Goal: Task Accomplishment & Management: Manage account settings

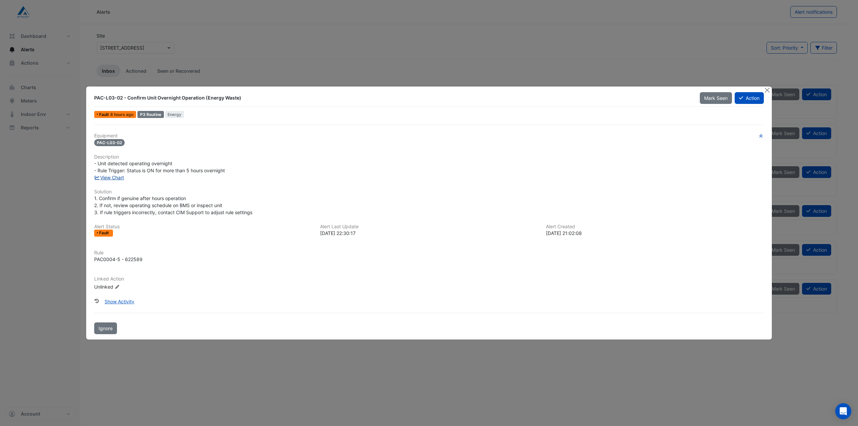
click at [110, 177] on link "View Chart" at bounding box center [109, 178] width 30 height 6
click at [115, 303] on button "Show Activity" at bounding box center [119, 301] width 39 height 12
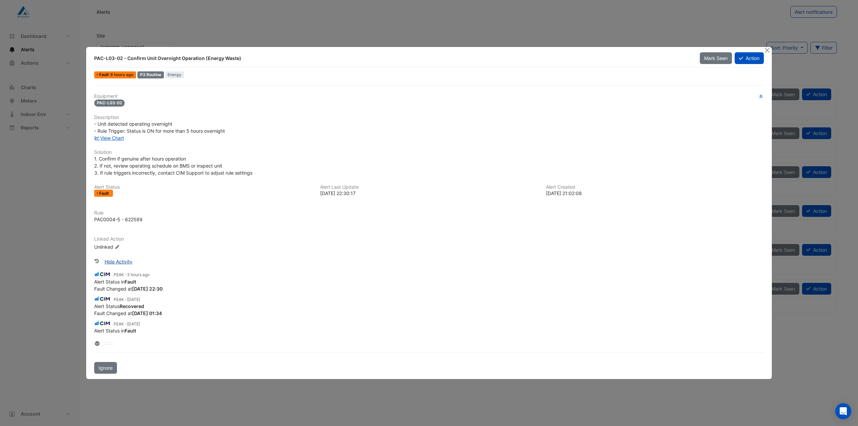
click at [123, 262] on button "Hide Activity" at bounding box center [118, 262] width 37 height 12
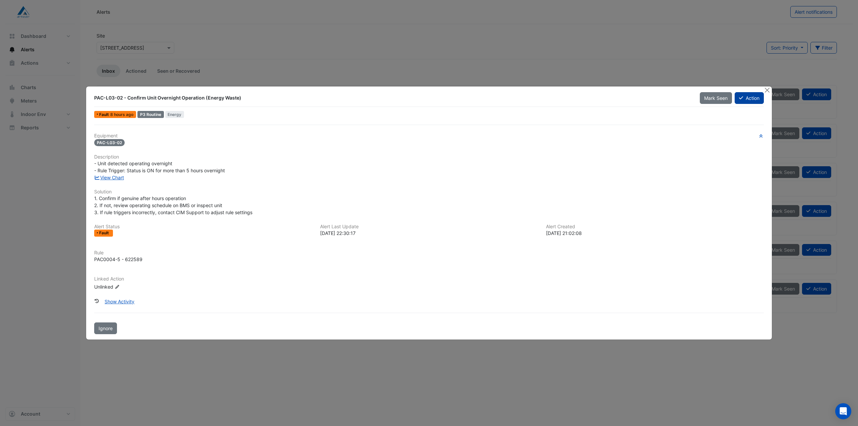
click at [753, 98] on button "Action" at bounding box center [748, 98] width 29 height 12
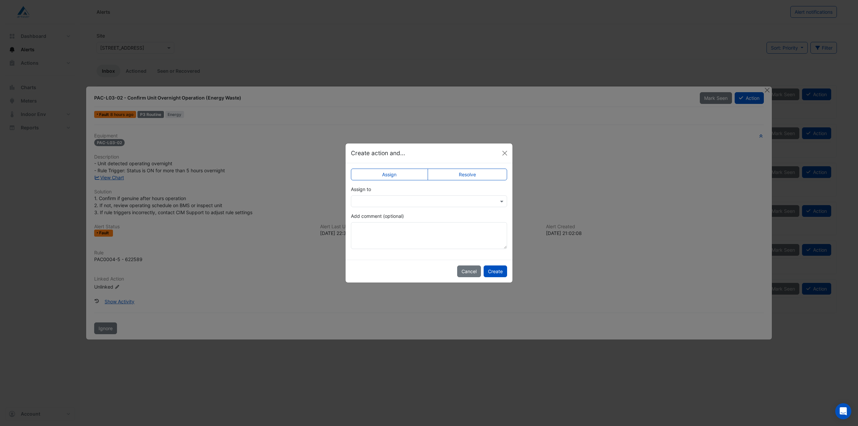
click at [444, 198] on input "text" at bounding box center [421, 201] width 135 height 7
click at [441, 198] on input "text" at bounding box center [421, 201] width 135 height 7
click at [499, 189] on div "Assign to Airmaster Australia Andrea Nobili Daniel Bican Darren Arthur Levi Rei…" at bounding box center [429, 196] width 156 height 21
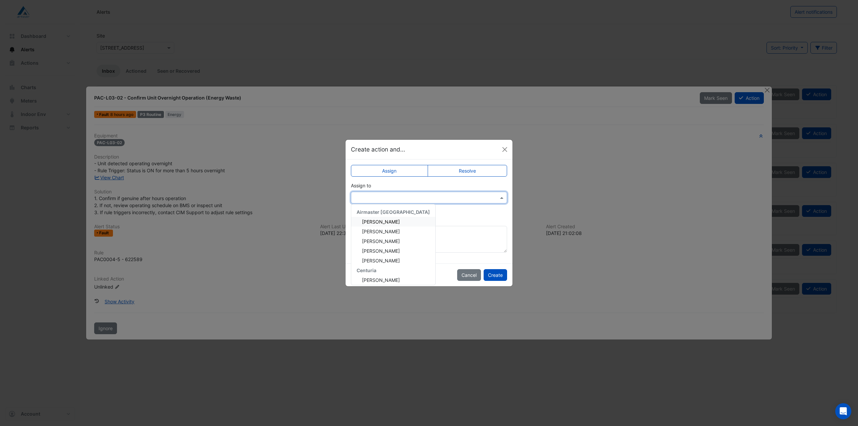
click at [494, 197] on div at bounding box center [428, 198] width 155 height 8
click at [494, 190] on div "Assign to Airmaster Australia Andrea Nobili Daniel Bican Darren Arthur Levi Rei…" at bounding box center [429, 196] width 156 height 29
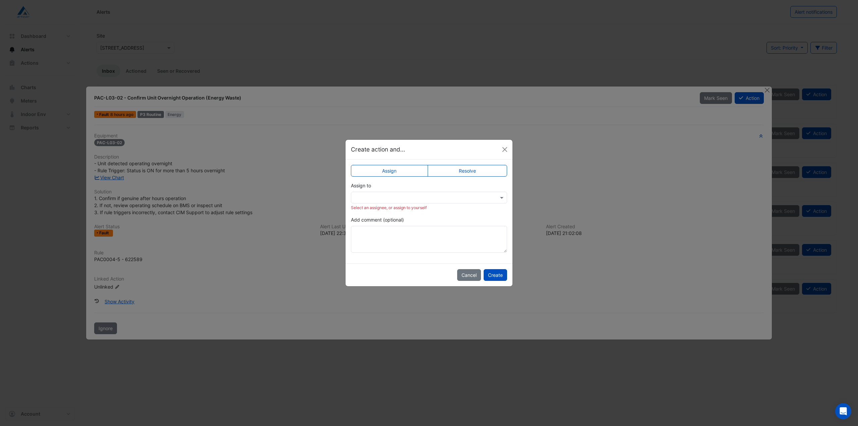
click at [475, 172] on label "Resolve" at bounding box center [467, 171] width 80 height 12
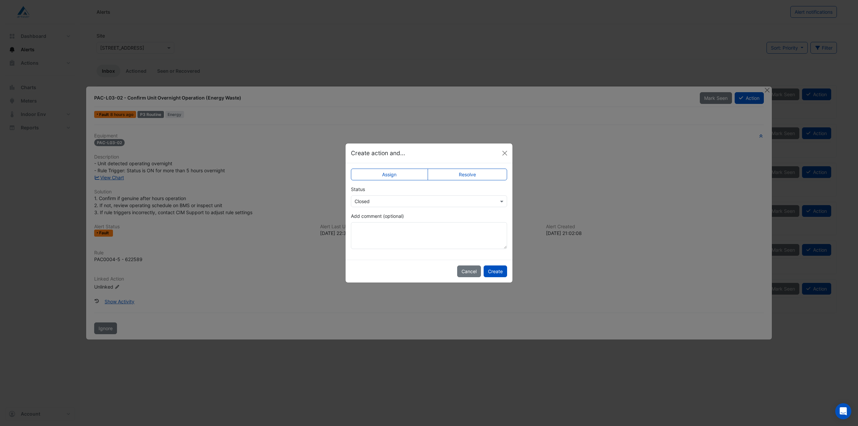
click at [390, 203] on input "text" at bounding box center [421, 201] width 135 height 7
click at [473, 210] on app-escalated-ticket-simple-upsert "Assign Resolve Status Select Status × Closed Closed Not Doing Add comment (opti…" at bounding box center [429, 211] width 156 height 75
click at [402, 238] on textarea "Add comment (optional)" at bounding box center [429, 235] width 156 height 27
click at [468, 234] on textarea "**********" at bounding box center [429, 235] width 156 height 27
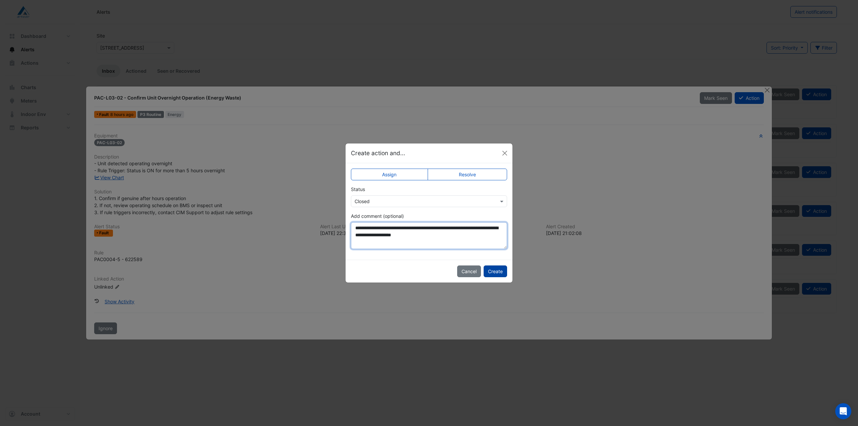
type textarea "**********"
click at [495, 271] on button "Create" at bounding box center [494, 271] width 23 height 12
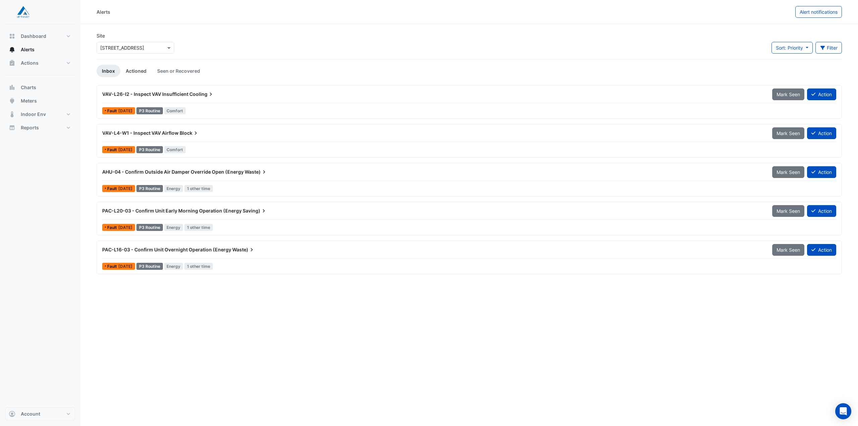
click at [136, 70] on link "Actioned" at bounding box center [135, 71] width 31 height 12
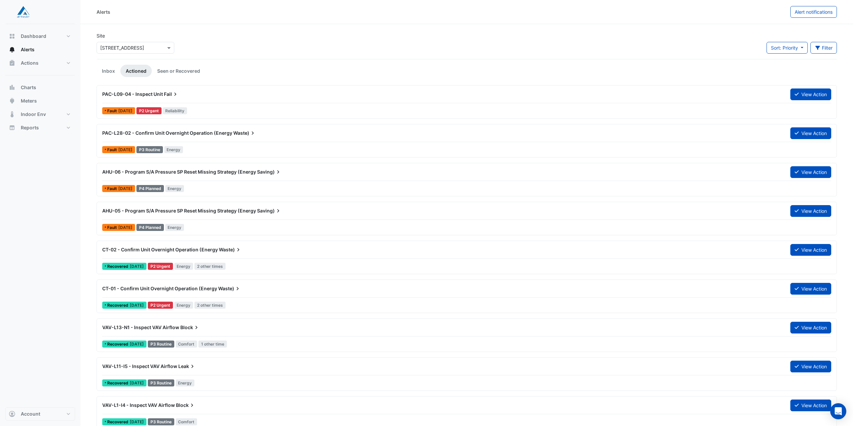
click at [190, 251] on span "CT-02 - Confirm Unit Overnight Operation (Energy" at bounding box center [160, 250] width 116 height 6
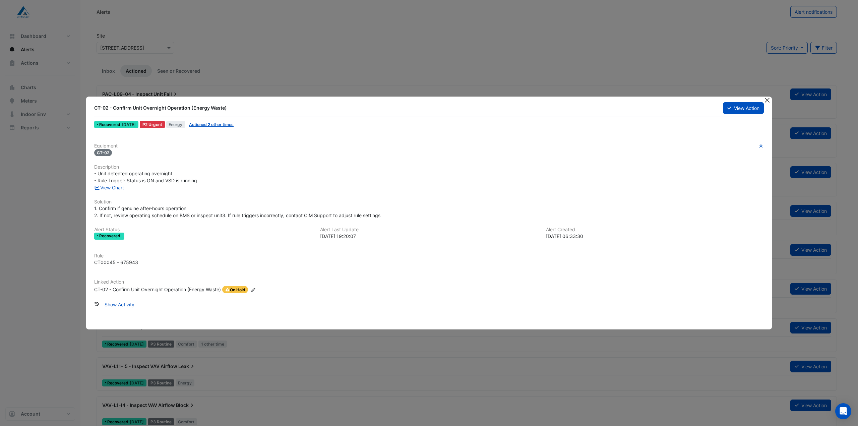
click at [768, 101] on button "Close" at bounding box center [766, 99] width 7 height 7
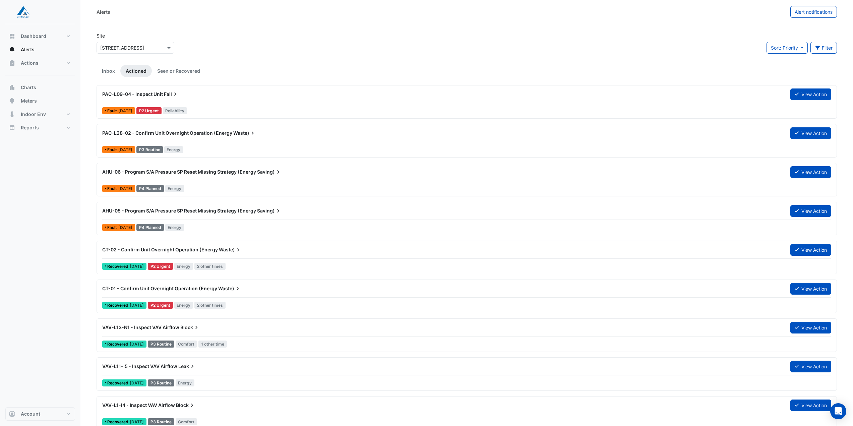
click at [220, 209] on span "AHU-05 - Program S/A Pressure SP Reset Missing Strategy (Energy" at bounding box center [179, 211] width 154 height 6
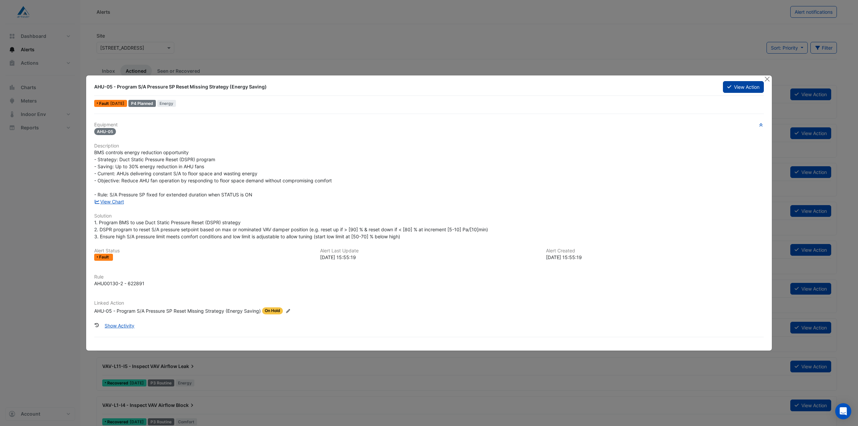
click at [735, 87] on button "View Action" at bounding box center [743, 87] width 41 height 12
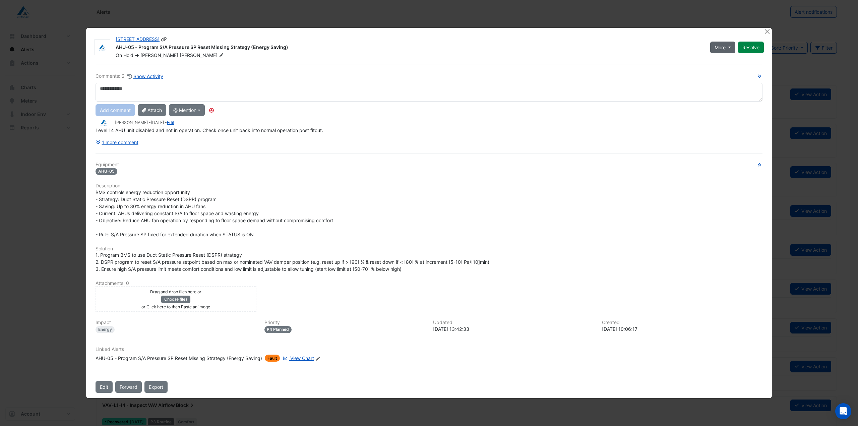
click at [714, 50] on span "More" at bounding box center [719, 47] width 11 height 7
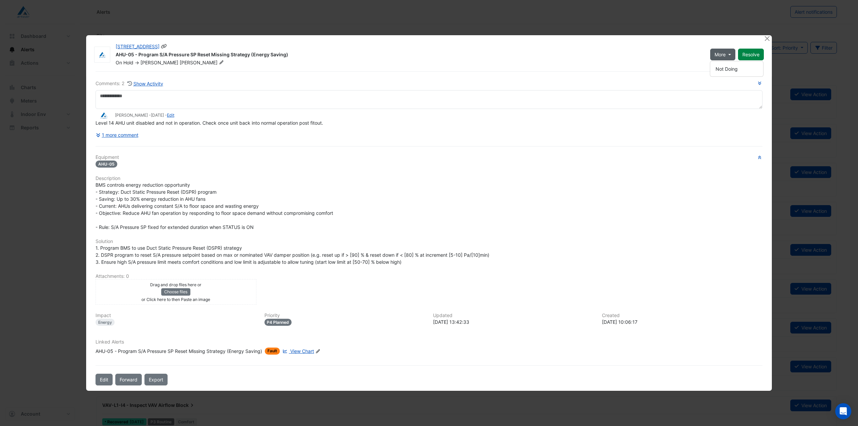
click at [673, 50] on div "[STREET_ADDRESS]" at bounding box center [409, 47] width 586 height 8
click at [769, 39] on button "Close" at bounding box center [766, 38] width 7 height 7
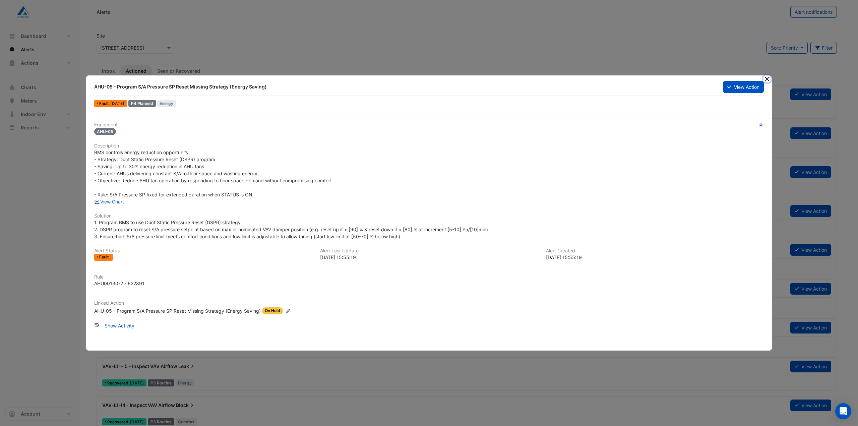
click at [768, 77] on button "Close" at bounding box center [766, 78] width 7 height 7
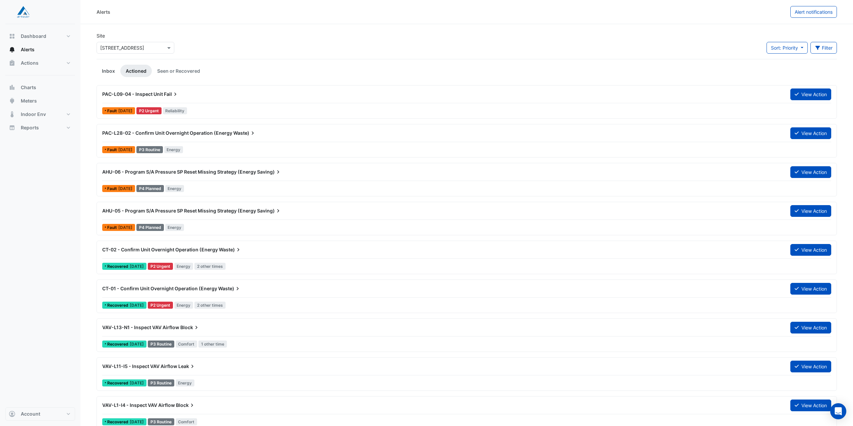
click at [109, 73] on link "Inbox" at bounding box center [108, 71] width 24 height 12
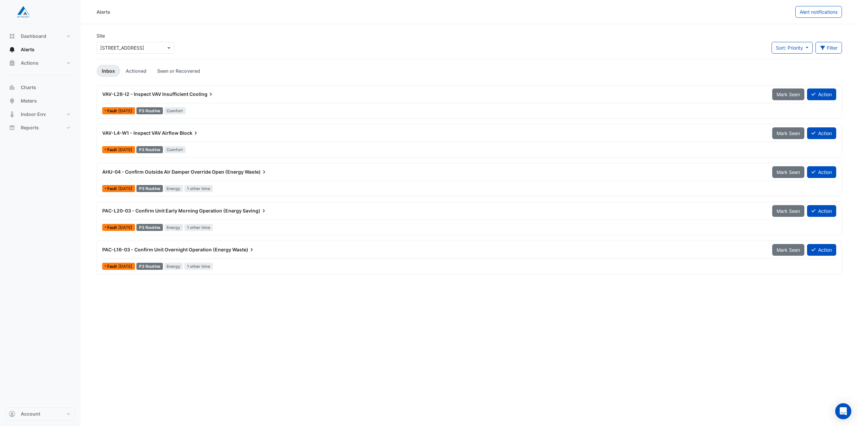
click at [128, 175] on div "AHU-04 - Confirm Outside Air Damper Override Open (Energy Waste)" at bounding box center [433, 172] width 662 height 7
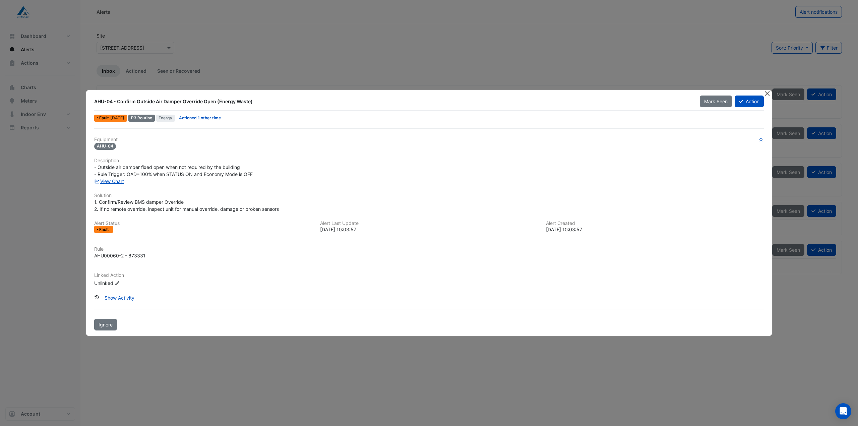
click at [768, 93] on button "Close" at bounding box center [766, 93] width 7 height 7
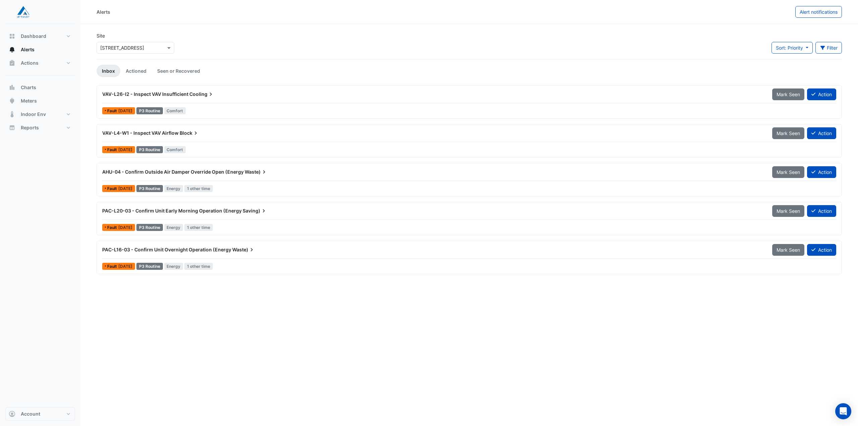
click at [172, 173] on span "AHU-04 - Confirm Outside Air Damper Override Open (Energy" at bounding box center [172, 172] width 141 height 6
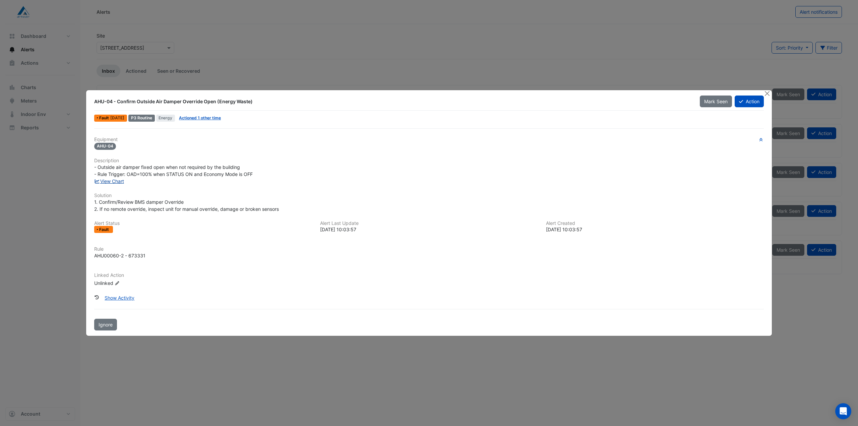
click at [121, 184] on link "View Chart" at bounding box center [109, 181] width 30 height 6
click at [216, 117] on link "Actioned 1 other time" at bounding box center [200, 117] width 42 height 5
click at [754, 104] on button "Action" at bounding box center [748, 101] width 29 height 12
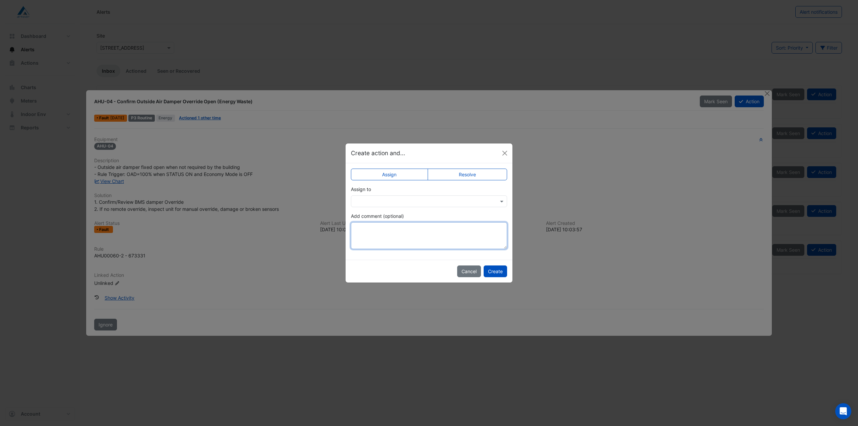
click at [453, 237] on textarea "Add comment (optional)" at bounding box center [429, 235] width 156 height 27
type textarea "****"
drag, startPoint x: 402, startPoint y: 232, endPoint x: 299, endPoint y: 235, distance: 103.6
click at [311, 232] on ngb-modal-window "Create action and... Assign Resolve Assign to Add comment (optional) **** Cance…" at bounding box center [429, 213] width 858 height 426
click at [486, 180] on label "Resolve" at bounding box center [467, 175] width 80 height 12
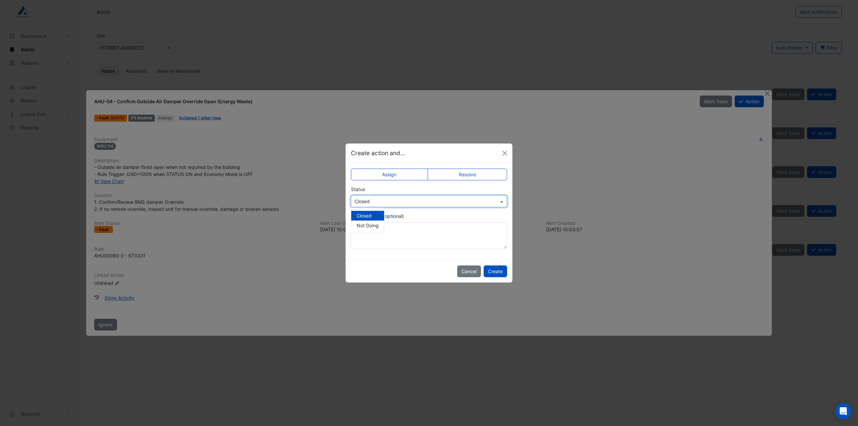
click at [458, 203] on input "text" at bounding box center [421, 201] width 135 height 7
click at [476, 156] on div "Create action and..." at bounding box center [428, 153] width 167 height 20
click at [470, 271] on button "Cancel" at bounding box center [469, 271] width 24 height 12
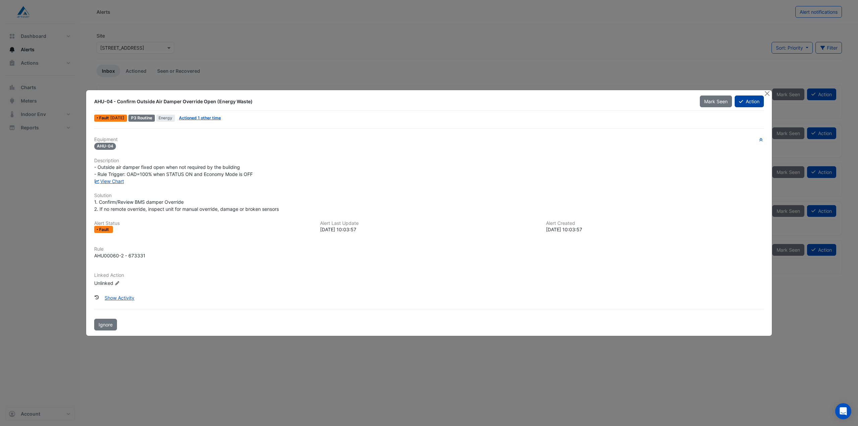
click at [751, 100] on button "Action" at bounding box center [748, 101] width 29 height 12
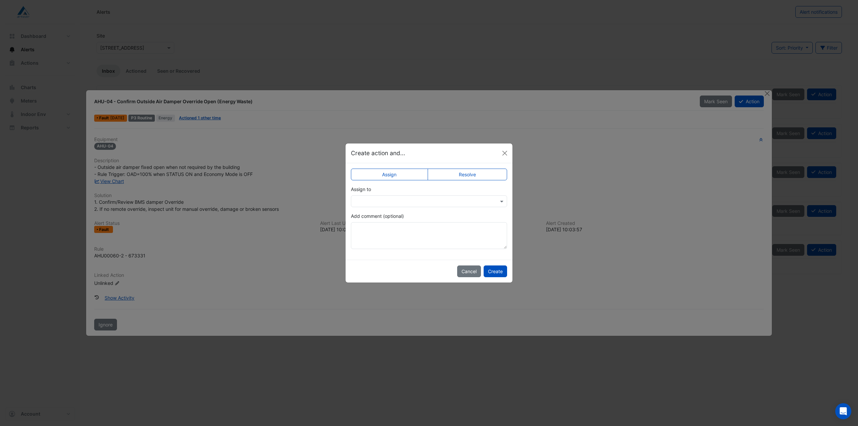
click at [418, 205] on div at bounding box center [429, 201] width 156 height 12
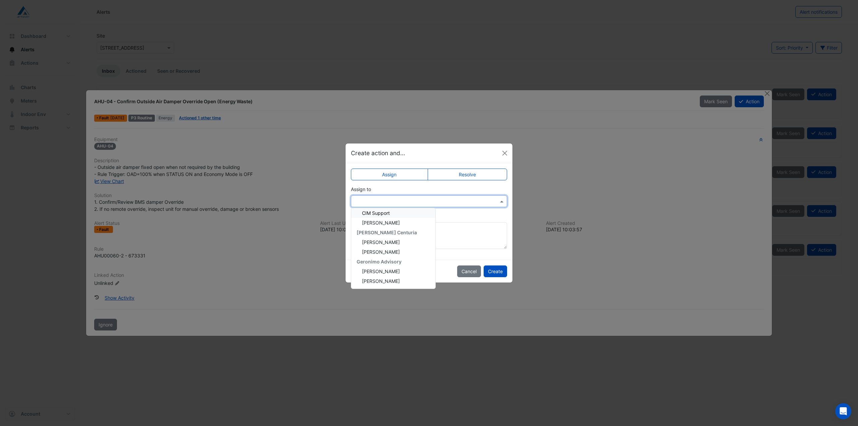
click at [390, 215] on div "CIM Support" at bounding box center [393, 213] width 84 height 10
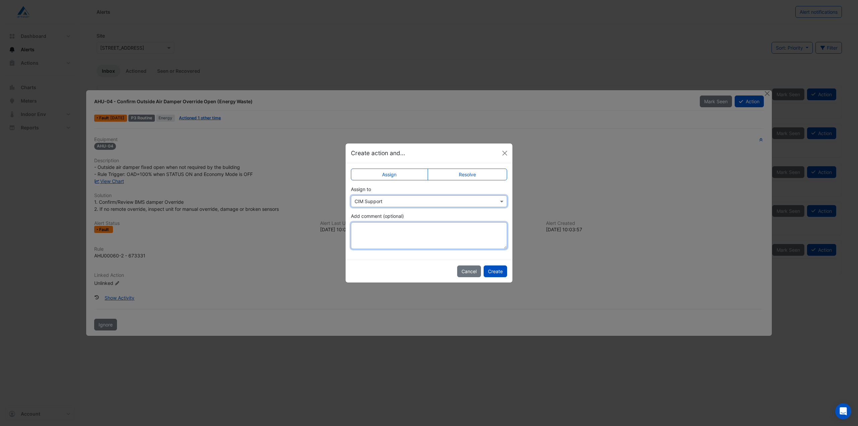
click at [377, 239] on textarea "Add comment (optional)" at bounding box center [429, 235] width 156 height 27
click at [394, 240] on textarea "**********" at bounding box center [429, 235] width 156 height 27
click at [497, 228] on textarea "**********" at bounding box center [429, 235] width 156 height 27
click at [469, 229] on textarea "**********" at bounding box center [429, 235] width 156 height 27
click at [376, 235] on textarea "**********" at bounding box center [429, 235] width 156 height 27
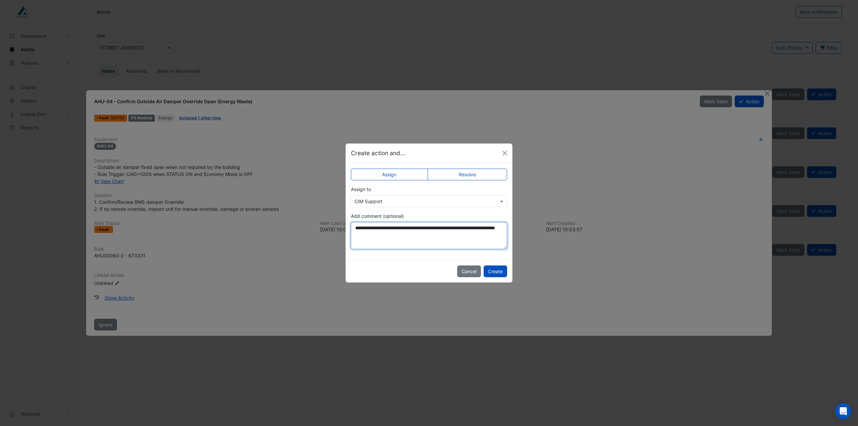
click at [413, 237] on textarea "**********" at bounding box center [429, 235] width 156 height 27
click at [450, 234] on textarea "**********" at bounding box center [429, 235] width 156 height 27
click at [446, 236] on textarea "**********" at bounding box center [429, 235] width 156 height 27
click at [401, 242] on textarea "**********" at bounding box center [429, 235] width 156 height 27
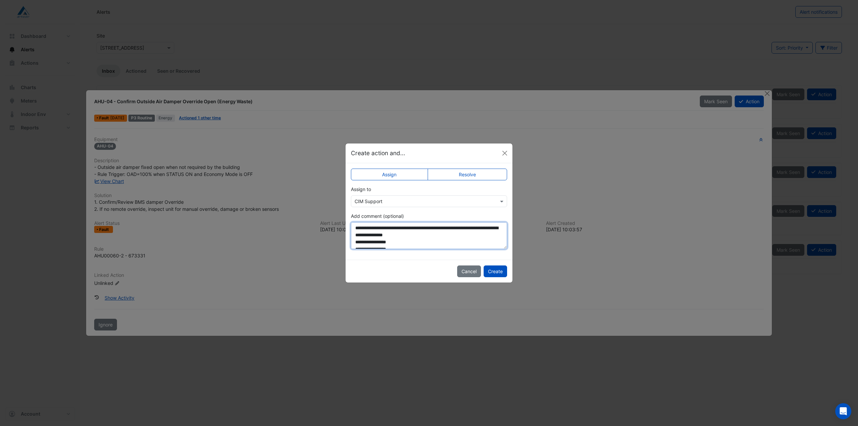
click at [381, 228] on textarea "**********" at bounding box center [429, 235] width 156 height 27
click at [430, 240] on textarea "**********" at bounding box center [429, 235] width 156 height 27
click at [458, 237] on textarea "**********" at bounding box center [429, 235] width 156 height 27
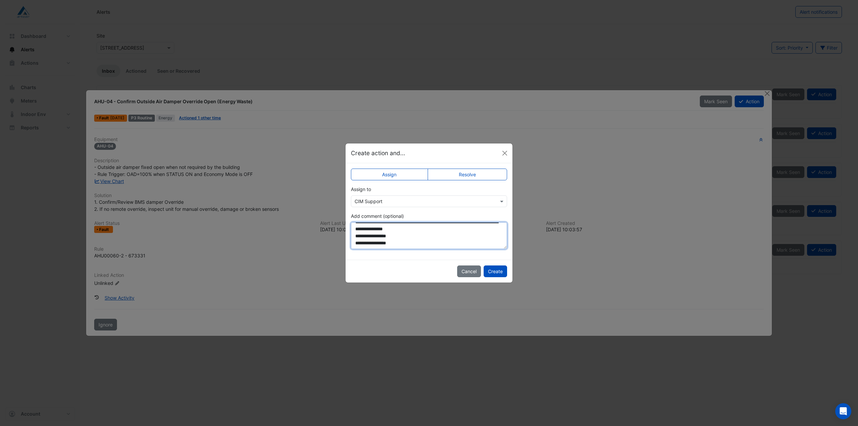
click at [358, 236] on textarea "**********" at bounding box center [429, 235] width 156 height 27
type textarea "**********"
click at [499, 273] on button "Create" at bounding box center [494, 271] width 23 height 12
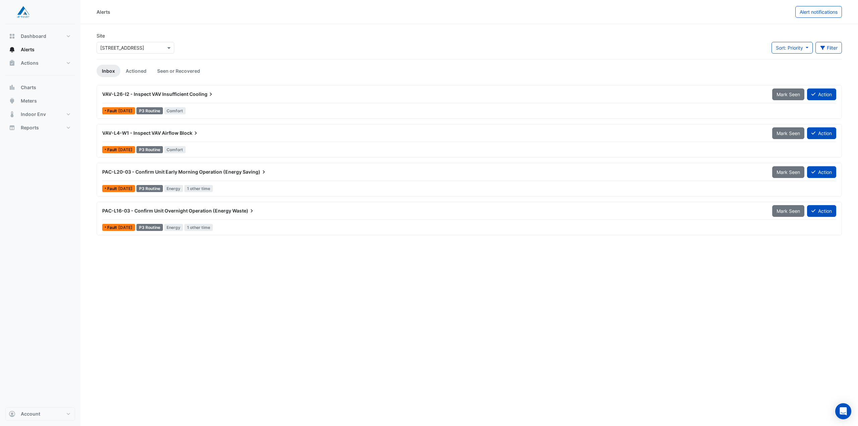
click at [193, 171] on span "PAC-L20-03 - Confirm Unit Early Morning Operation (Energy" at bounding box center [171, 172] width 139 height 6
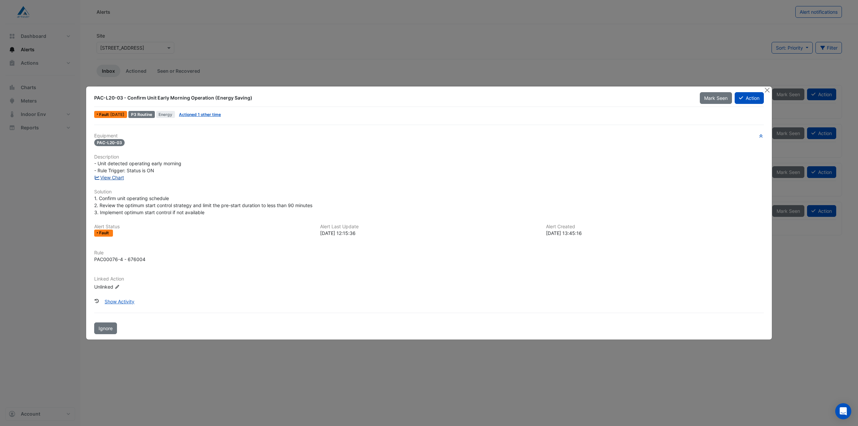
click at [118, 177] on link "View Chart" at bounding box center [109, 178] width 30 height 6
click at [743, 100] on button "Action" at bounding box center [748, 98] width 29 height 12
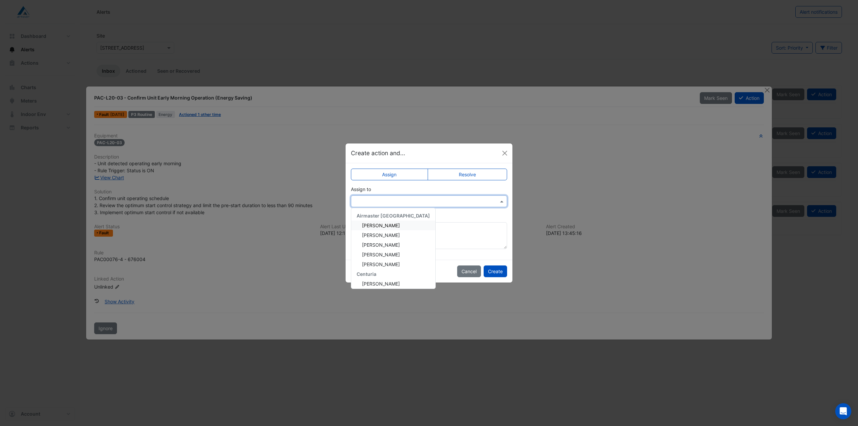
click at [401, 202] on input "text" at bounding box center [421, 201] width 135 height 7
click at [388, 245] on span "CIM Support" at bounding box center [376, 247] width 28 height 6
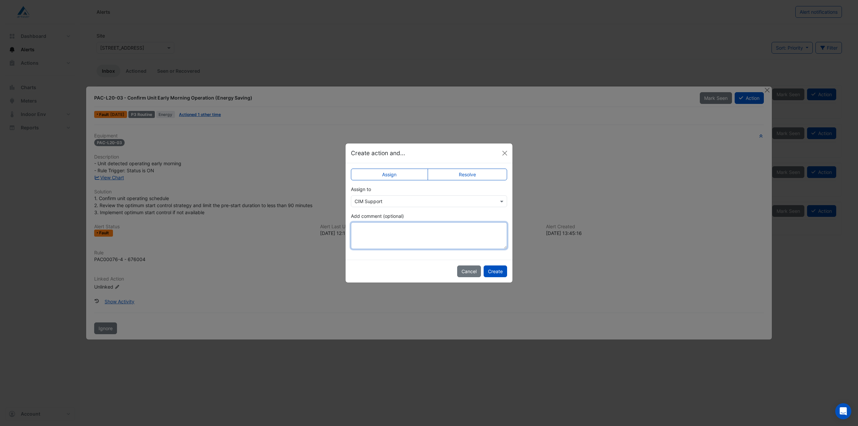
drag, startPoint x: 385, startPoint y: 236, endPoint x: 392, endPoint y: 234, distance: 7.4
click at [386, 236] on textarea "Add comment (optional)" at bounding box center [429, 235] width 156 height 27
type textarea "**********"
click at [500, 272] on button "Create" at bounding box center [494, 271] width 23 height 12
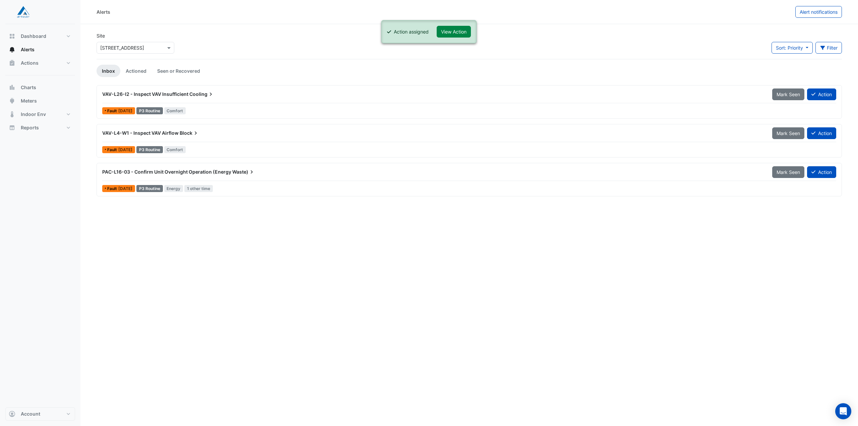
click at [173, 92] on span "VAV-L26-I2 - Inspect VAV Insufficient" at bounding box center [145, 94] width 86 height 6
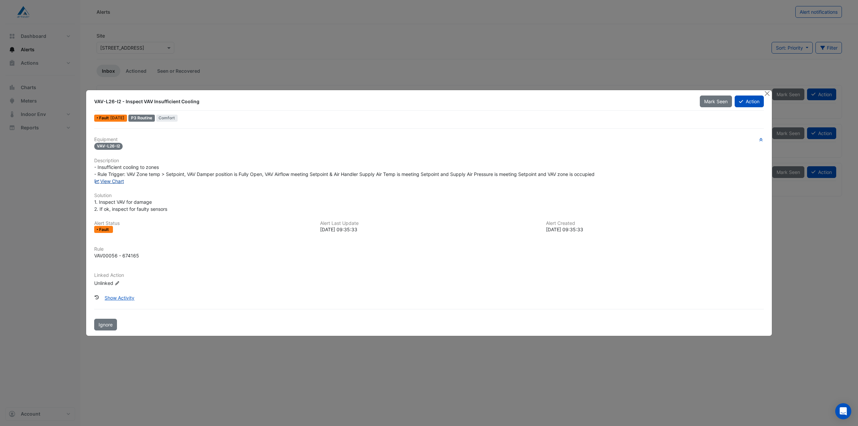
click at [107, 182] on link "View Chart" at bounding box center [109, 181] width 30 height 6
click at [130, 294] on button "Show Activity" at bounding box center [119, 298] width 39 height 12
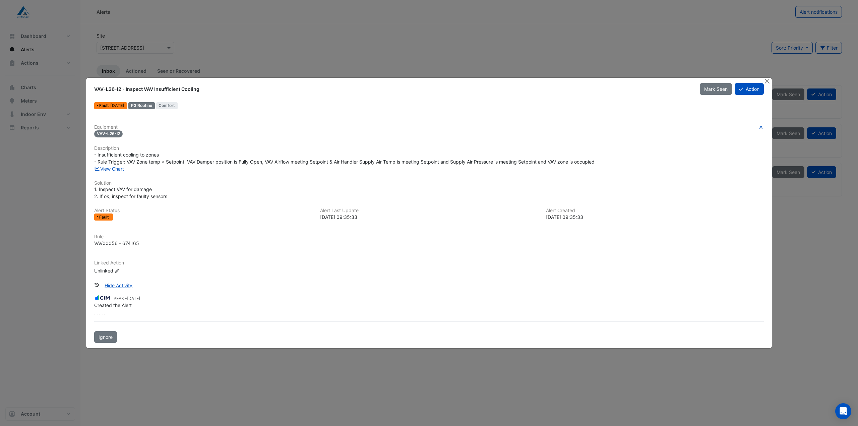
click at [44, 236] on ngb-modal-window "VAV-L26-I2 - Inspect VAV Insufficient Cooling Mark Seen Action Fault 2 days ago…" at bounding box center [429, 213] width 858 height 426
click at [799, 240] on ngb-modal-window "VAV-L26-I2 - Inspect VAV Insufficient Cooling Mark Seen Action Fault 2 days ago…" at bounding box center [429, 213] width 858 height 426
click at [768, 82] on button "Close" at bounding box center [766, 81] width 7 height 7
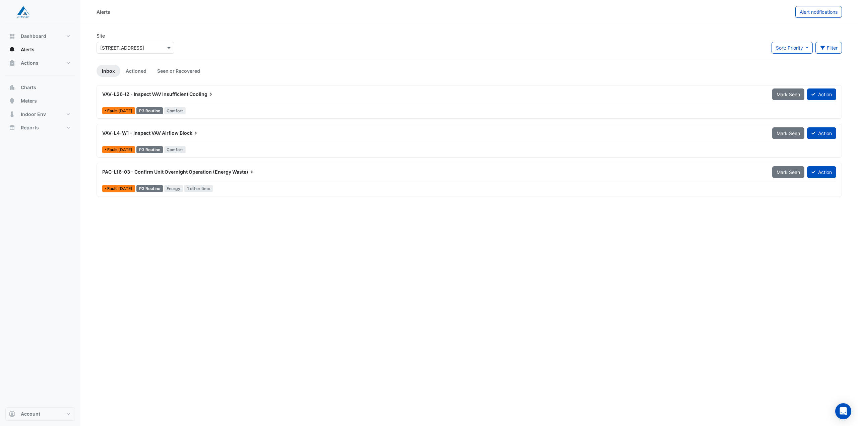
click at [151, 92] on span "VAV-L26-I2 - Inspect VAV Insufficient" at bounding box center [145, 94] width 86 height 6
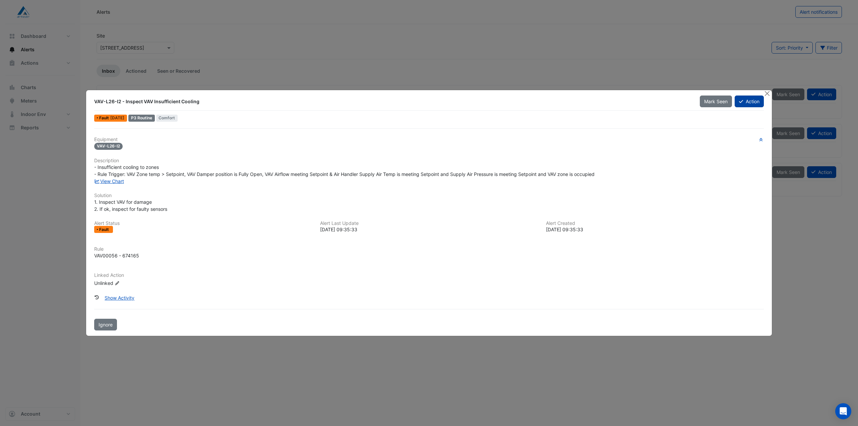
click at [748, 104] on button "Action" at bounding box center [748, 101] width 29 height 12
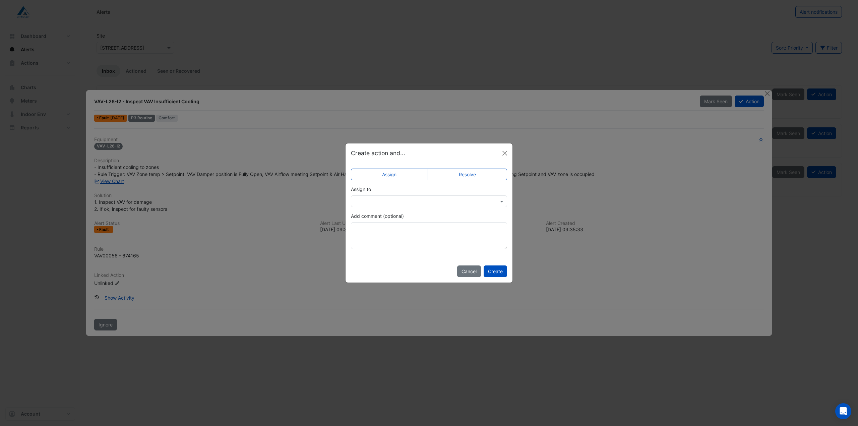
click at [468, 179] on label "Resolve" at bounding box center [467, 175] width 80 height 12
click at [398, 231] on textarea "Add comment (optional)" at bounding box center [429, 235] width 156 height 27
click at [374, 243] on textarea "**********" at bounding box center [429, 235] width 156 height 27
type textarea "**********"
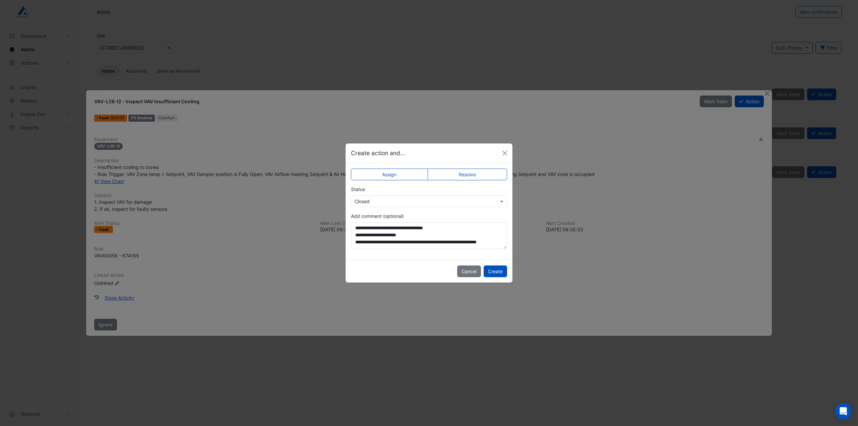
scroll to position [0, 0]
click at [500, 272] on button "Create" at bounding box center [494, 271] width 23 height 12
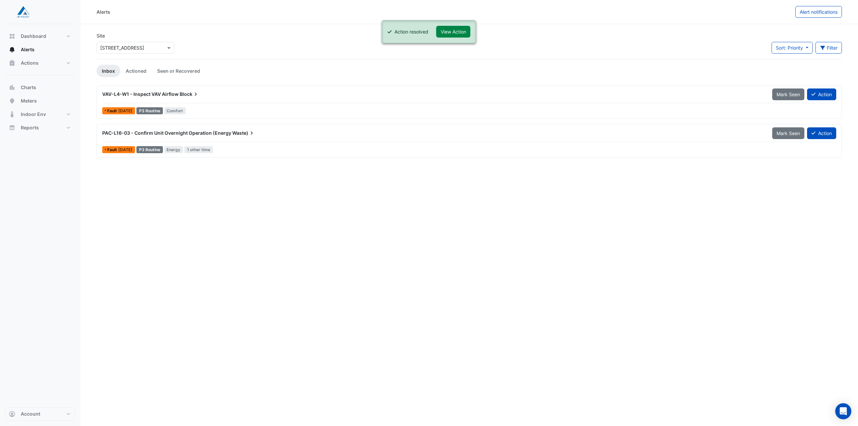
click at [133, 134] on span "PAC-L16-03 - Confirm Unit Overnight Operation (Energy" at bounding box center [166, 133] width 129 height 6
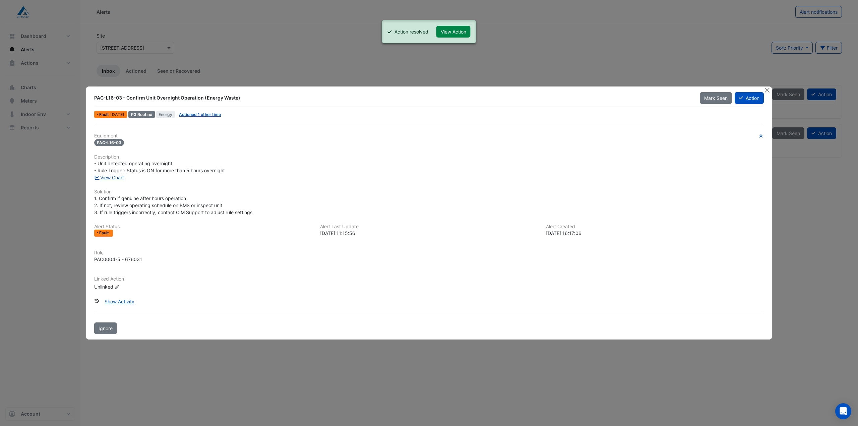
click at [112, 177] on link "View Chart" at bounding box center [109, 178] width 30 height 6
click at [743, 101] on button "Action" at bounding box center [748, 98] width 29 height 12
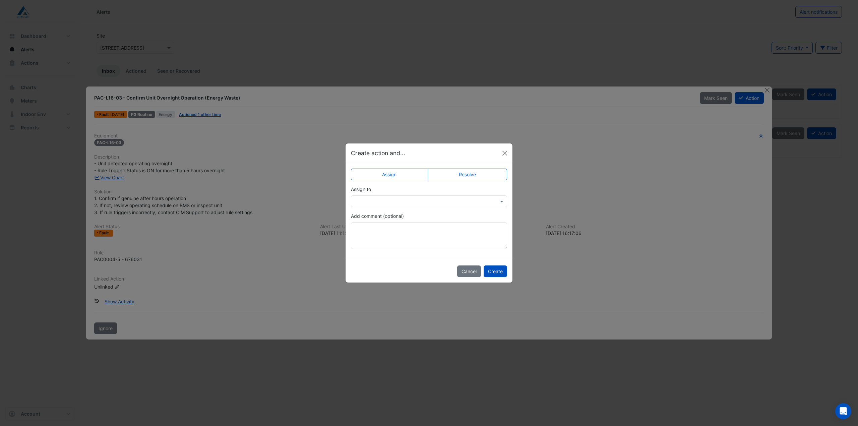
click at [481, 176] on label "Resolve" at bounding box center [467, 175] width 80 height 12
drag, startPoint x: 389, startPoint y: 234, endPoint x: 454, endPoint y: 248, distance: 66.6
click at [390, 234] on textarea "Add comment (optional)" at bounding box center [429, 235] width 156 height 27
type textarea "*"
click at [462, 269] on button "Cancel" at bounding box center [469, 271] width 24 height 12
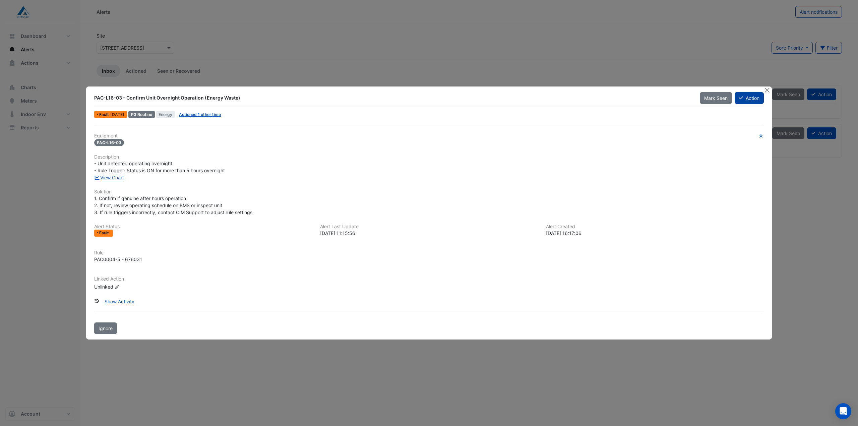
click at [742, 100] on icon at bounding box center [741, 97] width 4 height 5
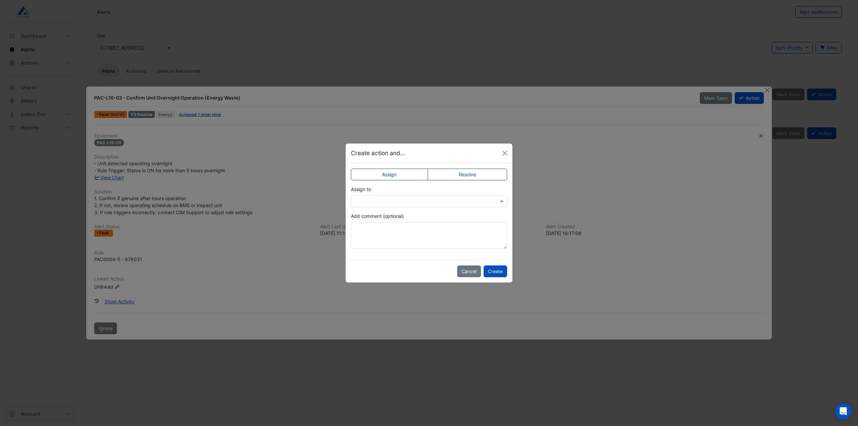
click at [480, 175] on label "Resolve" at bounding box center [467, 175] width 80 height 12
click at [434, 199] on input "text" at bounding box center [421, 201] width 135 height 7
click at [463, 187] on div "Status Select Status × Closed Closed Not Doing" at bounding box center [429, 196] width 156 height 21
click at [403, 181] on div "Assign Resolve Status Select Status × Closed Add comment (optional)" at bounding box center [428, 211] width 167 height 96
click at [405, 179] on label "Assign" at bounding box center [389, 175] width 77 height 12
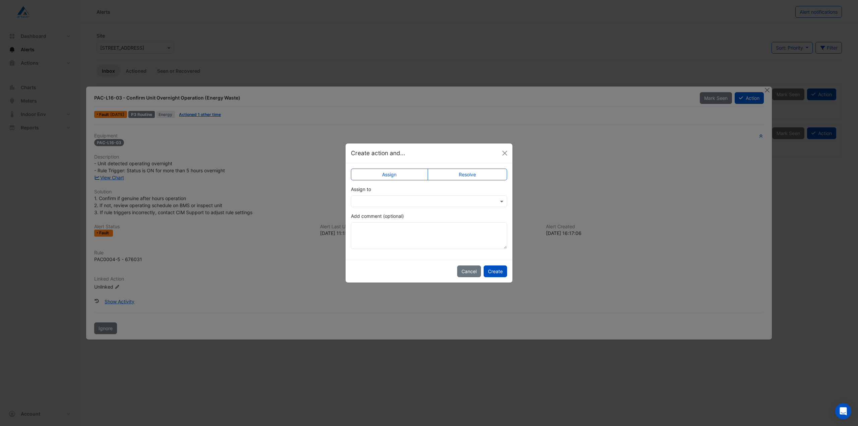
click at [452, 176] on label "Resolve" at bounding box center [467, 175] width 80 height 12
click at [392, 176] on label "Assign" at bounding box center [389, 175] width 77 height 12
click at [445, 177] on label "Resolve" at bounding box center [467, 175] width 80 height 12
click at [504, 152] on button "Close" at bounding box center [505, 153] width 10 height 10
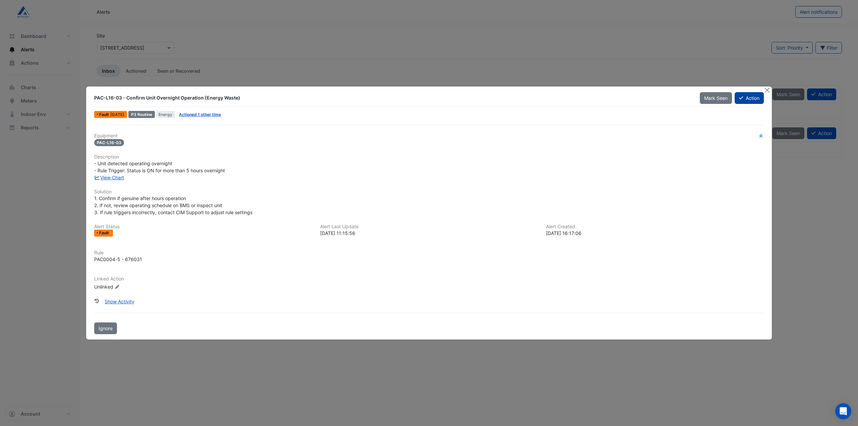
click at [743, 99] on button "Action" at bounding box center [748, 98] width 29 height 12
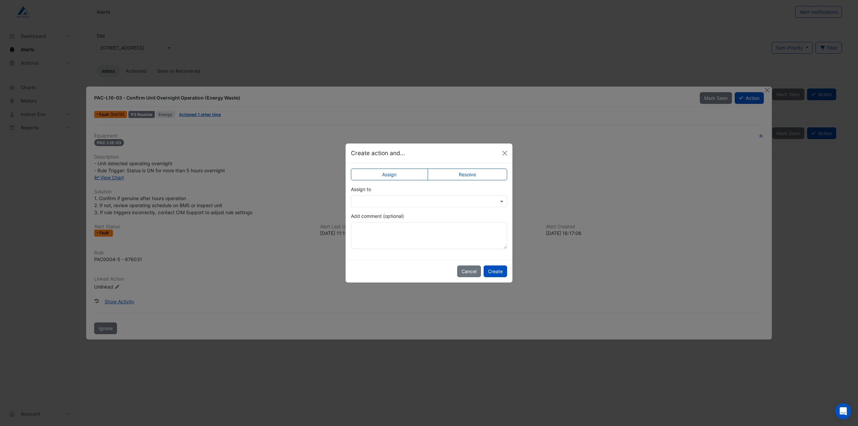
click at [391, 198] on input "text" at bounding box center [421, 201] width 135 height 7
click at [385, 234] on span "Daniel Bican" at bounding box center [381, 235] width 38 height 6
click at [389, 241] on textarea "Add comment (optional)" at bounding box center [429, 235] width 156 height 27
click at [499, 272] on button "Create" at bounding box center [494, 271] width 23 height 12
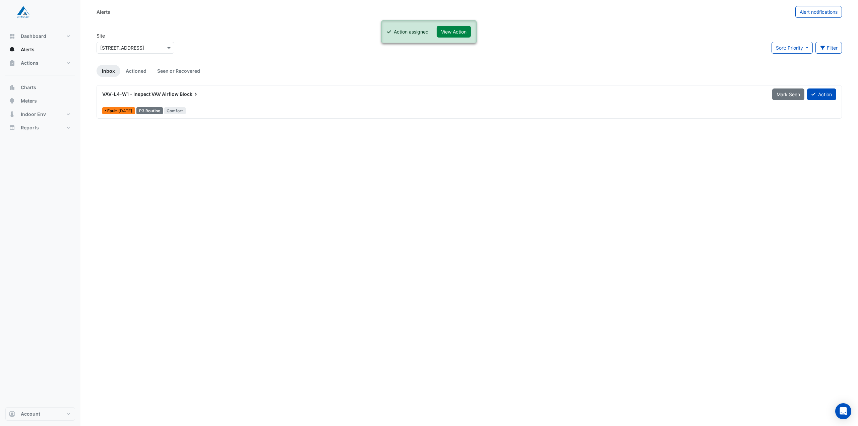
click at [177, 90] on div "VAV-L4-W1 - Inspect VAV Airflow Block" at bounding box center [433, 94] width 670 height 12
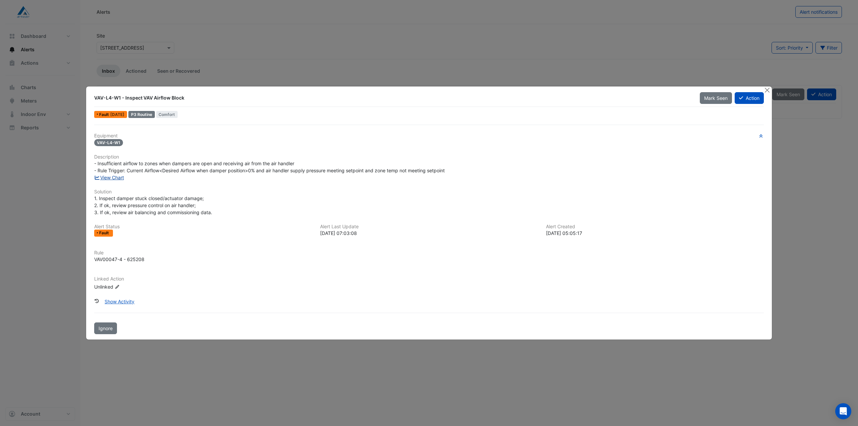
click at [119, 178] on link "View Chart" at bounding box center [109, 178] width 30 height 6
click at [768, 90] on button "Close" at bounding box center [766, 89] width 7 height 7
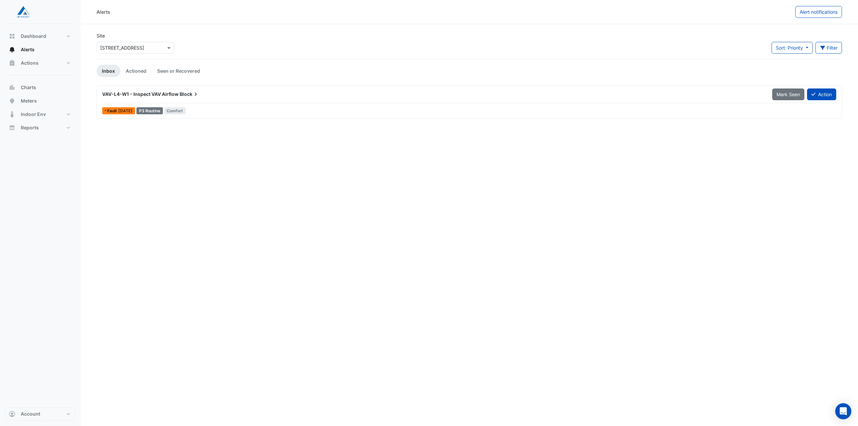
click at [167, 98] on div "VAV-L4-W1 - Inspect VAV Airflow Block" at bounding box center [433, 94] width 670 height 12
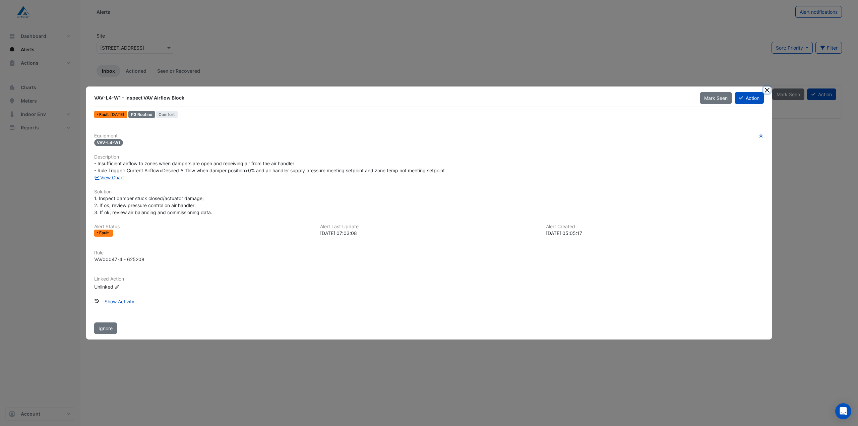
click at [768, 90] on button "Close" at bounding box center [766, 89] width 7 height 7
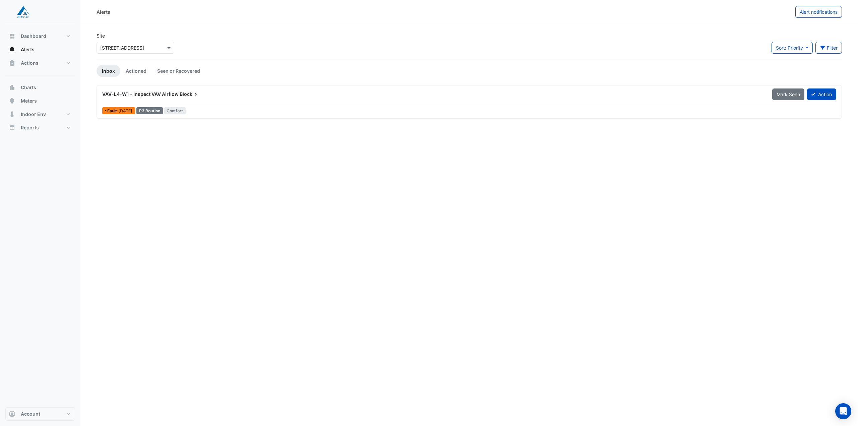
click at [189, 92] on span "Block" at bounding box center [189, 94] width 19 height 7
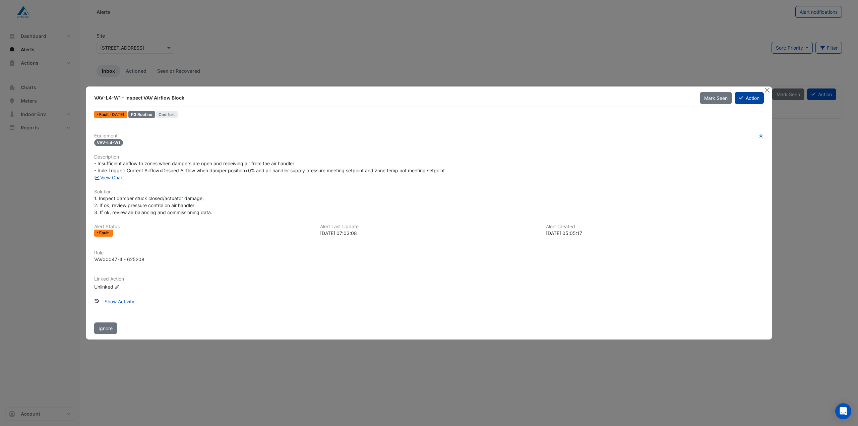
click at [754, 98] on button "Action" at bounding box center [748, 98] width 29 height 12
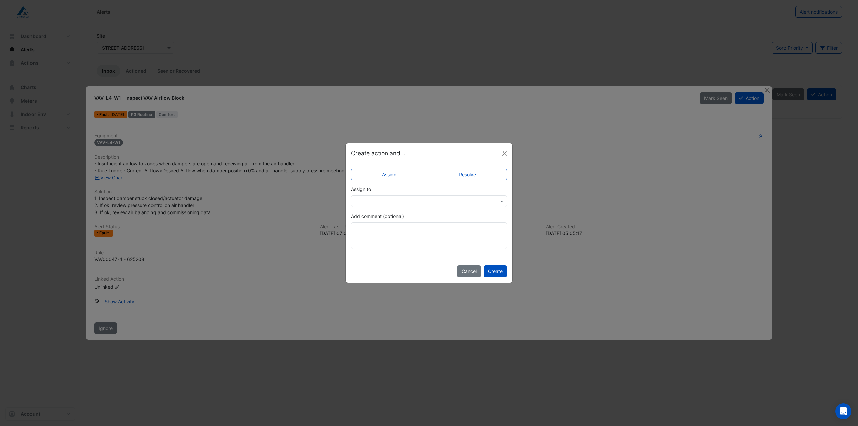
click at [425, 197] on div at bounding box center [429, 201] width 156 height 12
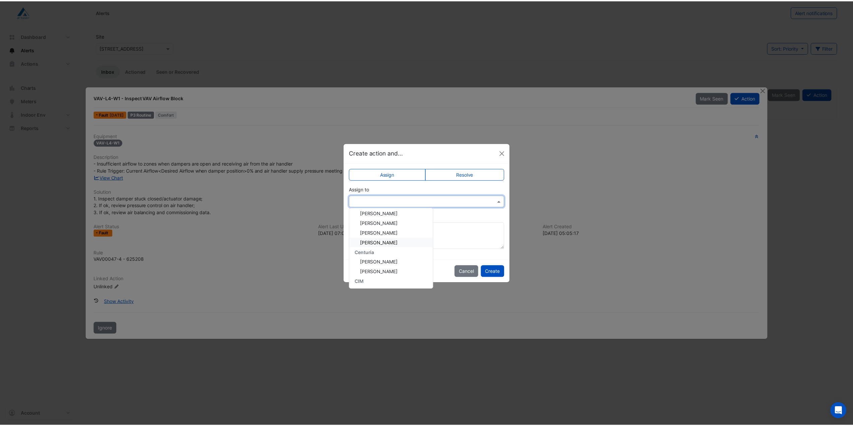
scroll to position [34, 0]
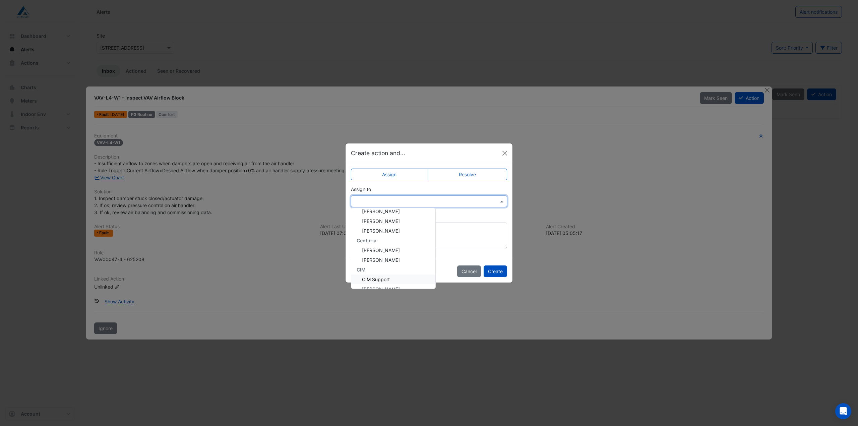
click at [378, 280] on span "CIM Support" at bounding box center [376, 279] width 28 height 6
click at [392, 245] on textarea "Add comment (optional)" at bounding box center [429, 235] width 156 height 27
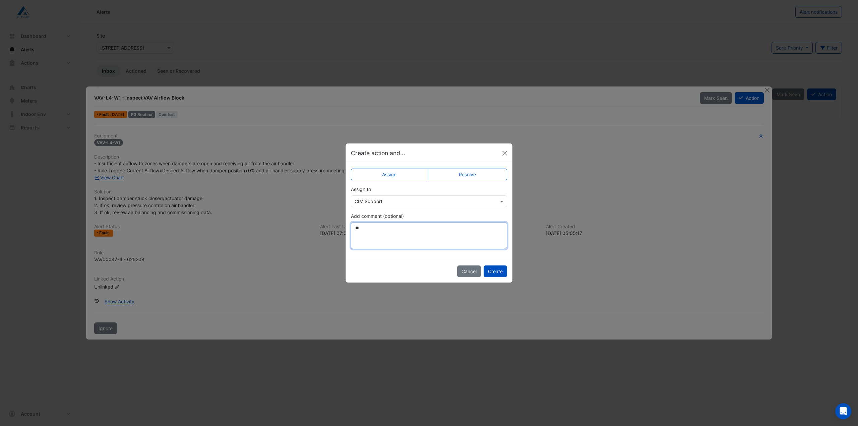
type textarea "*"
type textarea "**********"
drag, startPoint x: 498, startPoint y: 270, endPoint x: 614, endPoint y: 294, distance: 119.0
click at [498, 270] on button "Create" at bounding box center [494, 271] width 23 height 12
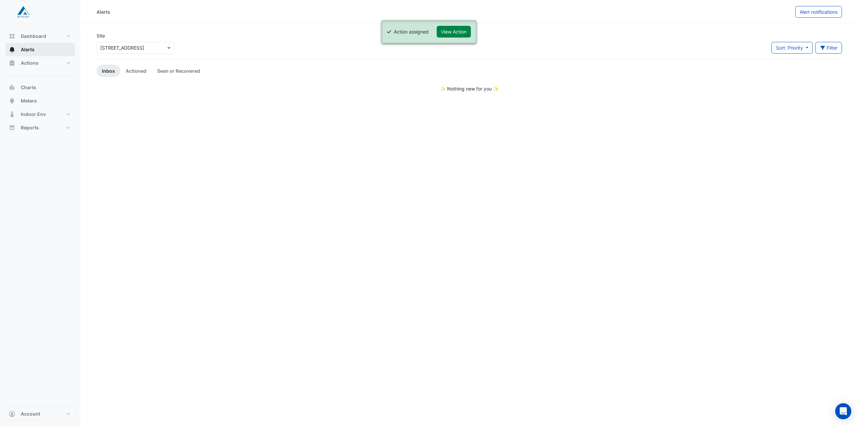
click at [31, 52] on span "Alerts" at bounding box center [28, 49] width 14 height 7
click at [39, 62] on button "Actions" at bounding box center [40, 62] width 70 height 13
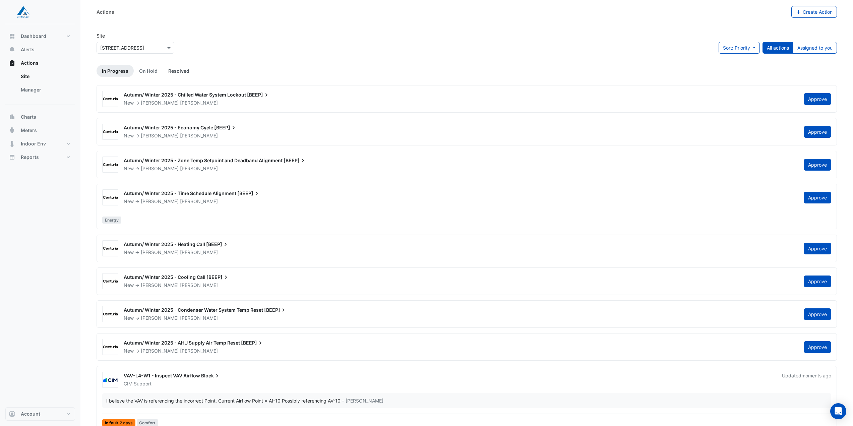
click at [180, 72] on link "Resolved" at bounding box center [179, 71] width 32 height 12
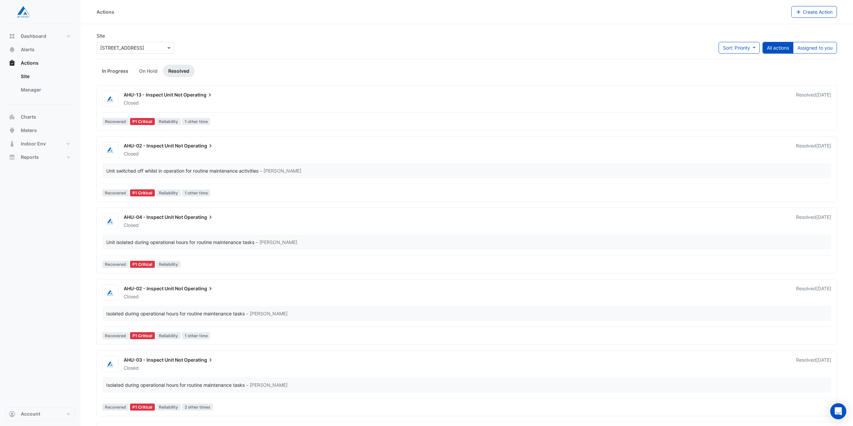
click at [116, 70] on link "In Progress" at bounding box center [114, 71] width 37 height 12
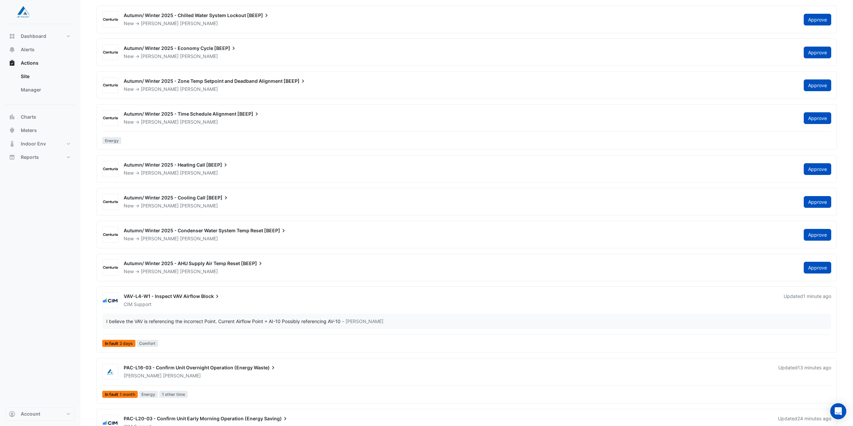
scroll to position [205, 0]
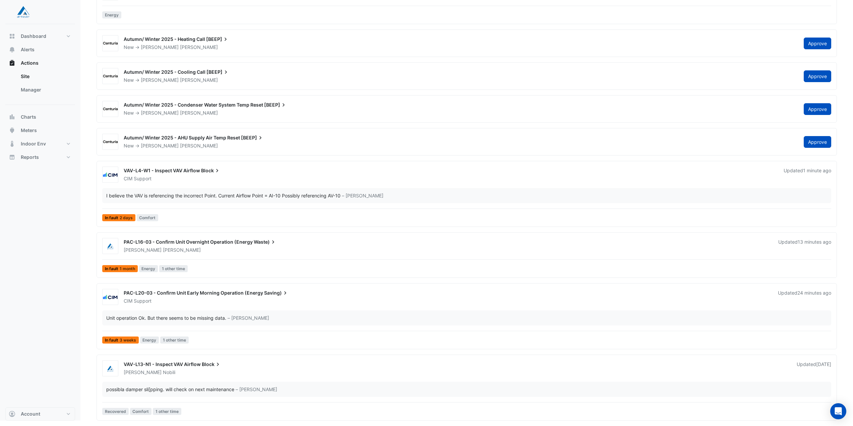
click at [236, 244] on span "PAC-L16-03 - Confirm Unit Overnight Operation (Energy" at bounding box center [188, 242] width 129 height 6
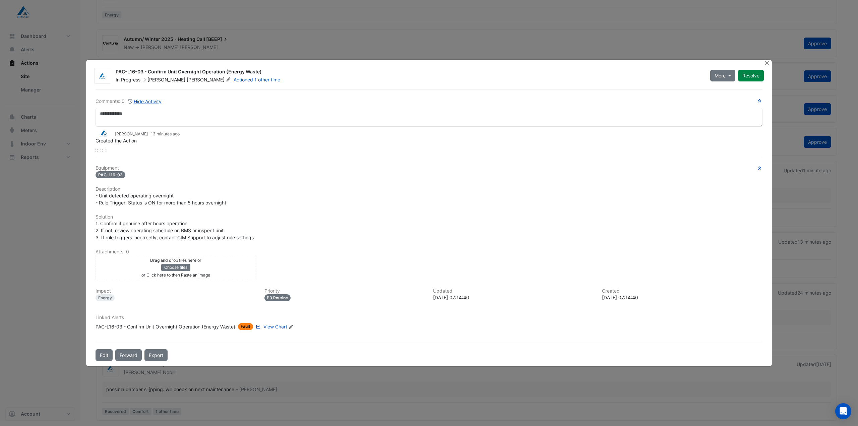
click at [39, 357] on ngb-modal-window "PAC-L16-03 - Confirm Unit Overnight Operation (Energy Waste) In Progress -> Dan…" at bounding box center [429, 213] width 858 height 426
click at [234, 81] on link "Actioned 1 other time" at bounding box center [257, 80] width 47 height 6
click at [769, 64] on button "Close" at bounding box center [766, 63] width 7 height 7
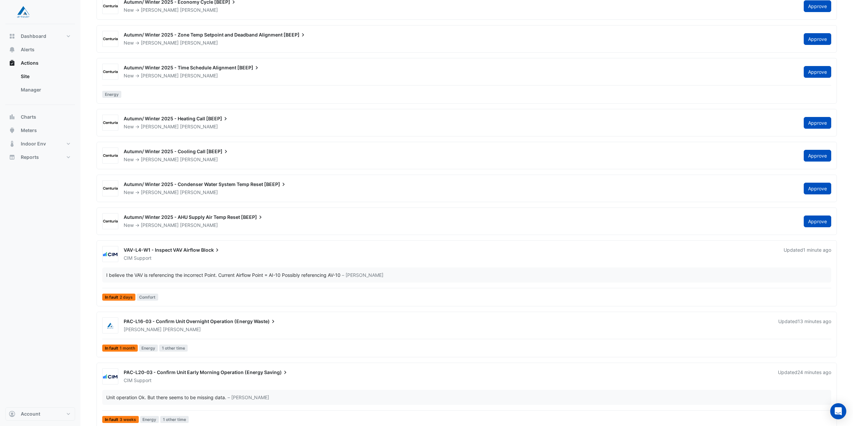
scroll to position [4, 0]
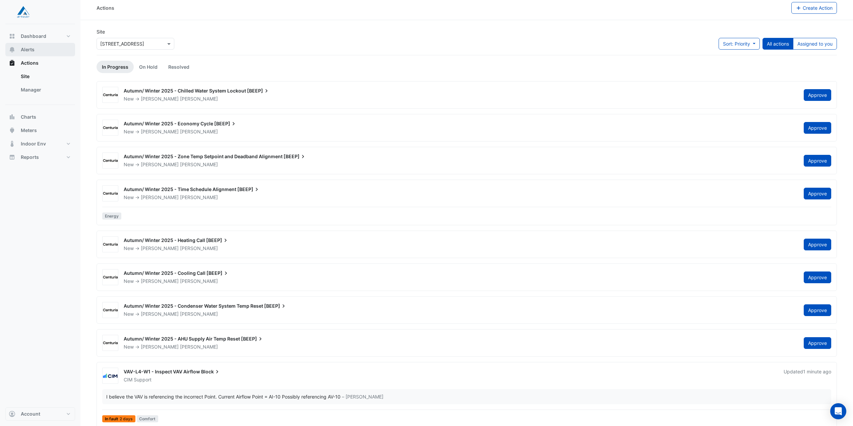
click at [28, 49] on span "Alerts" at bounding box center [28, 49] width 14 height 7
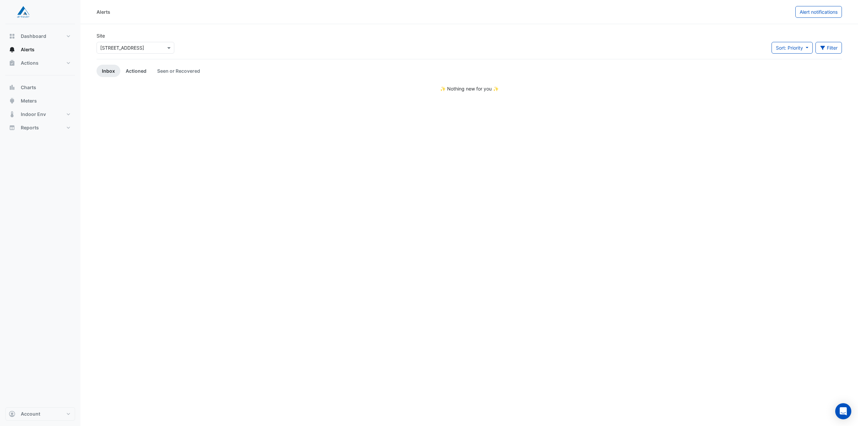
click at [131, 71] on link "Actioned" at bounding box center [135, 71] width 31 height 12
click at [175, 74] on link "Seen or Recovered" at bounding box center [179, 71] width 54 height 12
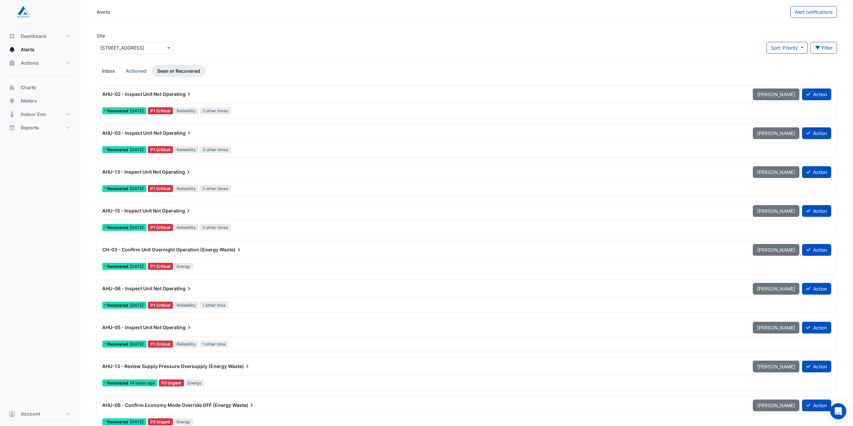
click at [103, 68] on link "Inbox" at bounding box center [108, 71] width 24 height 12
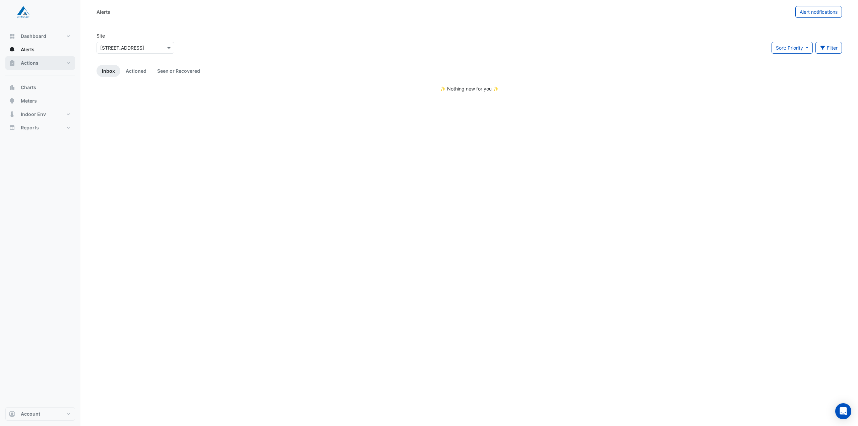
click at [22, 66] on span "Actions" at bounding box center [30, 63] width 18 height 7
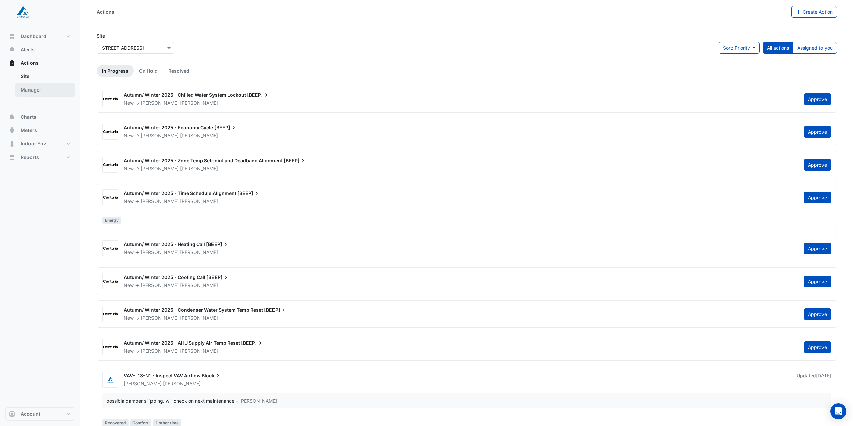
click at [31, 91] on link "Manager" at bounding box center [45, 89] width 60 height 13
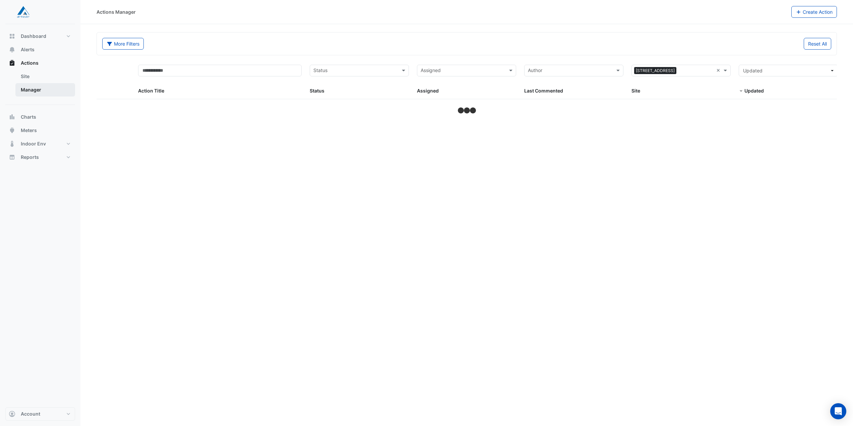
select select "**"
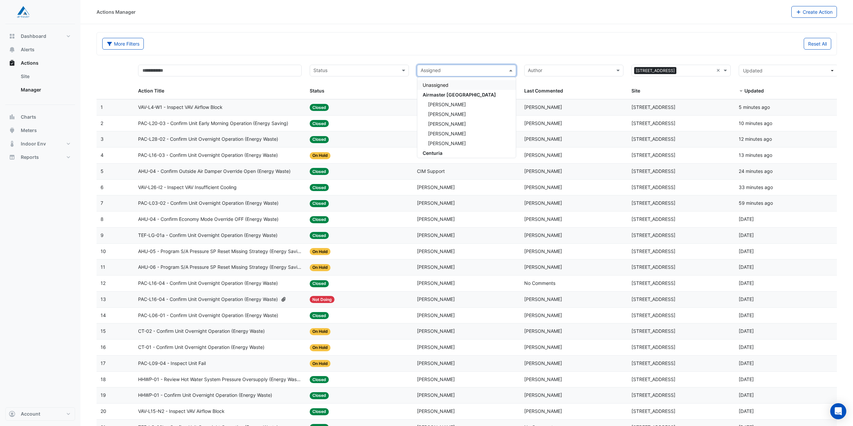
click at [467, 70] on input "text" at bounding box center [462, 71] width 84 height 8
click at [453, 114] on span "Daniel Bican" at bounding box center [447, 114] width 38 height 6
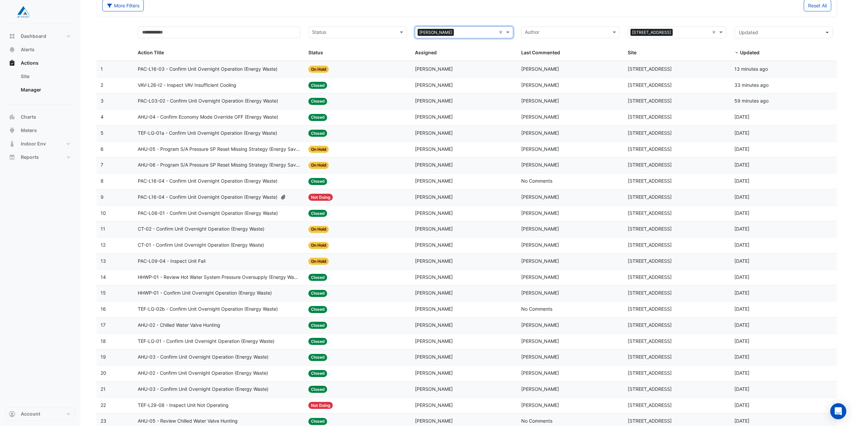
scroll to position [91, 0]
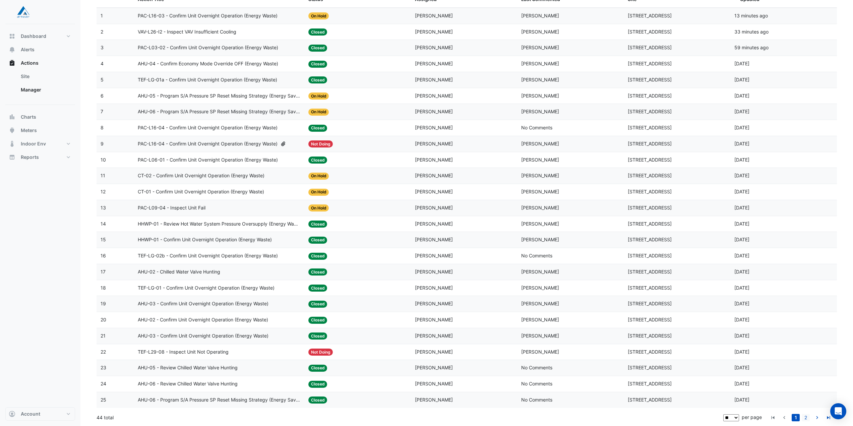
click at [808, 418] on link "2" at bounding box center [805, 417] width 8 height 7
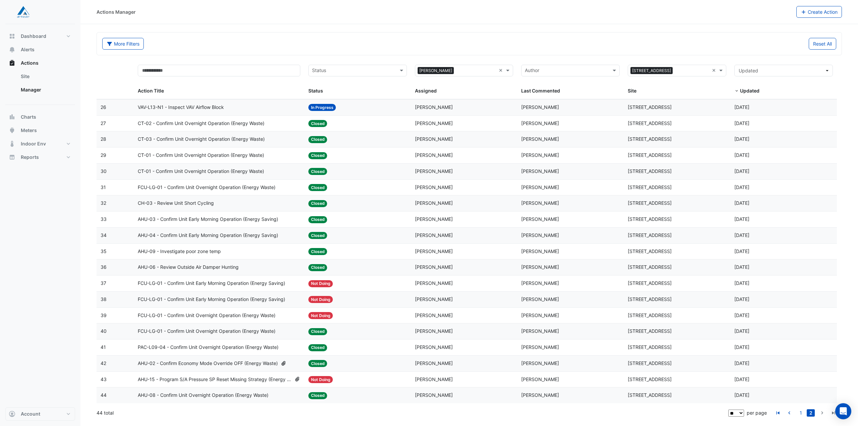
click at [377, 71] on input "text" at bounding box center [353, 71] width 83 height 8
click at [407, 47] on div "More Filters" at bounding box center [283, 44] width 371 height 12
click at [346, 65] on div "Status" at bounding box center [357, 71] width 98 height 12
click at [338, 96] on span "In Progress" at bounding box center [326, 95] width 25 height 6
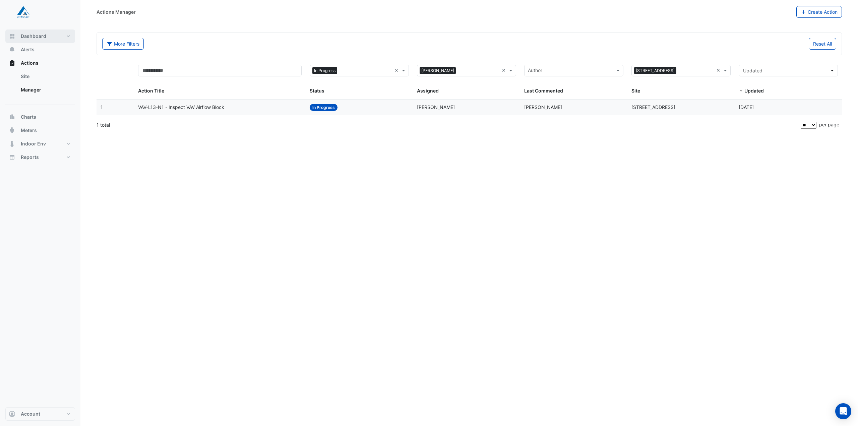
click at [41, 32] on button "Dashboard" at bounding box center [40, 35] width 70 height 13
select select "**"
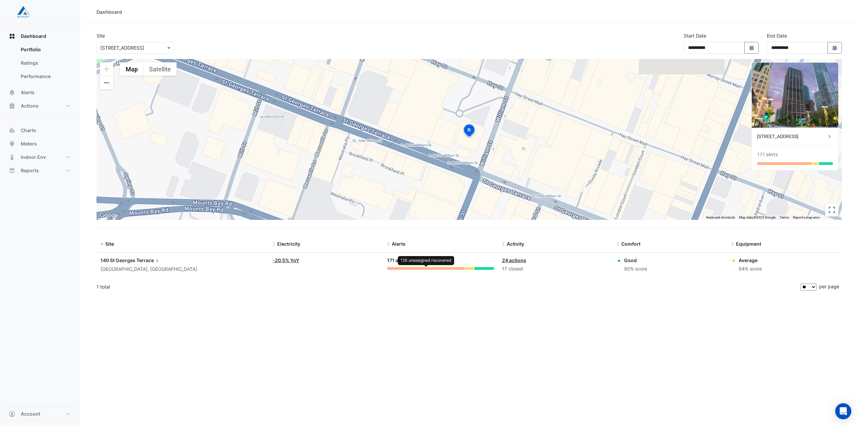
click at [427, 268] on div at bounding box center [425, 268] width 77 height 3
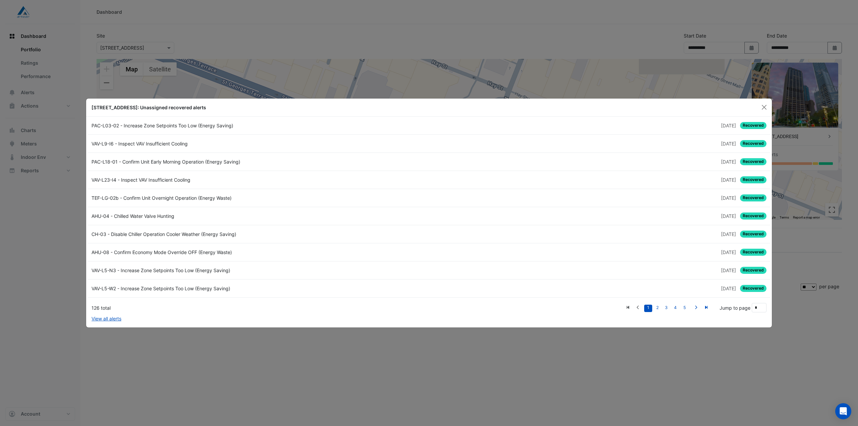
click at [241, 358] on ngb-modal-window "140 St Georges Terrace: Unassigned recovered alerts PAC-L03-02 - Increase Zone …" at bounding box center [429, 213] width 858 height 426
click at [762, 104] on button "Close" at bounding box center [764, 107] width 10 height 10
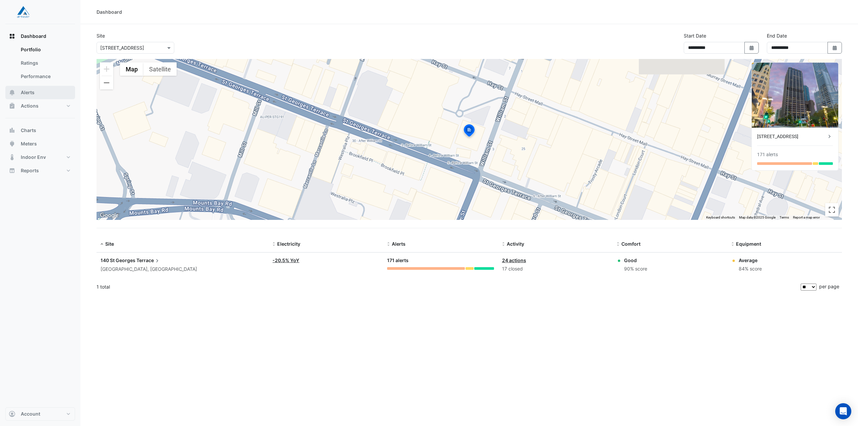
click at [26, 90] on span "Alerts" at bounding box center [28, 92] width 14 height 7
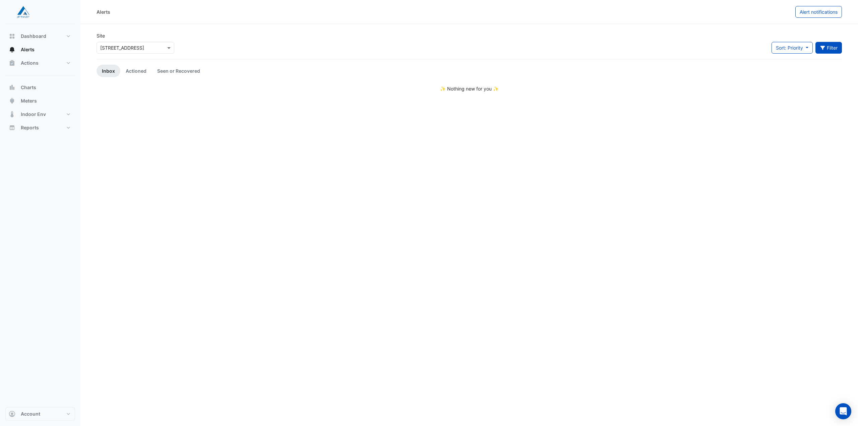
click at [826, 47] on button "Filter" at bounding box center [828, 48] width 27 height 12
click at [718, 207] on button "Clear all" at bounding box center [715, 208] width 26 height 12
drag, startPoint x: 420, startPoint y: 181, endPoint x: 402, endPoint y: 173, distance: 19.7
click at [420, 181] on div "Alerts Alert notifications Site Select a Site × 140 St Georges Terrace Sort: {{…" at bounding box center [468, 213] width 777 height 426
click at [168, 72] on link "Seen or Recovered" at bounding box center [179, 71] width 54 height 12
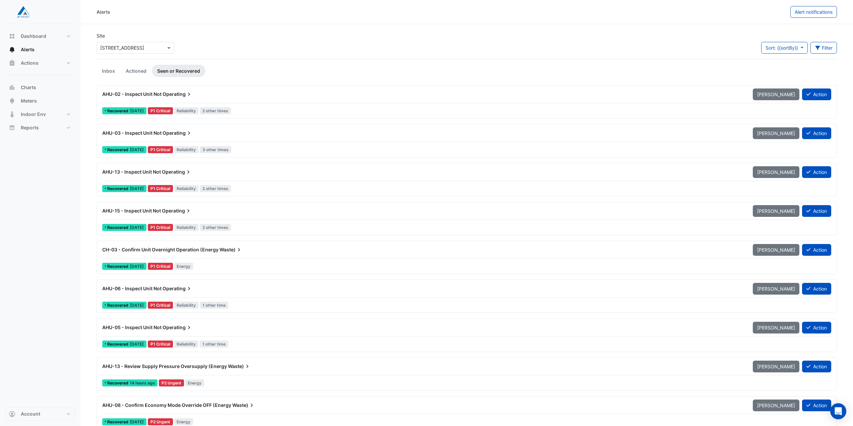
click at [199, 93] on div "AHU-02 - Inspect Unit Not Operating" at bounding box center [423, 94] width 642 height 7
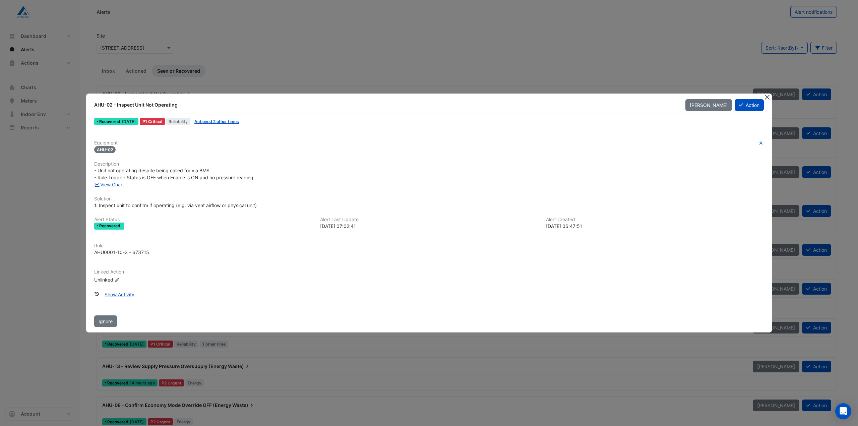
click at [769, 96] on button "Close" at bounding box center [766, 96] width 7 height 7
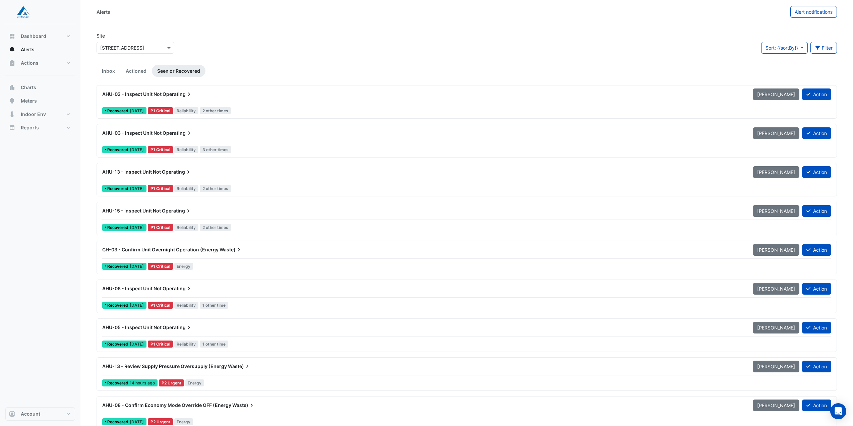
click at [187, 98] on div "AHU-02 - Inspect Unit Not Operating" at bounding box center [423, 94] width 650 height 12
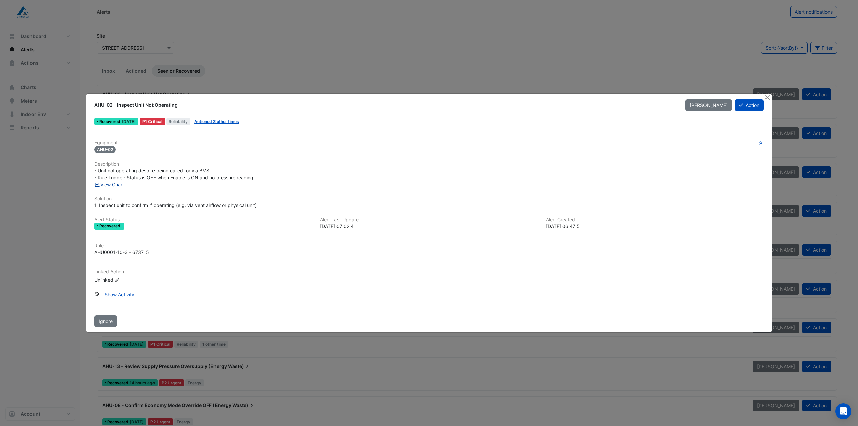
click at [117, 184] on link "View Chart" at bounding box center [109, 185] width 30 height 6
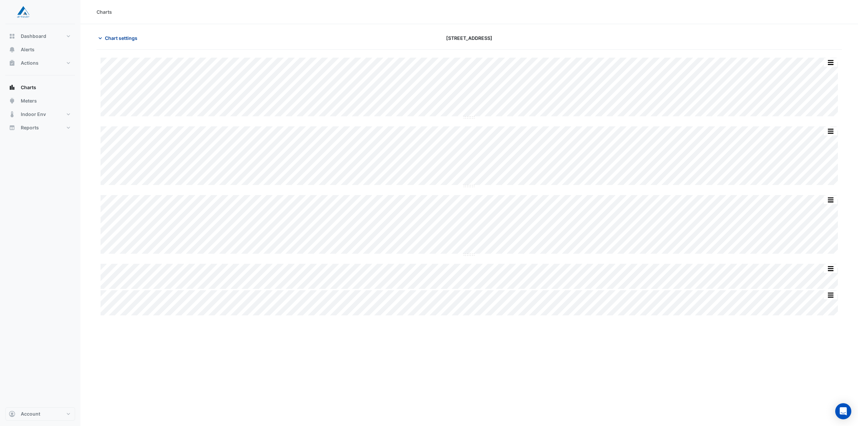
click at [120, 34] on button "Chart settings" at bounding box center [118, 38] width 45 height 12
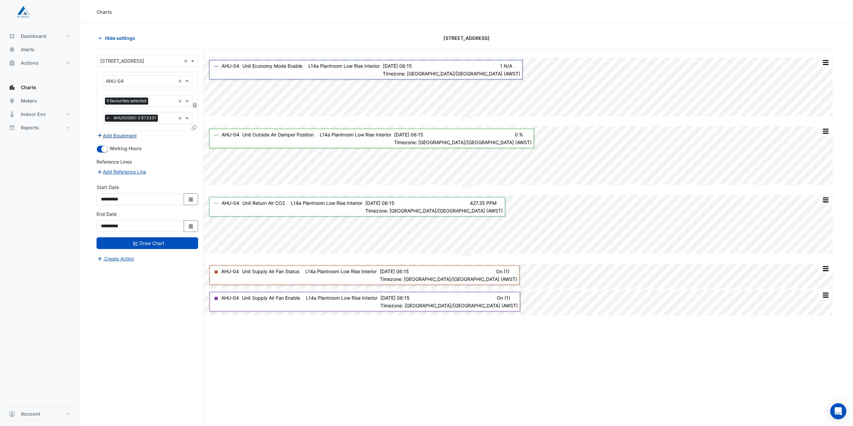
click at [132, 137] on button "Add Equipment" at bounding box center [116, 136] width 41 height 8
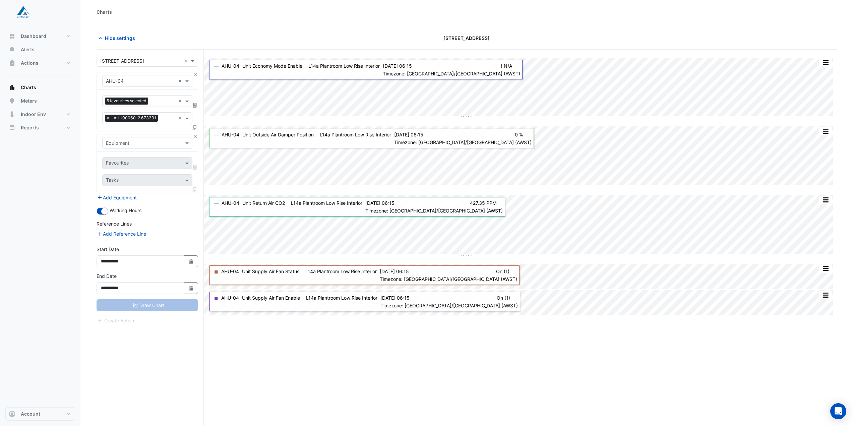
click at [156, 145] on input "text" at bounding box center [140, 143] width 69 height 7
type input "***"
click at [130, 157] on div "Weather" at bounding box center [147, 157] width 89 height 10
click at [158, 164] on input "text" at bounding box center [143, 163] width 75 height 7
click at [157, 195] on div "Temperature (Celcius)" at bounding box center [147, 197] width 89 height 10
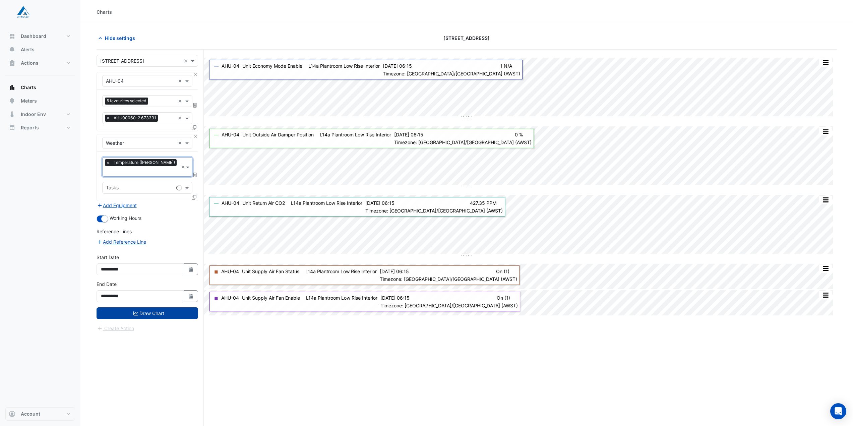
click at [172, 308] on button "Draw Chart" at bounding box center [147, 313] width 102 height 12
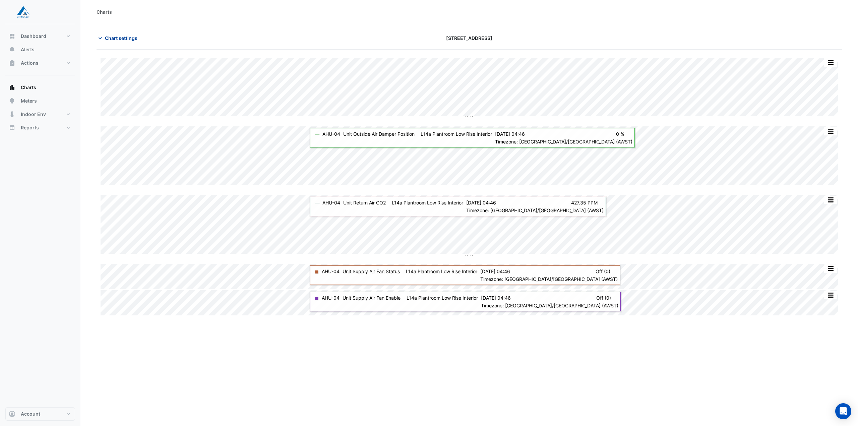
click at [124, 41] on span "Chart settings" at bounding box center [121, 38] width 32 height 7
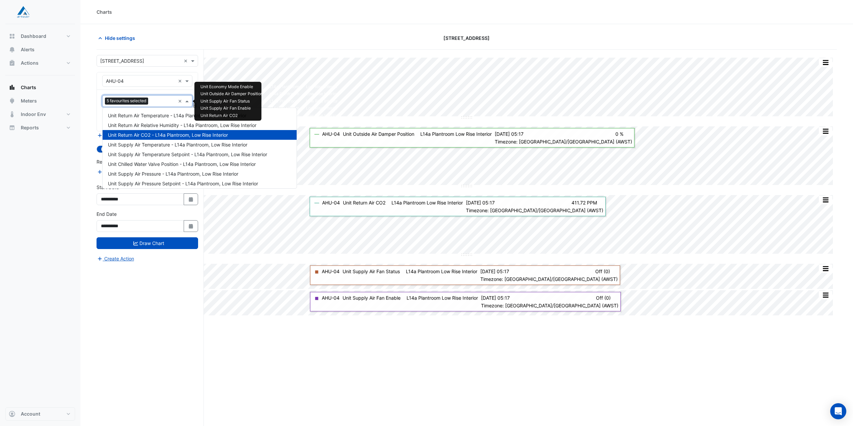
click at [188, 99] on span at bounding box center [188, 100] width 8 height 7
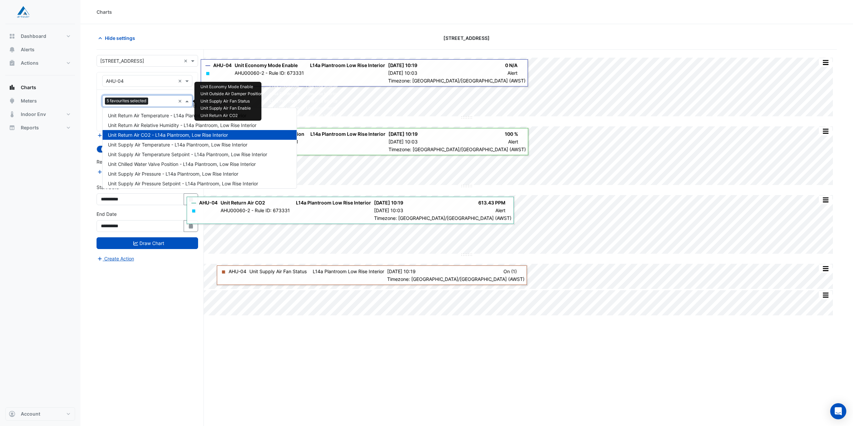
click at [429, 368] on div "Split All Split None Print Save as JPEG Save as PNG Pivot Data Table Export CSV…" at bounding box center [466, 251] width 740 height 402
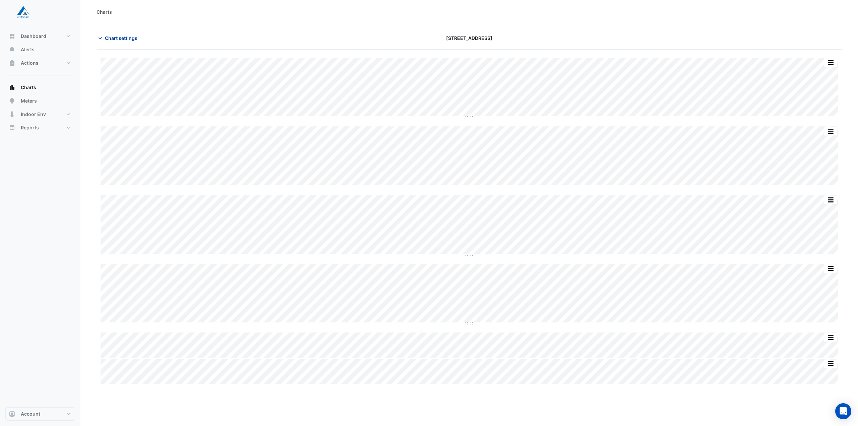
click at [113, 36] on span "Chart settings" at bounding box center [121, 38] width 32 height 7
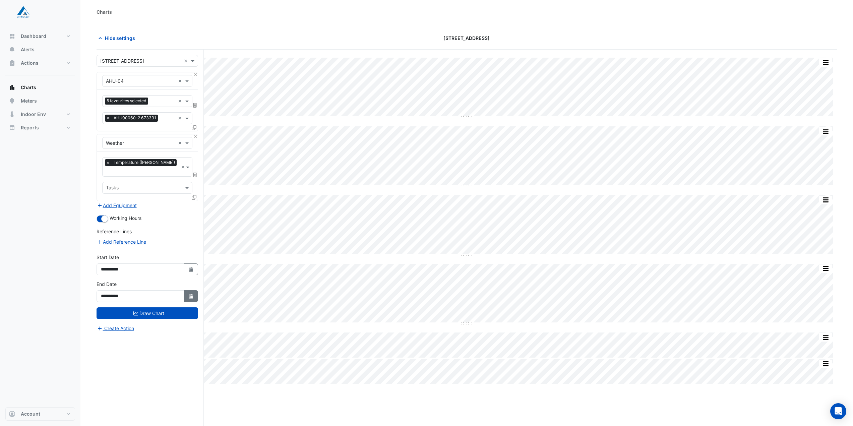
click at [192, 292] on button "Select Date" at bounding box center [191, 296] width 15 height 12
select select "*"
click at [171, 253] on div "24" at bounding box center [172, 253] width 11 height 11
type input "**********"
click at [173, 307] on button "Draw Chart" at bounding box center [147, 313] width 102 height 12
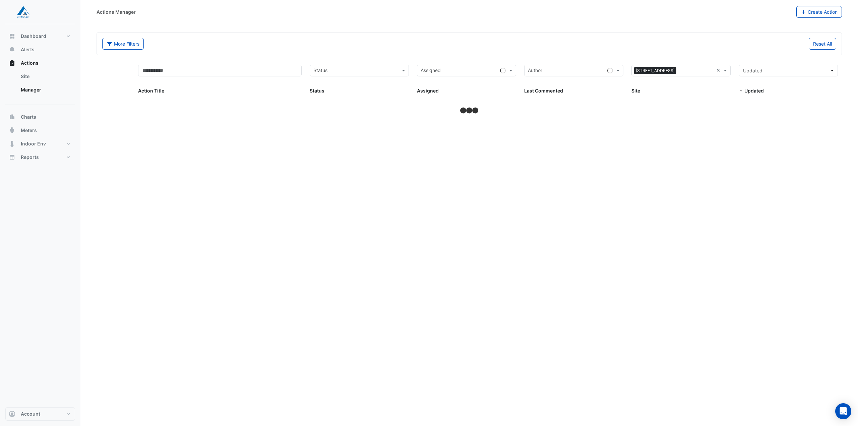
select select "**"
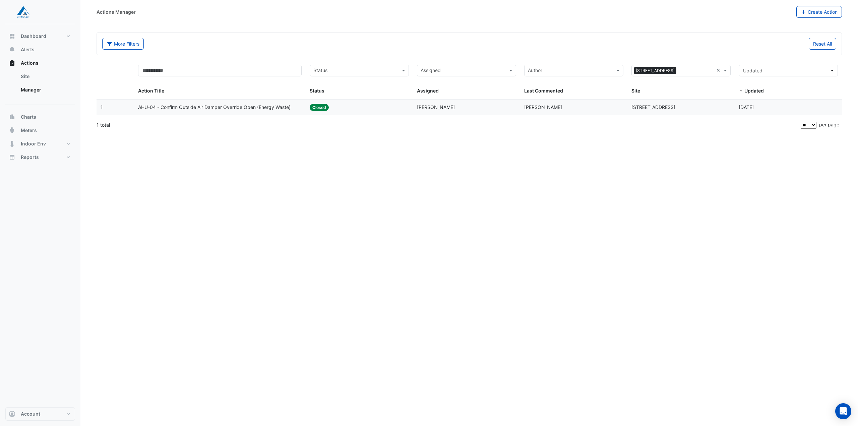
click at [251, 108] on span "AHU-04 - Confirm Outside Air Damper Override Open (Energy Waste)" at bounding box center [214, 108] width 152 height 8
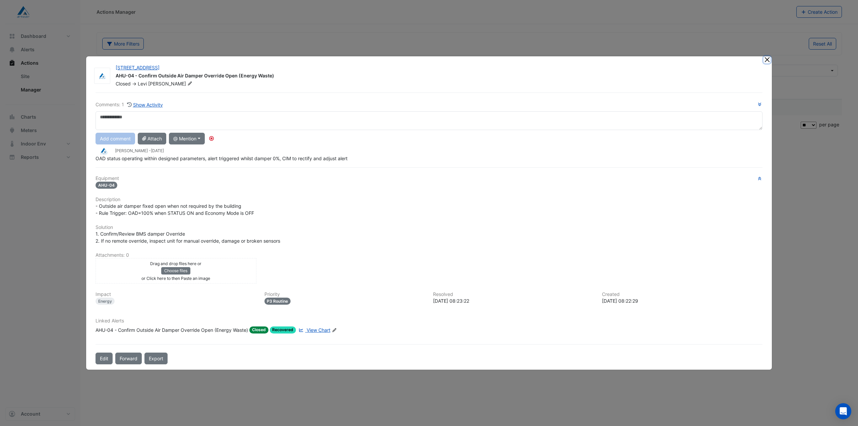
click at [767, 60] on button "Close" at bounding box center [766, 59] width 7 height 7
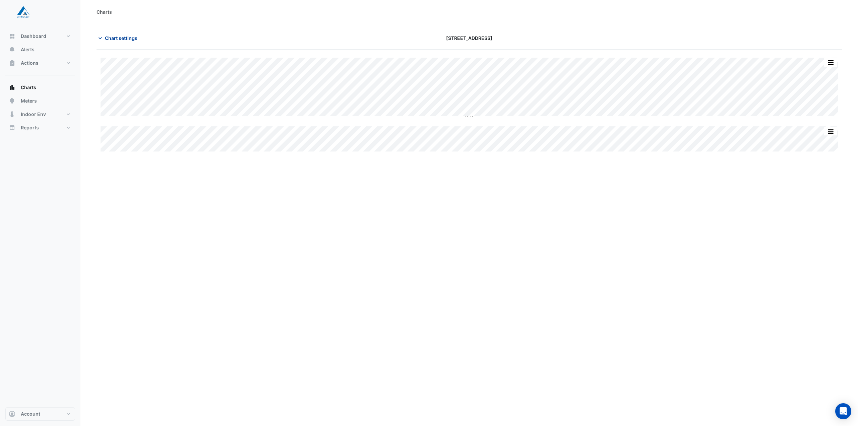
click at [120, 40] on span "Chart settings" at bounding box center [121, 38] width 32 height 7
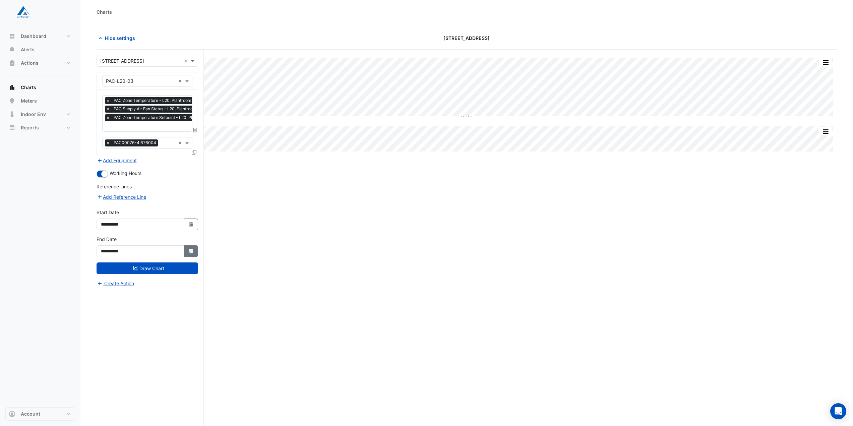
click at [192, 251] on icon "button" at bounding box center [191, 251] width 4 height 5
select select "*"
click at [140, 212] on div "21" at bounding box center [140, 215] width 11 height 11
type input "**********"
click at [166, 271] on button "Draw Chart" at bounding box center [147, 268] width 102 height 12
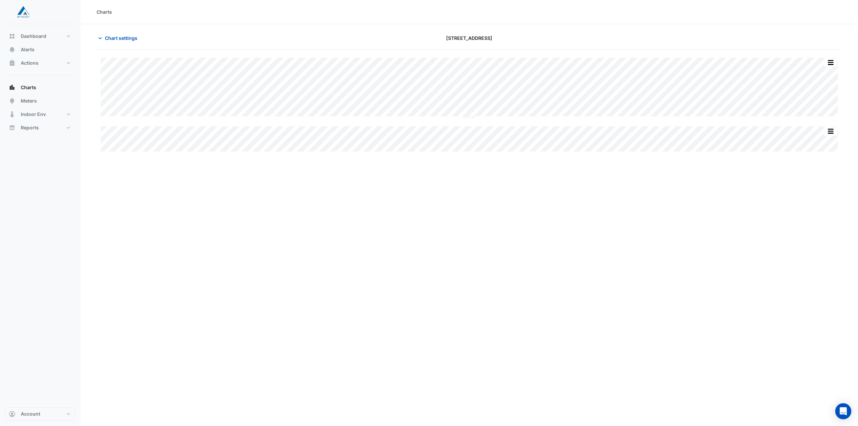
drag, startPoint x: 122, startPoint y: 38, endPoint x: 152, endPoint y: 53, distance: 33.0
click at [122, 39] on span "Chart settings" at bounding box center [121, 38] width 32 height 7
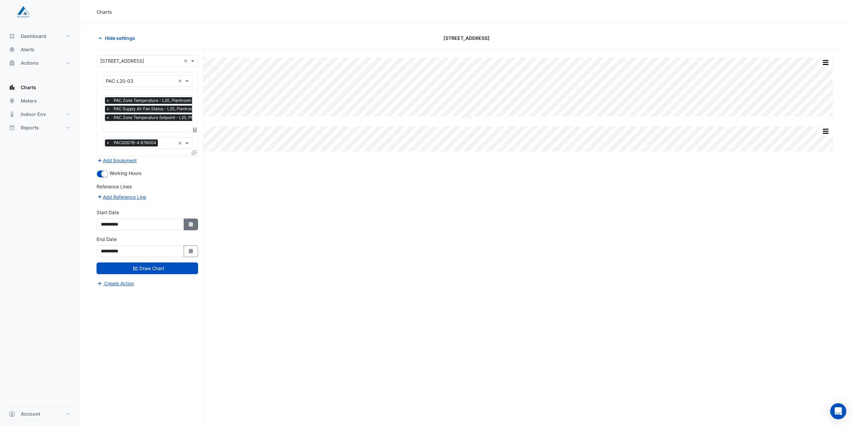
click at [191, 228] on button "Select Date" at bounding box center [191, 224] width 15 height 12
select select "*"
select select "****"
click at [154, 168] on div "11" at bounding box center [150, 167] width 11 height 11
type input "**********"
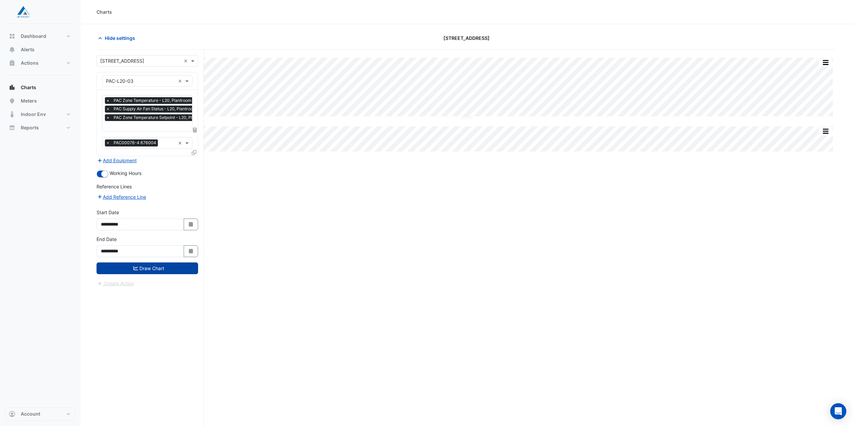
click at [179, 270] on button "Draw Chart" at bounding box center [147, 268] width 102 height 12
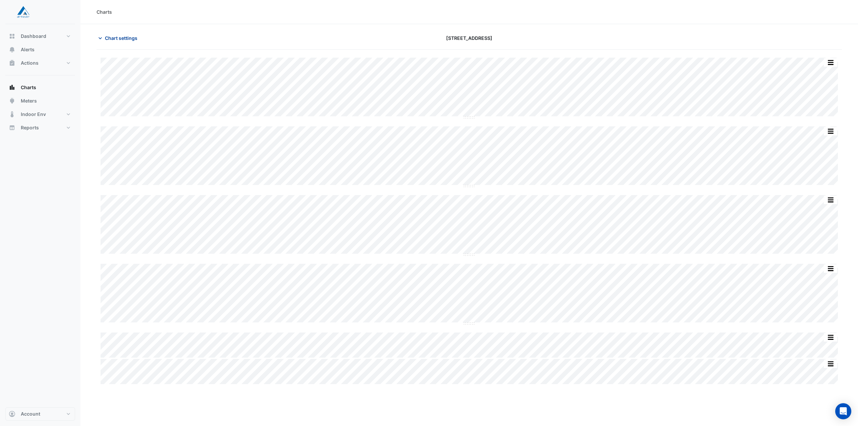
click at [121, 34] on button "Chart settings" at bounding box center [118, 38] width 45 height 12
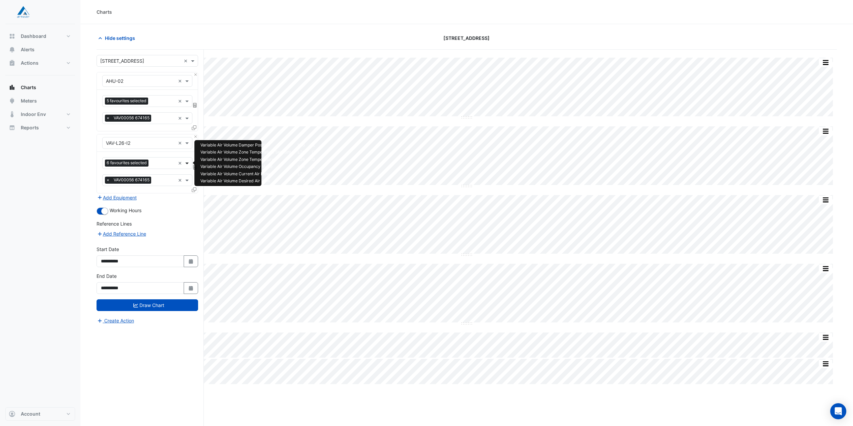
click at [189, 165] on span at bounding box center [188, 162] width 8 height 7
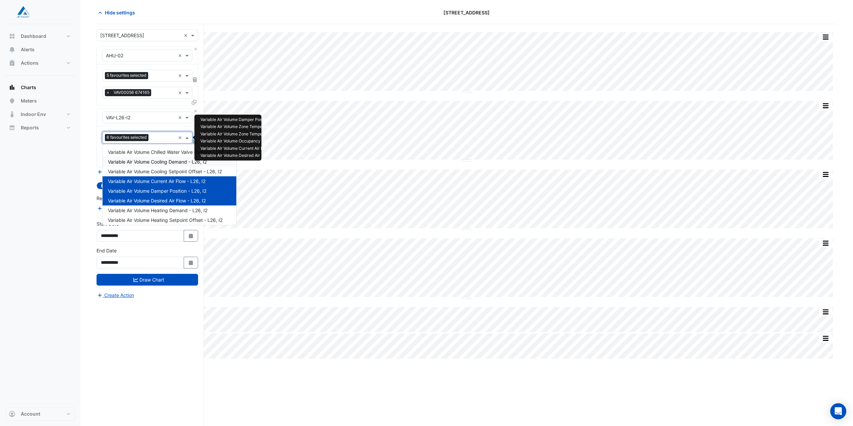
click at [154, 163] on span "Variable Air Volume Cooling Demand - L26, I2" at bounding box center [157, 162] width 99 height 6
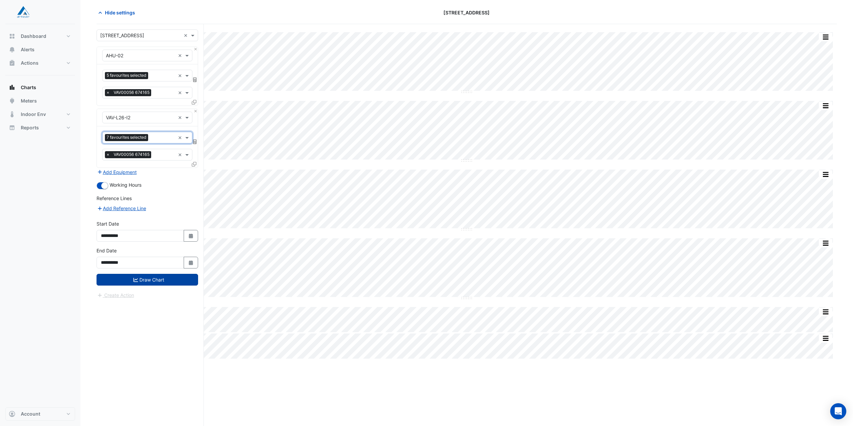
click at [161, 281] on button "Draw Chart" at bounding box center [147, 280] width 102 height 12
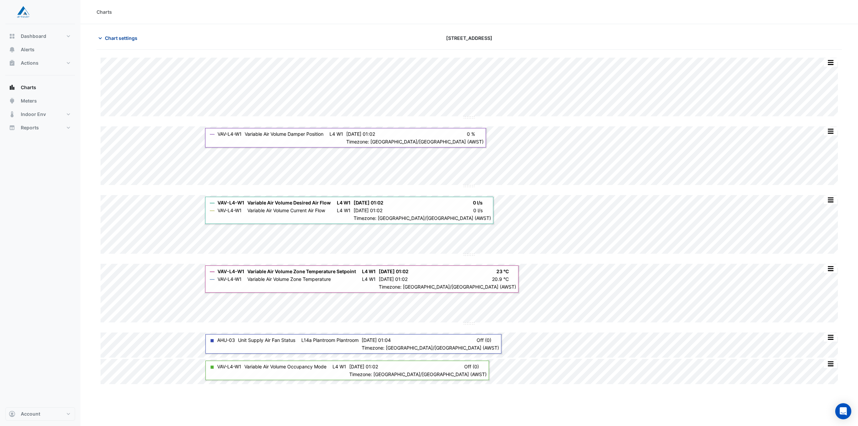
click at [119, 40] on span "Chart settings" at bounding box center [121, 38] width 32 height 7
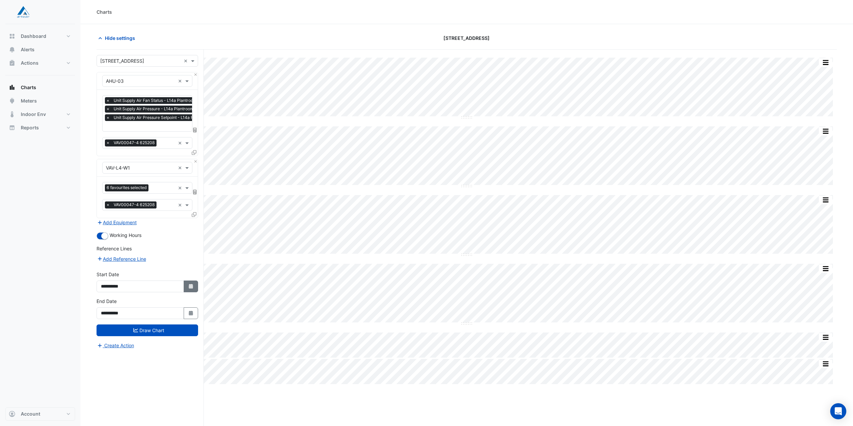
click at [192, 285] on icon "button" at bounding box center [191, 286] width 4 height 5
select select "*"
select select "****"
click at [109, 231] on div "4" at bounding box center [108, 229] width 11 height 11
type input "**********"
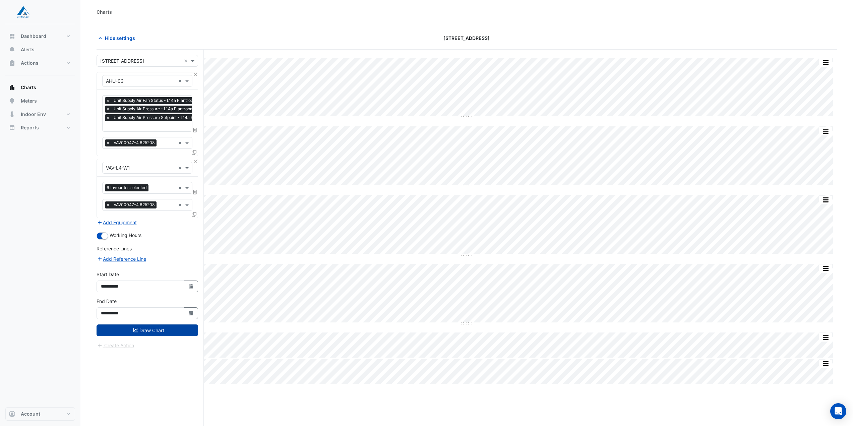
click at [173, 333] on button "Draw Chart" at bounding box center [147, 330] width 102 height 12
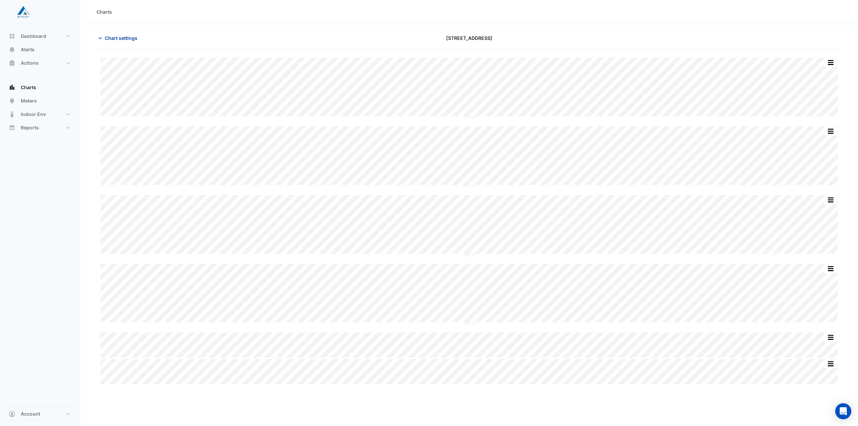
click at [126, 37] on span "Chart settings" at bounding box center [121, 38] width 32 height 7
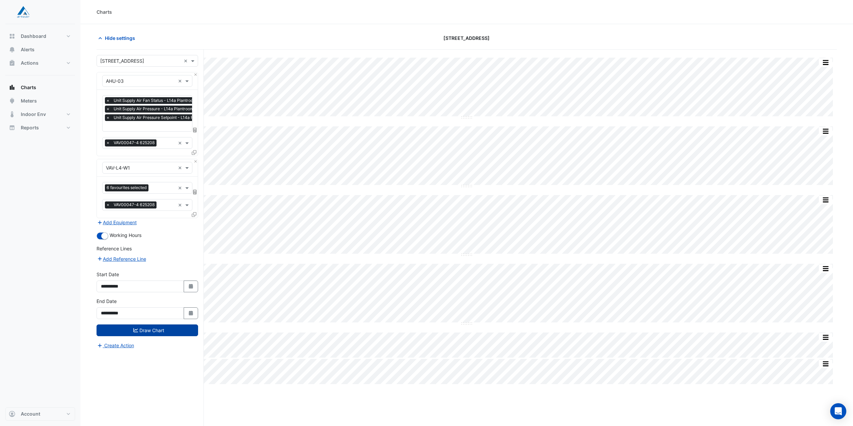
click at [169, 330] on button "Draw Chart" at bounding box center [147, 330] width 102 height 12
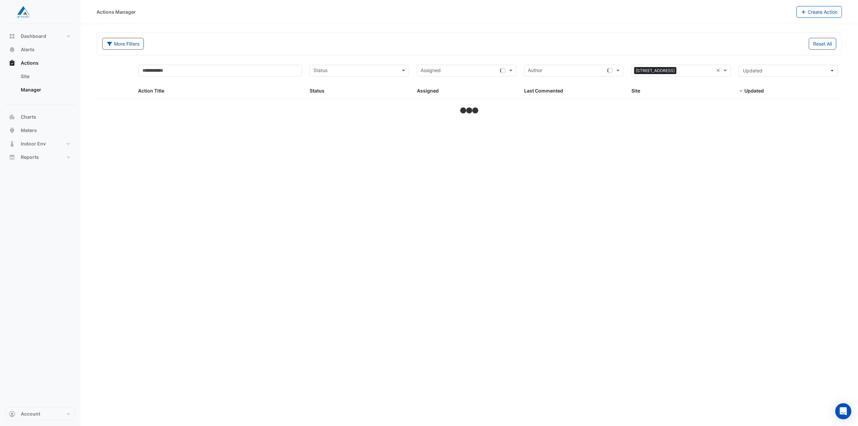
select select "**"
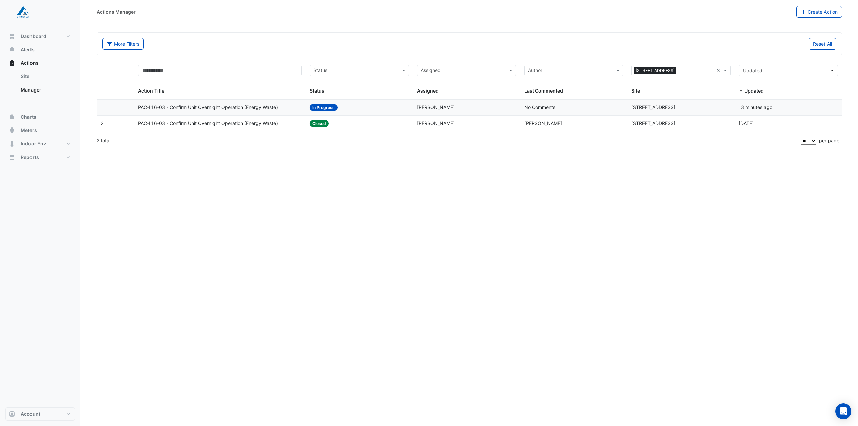
click at [258, 107] on span "PAC-L16-03 - Confirm Unit Overnight Operation (Energy Waste)" at bounding box center [208, 108] width 140 height 8
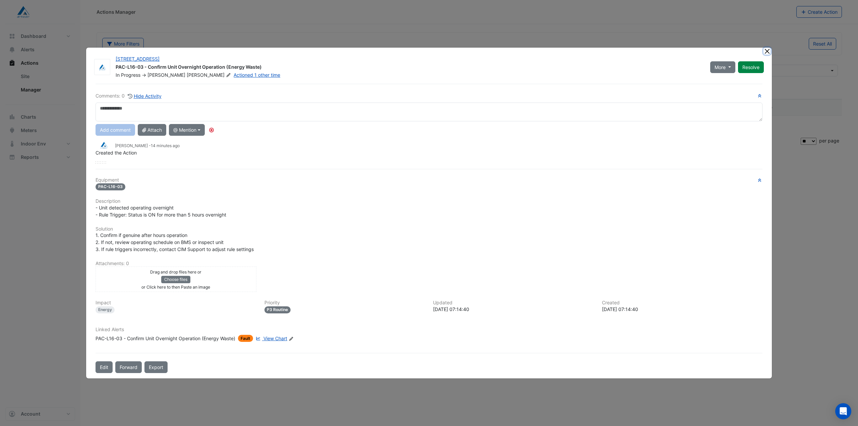
click at [767, 52] on button "Close" at bounding box center [766, 51] width 7 height 7
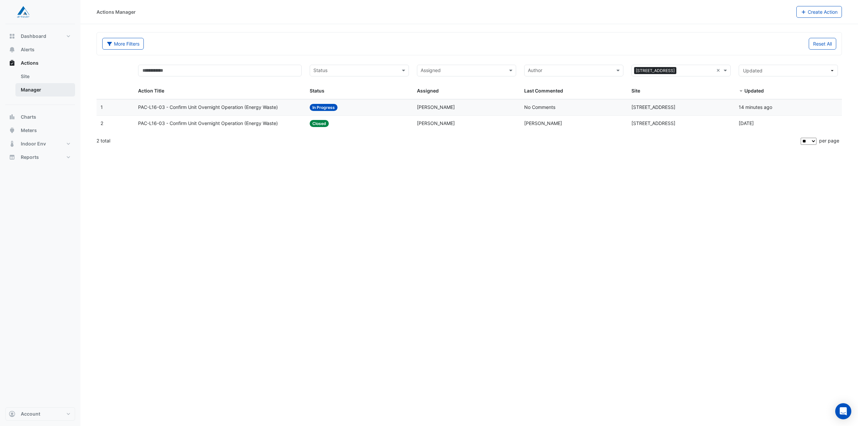
drag, startPoint x: 246, startPoint y: 112, endPoint x: 29, endPoint y: 87, distance: 218.1
click at [29, 87] on link "Manager" at bounding box center [45, 89] width 60 height 13
click at [36, 54] on button "Alerts" at bounding box center [40, 49] width 70 height 13
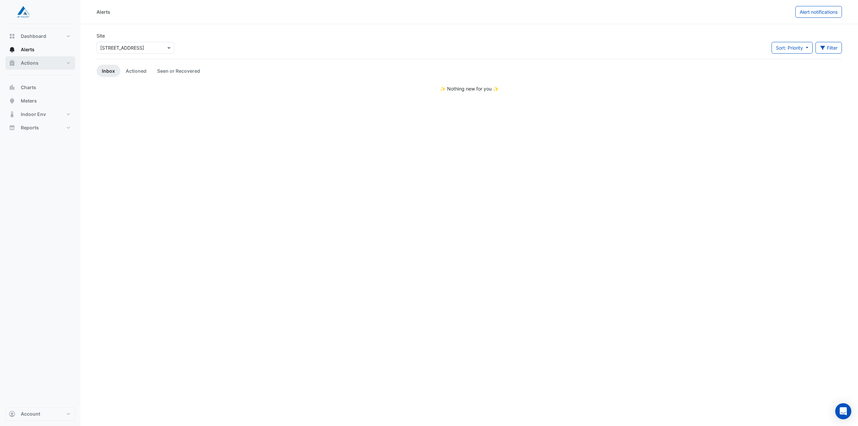
click at [34, 64] on span "Actions" at bounding box center [30, 63] width 18 height 7
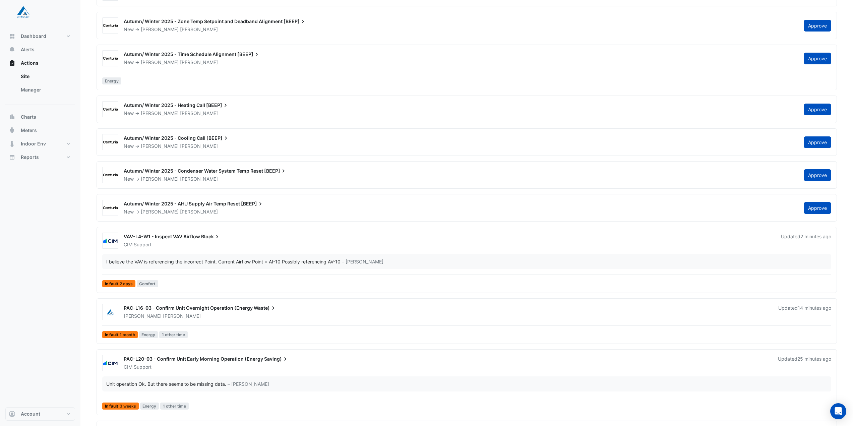
scroll to position [205, 0]
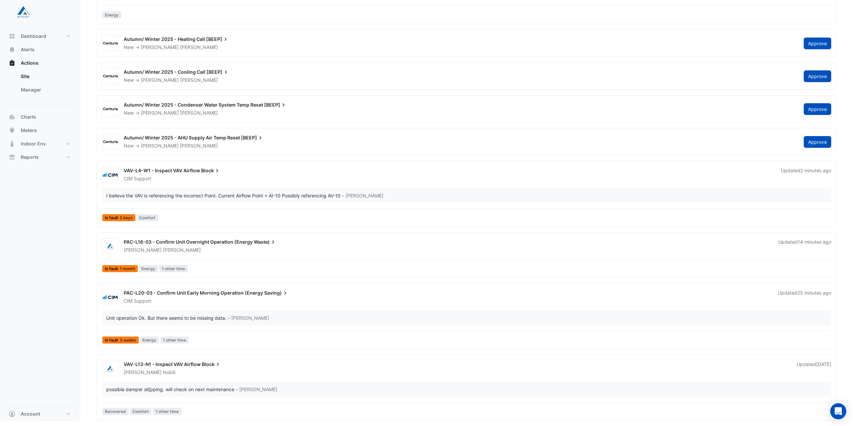
click at [272, 297] on div "PAC-L20-03 - Confirm Unit Early Morning Operation (Energy Saving)" at bounding box center [447, 293] width 646 height 8
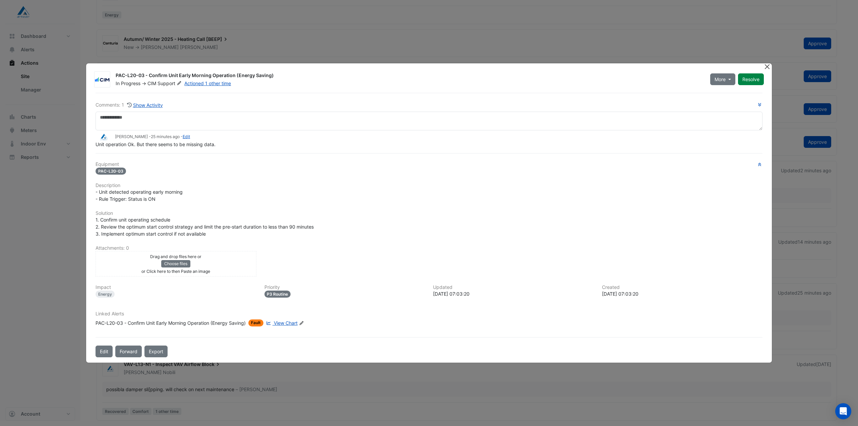
click at [767, 65] on button "Close" at bounding box center [766, 66] width 7 height 7
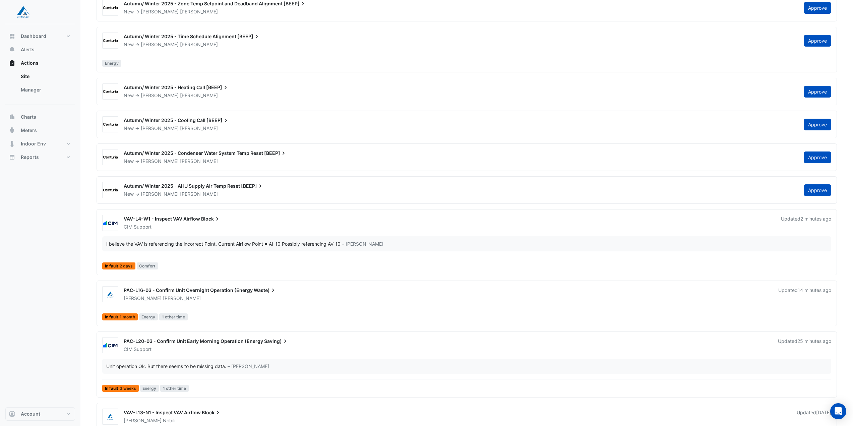
scroll to position [205, 0]
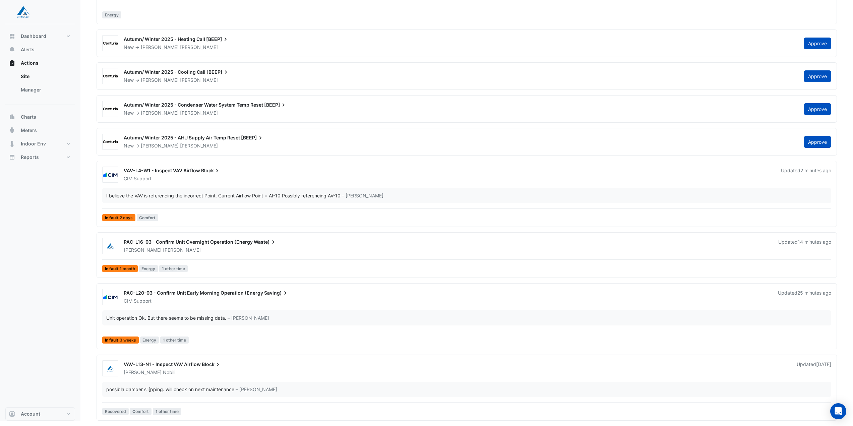
click at [193, 369] on div "Andrea Nobili" at bounding box center [456, 372] width 666 height 7
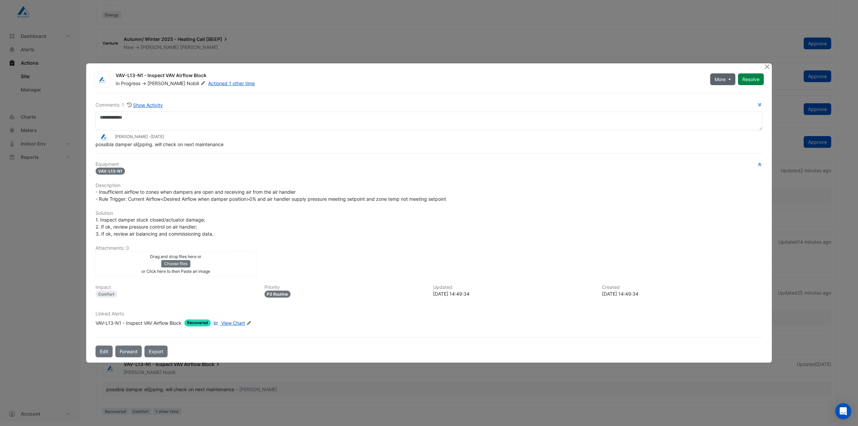
click at [715, 78] on span "More" at bounding box center [719, 79] width 11 height 7
click at [669, 75] on div "VAV-L13-N1 - Inspect VAV Airflow Block" at bounding box center [409, 76] width 586 height 8
click at [767, 68] on button "Close" at bounding box center [766, 66] width 7 height 7
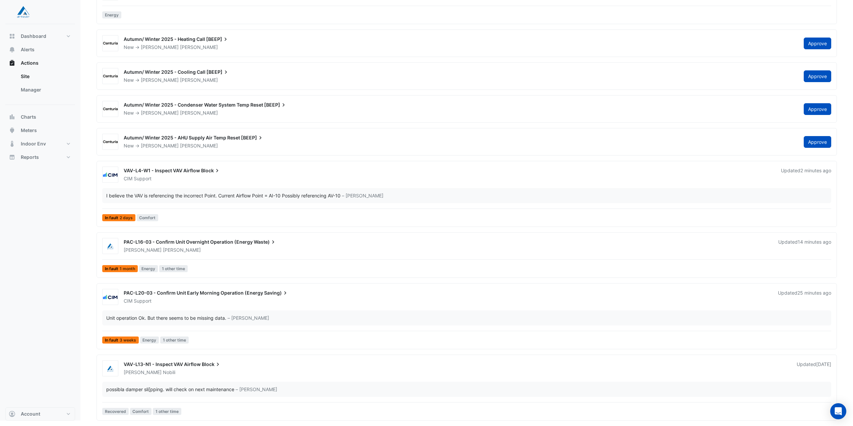
click at [247, 243] on span "PAC-L16-03 - Confirm Unit Overnight Operation (Energy" at bounding box center [188, 242] width 129 height 6
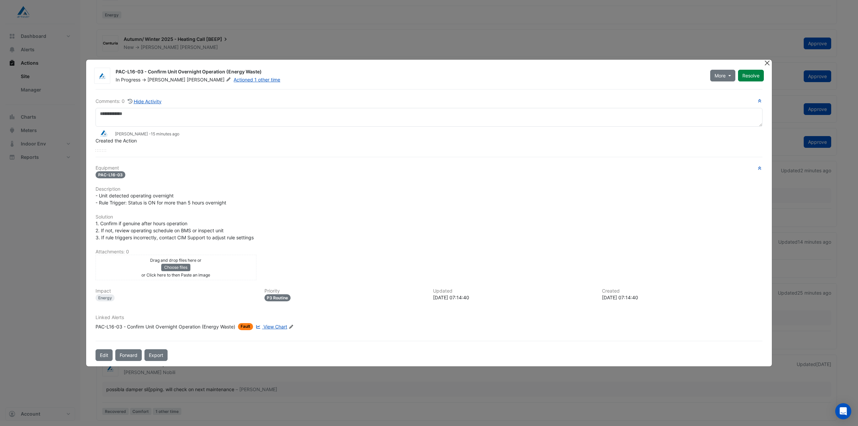
click at [765, 63] on button "Close" at bounding box center [766, 63] width 7 height 7
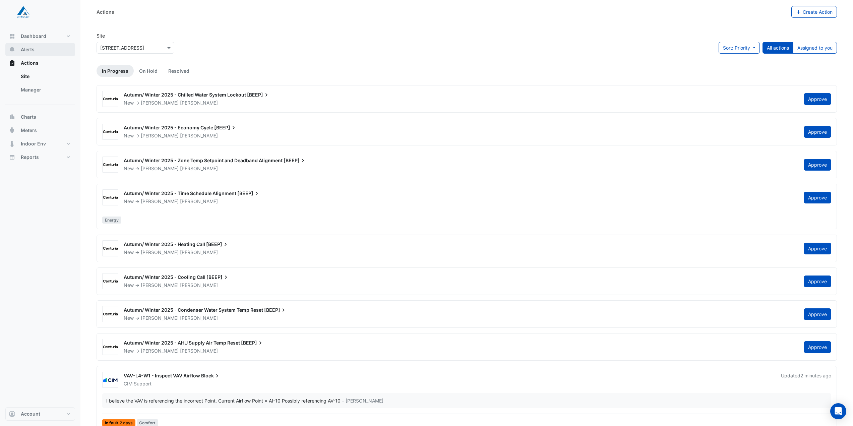
drag, startPoint x: 26, startPoint y: 50, endPoint x: 46, endPoint y: 55, distance: 20.4
click at [26, 50] on span "Alerts" at bounding box center [28, 49] width 14 height 7
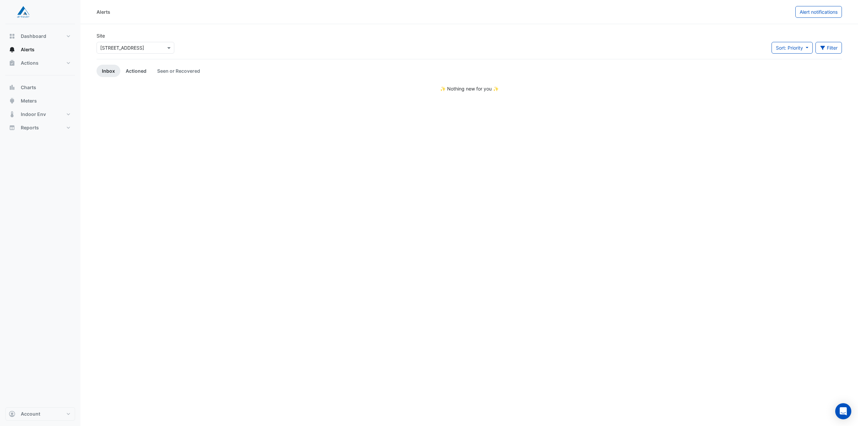
click at [133, 69] on link "Actioned" at bounding box center [135, 71] width 31 height 12
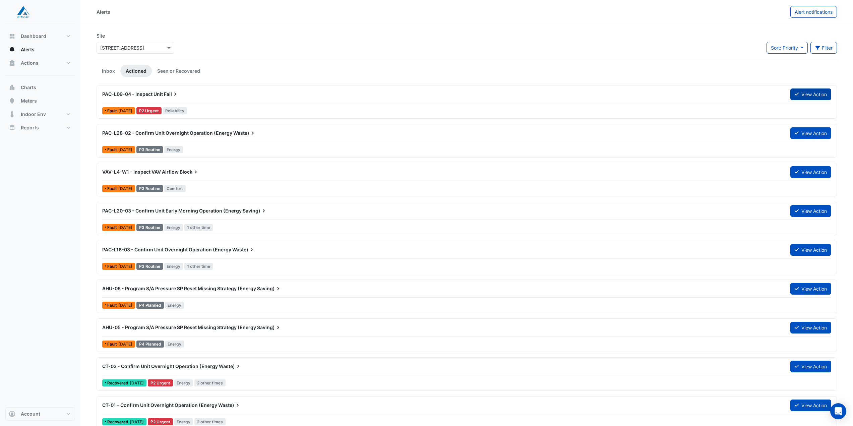
click at [814, 91] on button "View Action" at bounding box center [810, 94] width 41 height 12
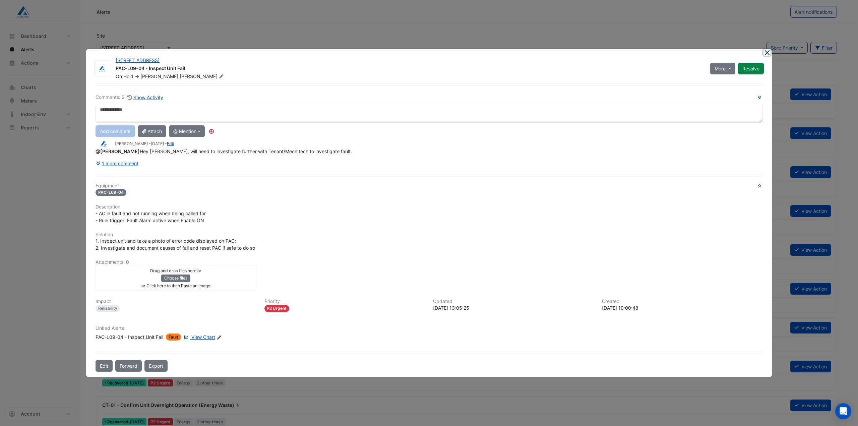
click at [766, 51] on button "Close" at bounding box center [766, 52] width 7 height 7
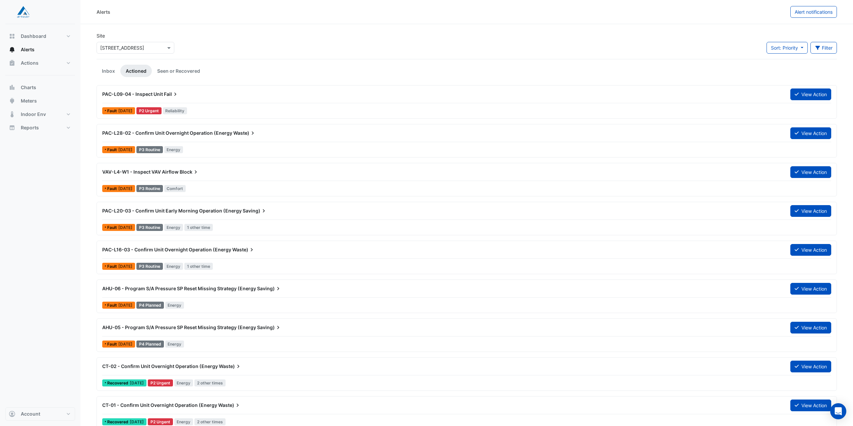
click at [205, 173] on div "VAV-L4-W1 - Inspect VAV Airflow Block" at bounding box center [442, 172] width 680 height 7
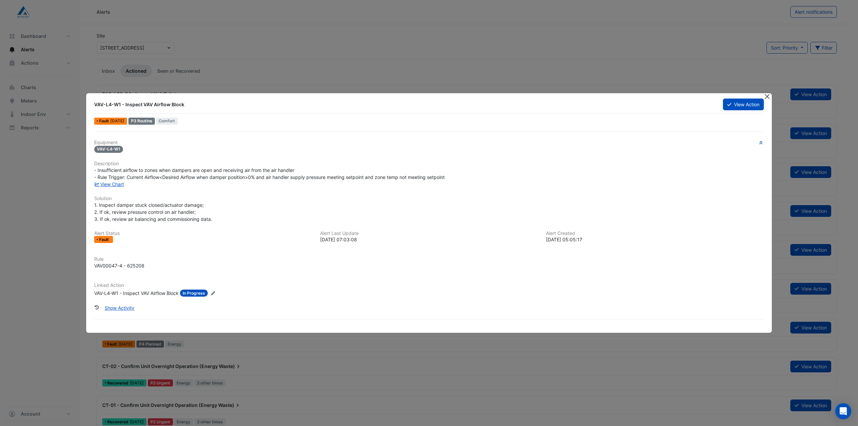
click at [767, 95] on button "Close" at bounding box center [766, 96] width 7 height 7
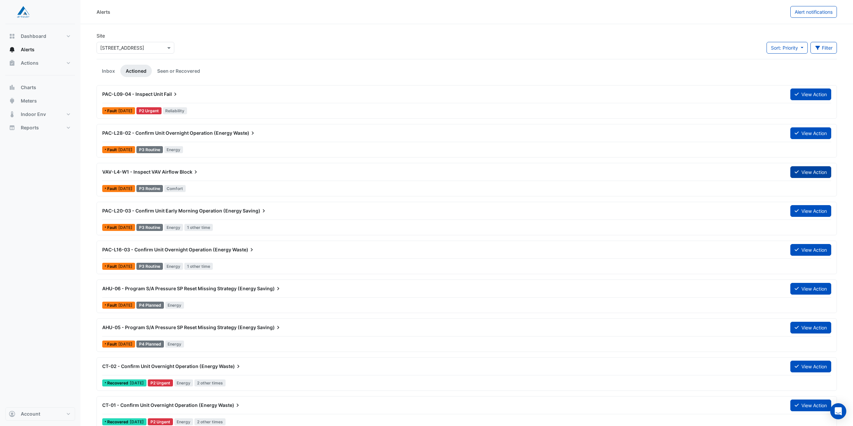
click at [816, 170] on button "View Action" at bounding box center [810, 172] width 41 height 12
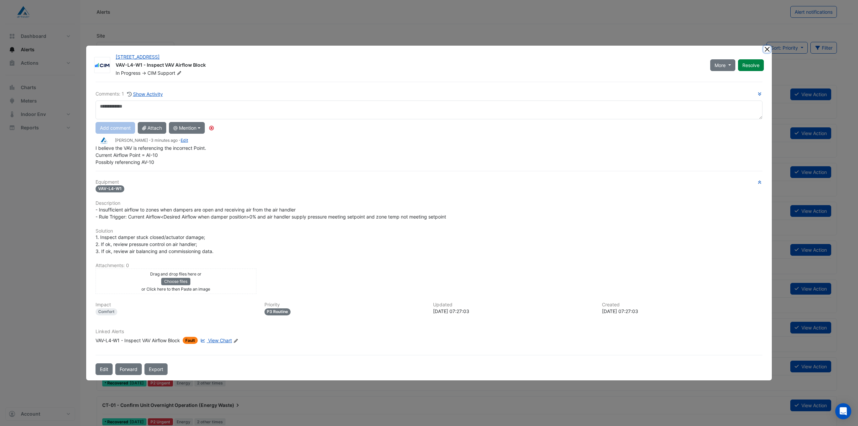
click at [766, 48] on button "Close" at bounding box center [766, 49] width 7 height 7
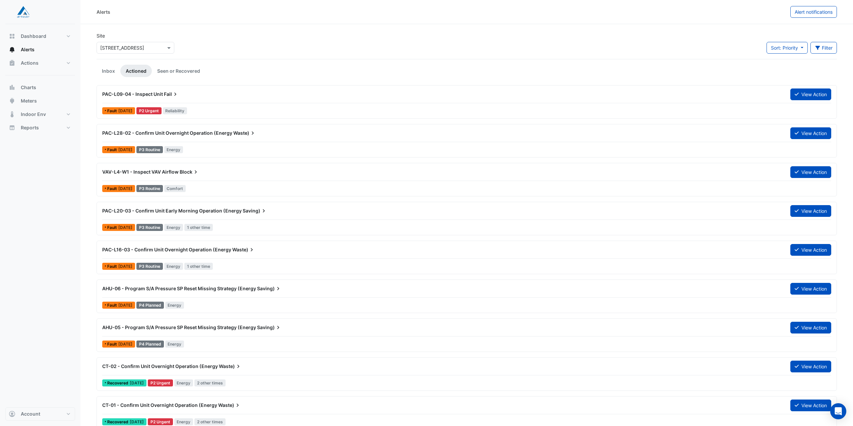
click at [235, 249] on span "Waste)" at bounding box center [243, 249] width 23 height 7
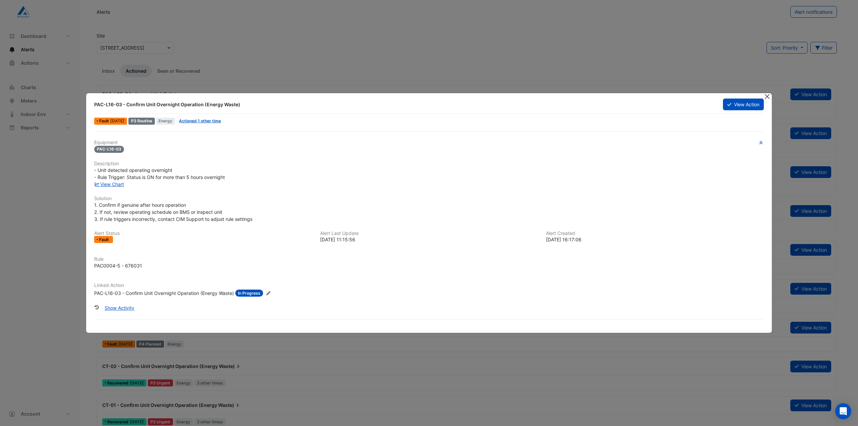
click at [768, 96] on button "Close" at bounding box center [766, 96] width 7 height 7
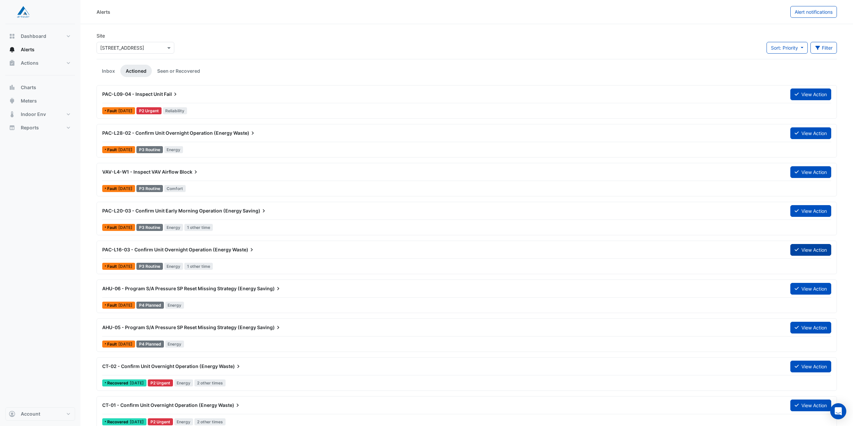
click at [807, 249] on button "View Action" at bounding box center [810, 250] width 41 height 12
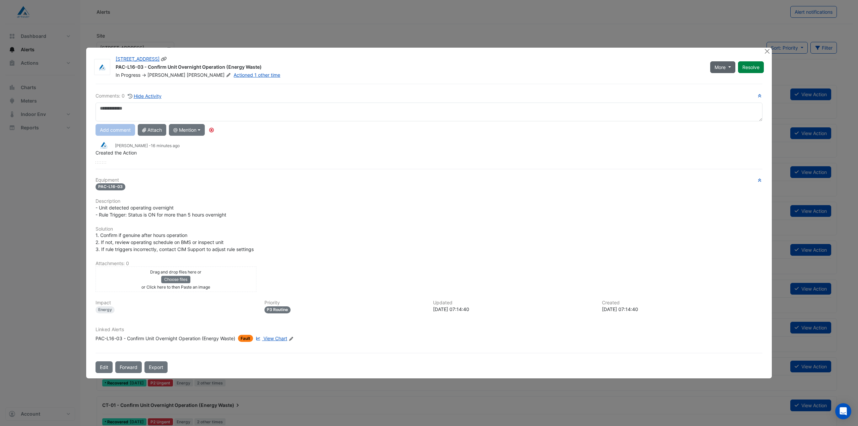
click at [722, 68] on span "More" at bounding box center [719, 67] width 11 height 7
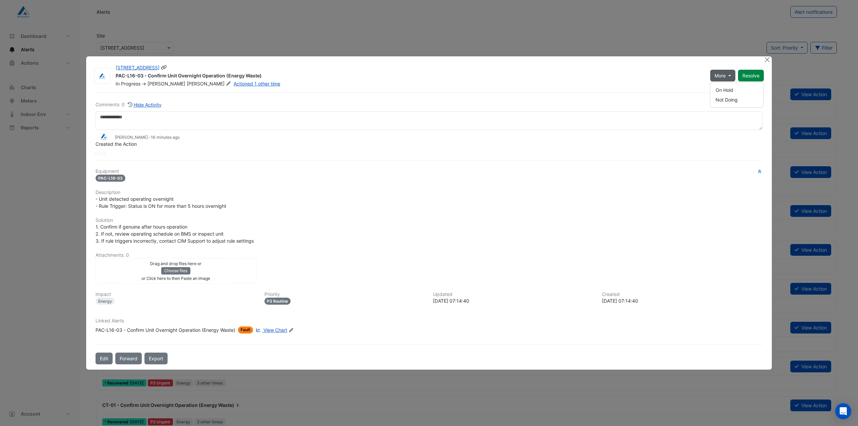
click at [592, 72] on div "PAC-L16-03 - Confirm Unit Overnight Operation (Energy Waste)" at bounding box center [409, 76] width 586 height 8
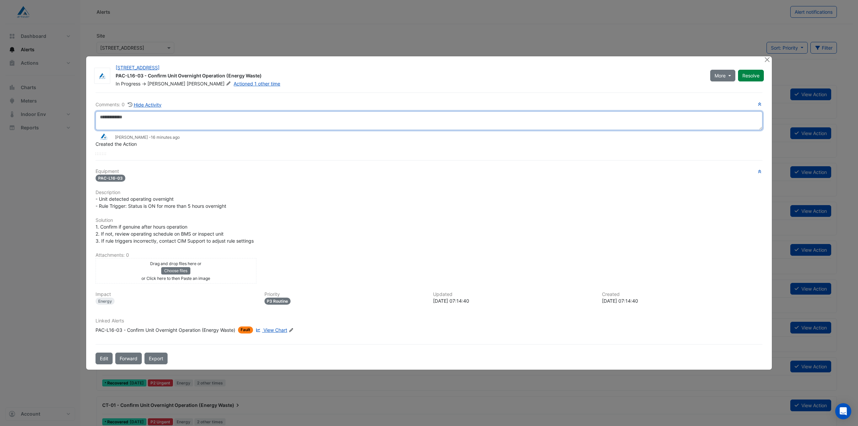
click at [142, 121] on textarea at bounding box center [428, 120] width 667 height 19
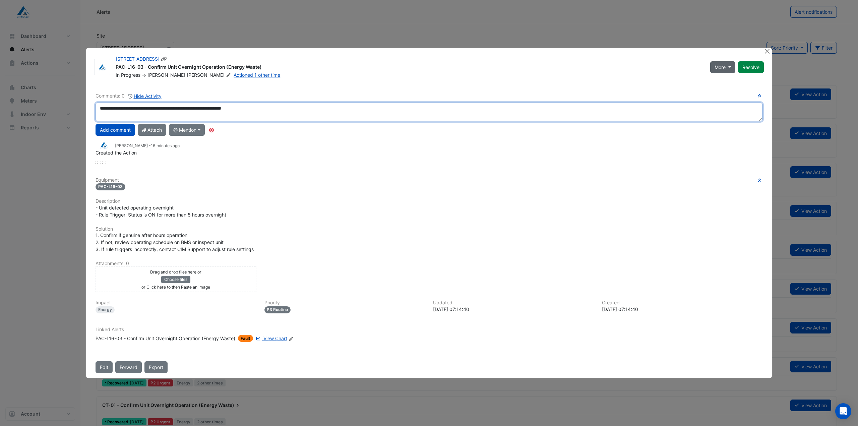
type textarea "**********"
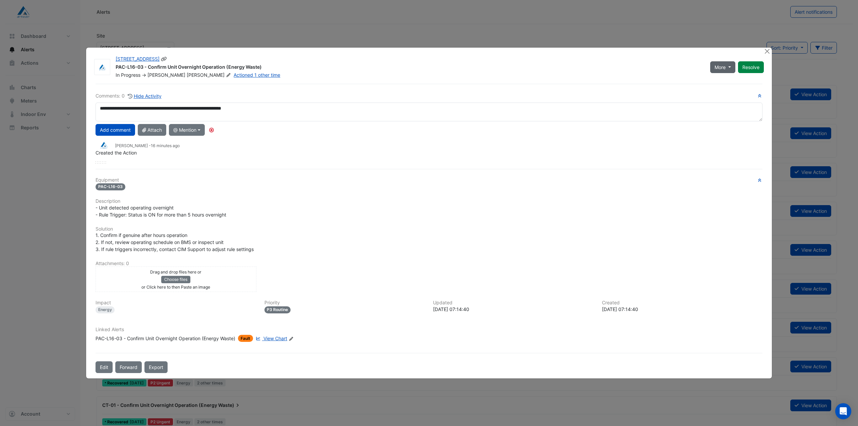
click at [719, 67] on span "More" at bounding box center [719, 67] width 11 height 7
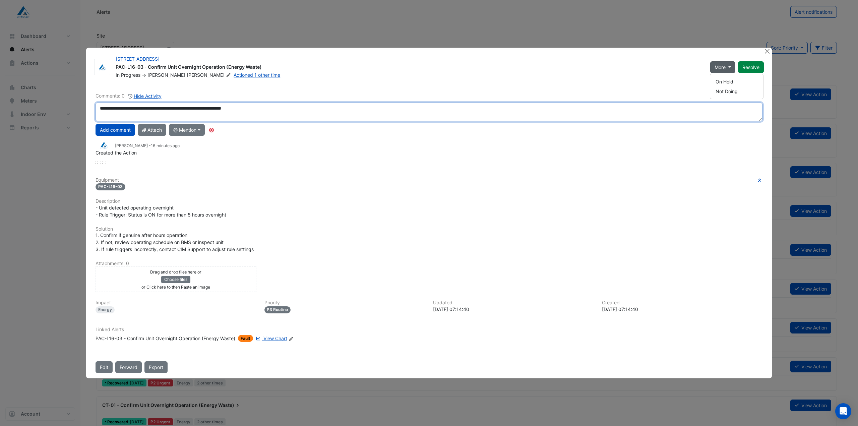
click at [339, 117] on textarea "**********" at bounding box center [428, 112] width 667 height 19
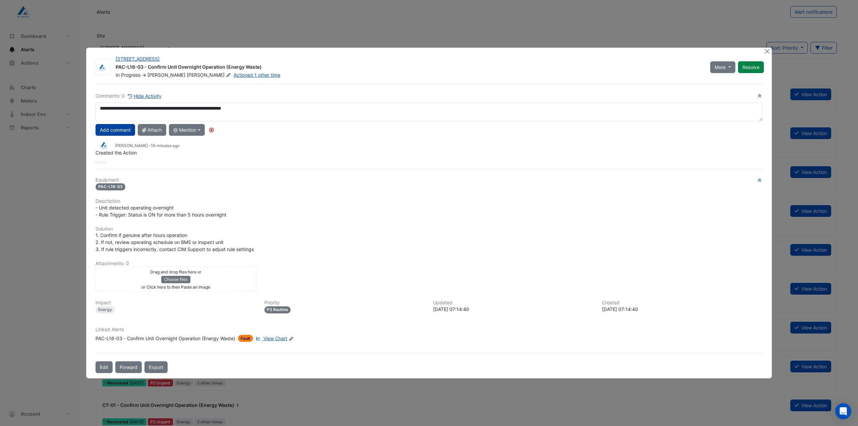
click at [115, 133] on button "Add comment" at bounding box center [115, 130] width 40 height 12
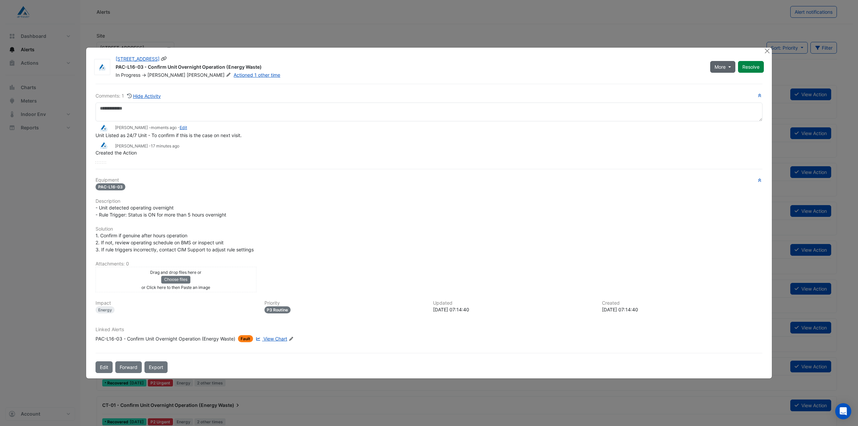
click at [729, 62] on button "More" at bounding box center [722, 67] width 25 height 12
click at [724, 82] on button "On Hold" at bounding box center [736, 81] width 53 height 10
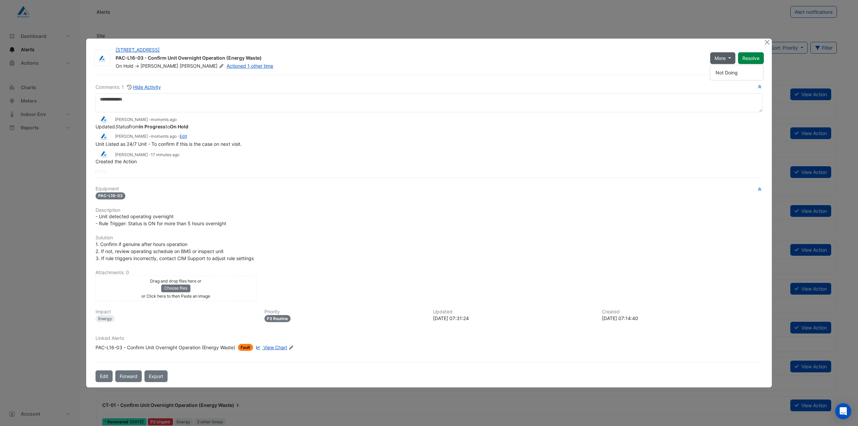
click at [619, 39] on div "140 St Georges Terrace PAC-L16-03 - Confirm Unit Overnight Operation (Energy Wa…" at bounding box center [428, 213] width 685 height 348
click at [767, 42] on button "Close" at bounding box center [766, 42] width 7 height 7
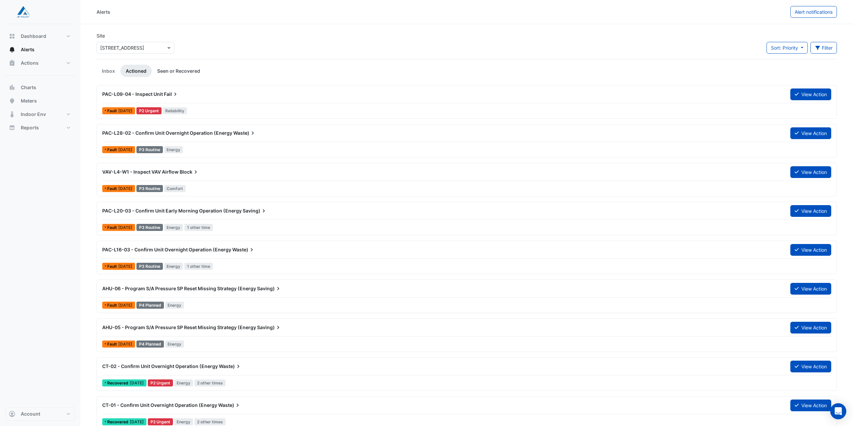
click at [175, 70] on link "Seen or Recovered" at bounding box center [179, 71] width 54 height 12
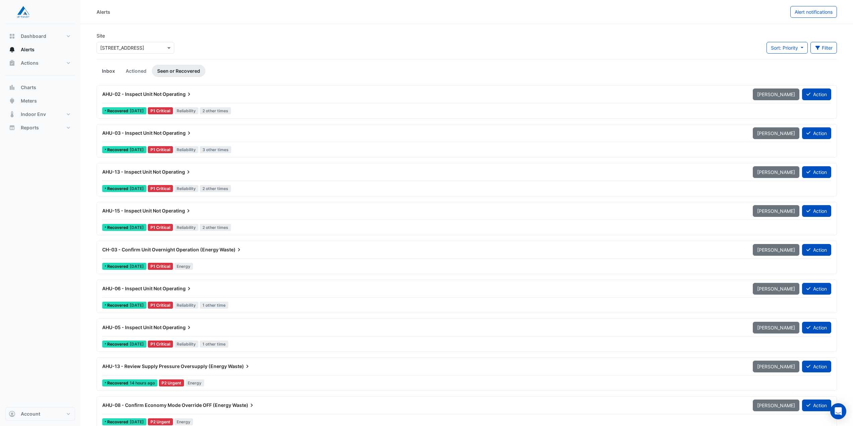
click at [112, 70] on link "Inbox" at bounding box center [108, 71] width 24 height 12
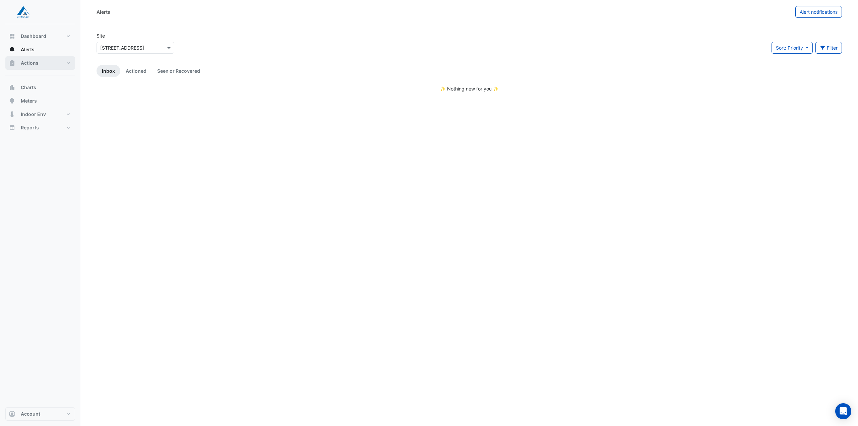
click at [27, 61] on span "Actions" at bounding box center [30, 63] width 18 height 7
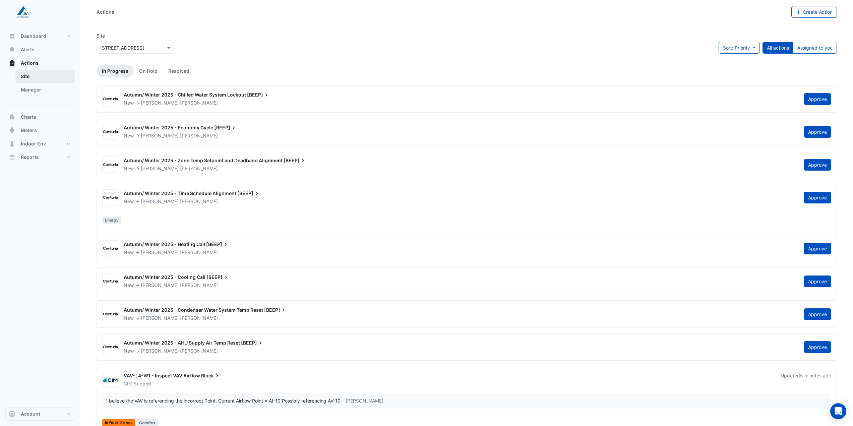
click at [32, 77] on link "Site" at bounding box center [45, 76] width 60 height 13
click at [149, 70] on link "On Hold" at bounding box center [148, 71] width 29 height 12
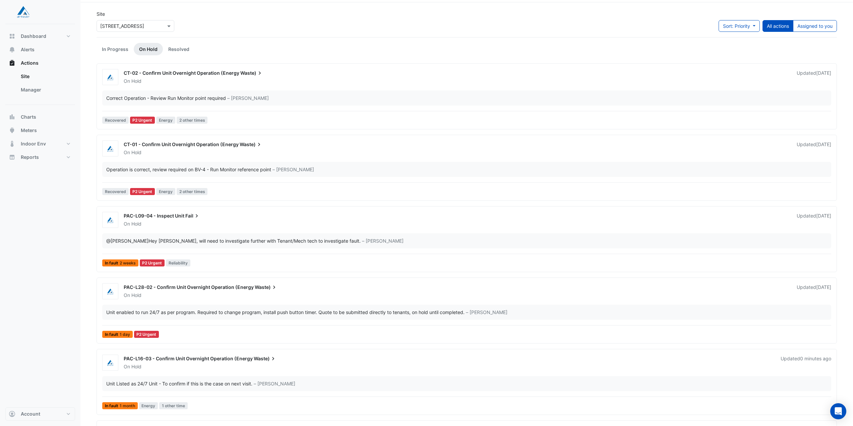
scroll to position [34, 0]
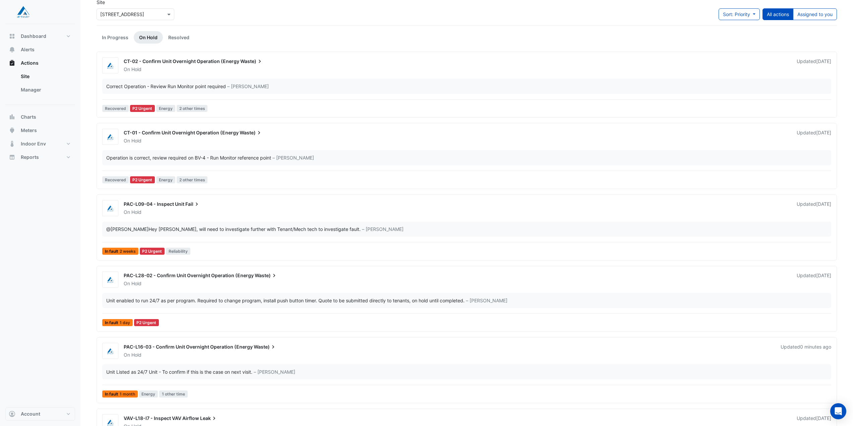
click at [221, 278] on div "PAC-L28-02 - Confirm Unit Overnight Operation (Energy Waste)" at bounding box center [456, 276] width 665 height 8
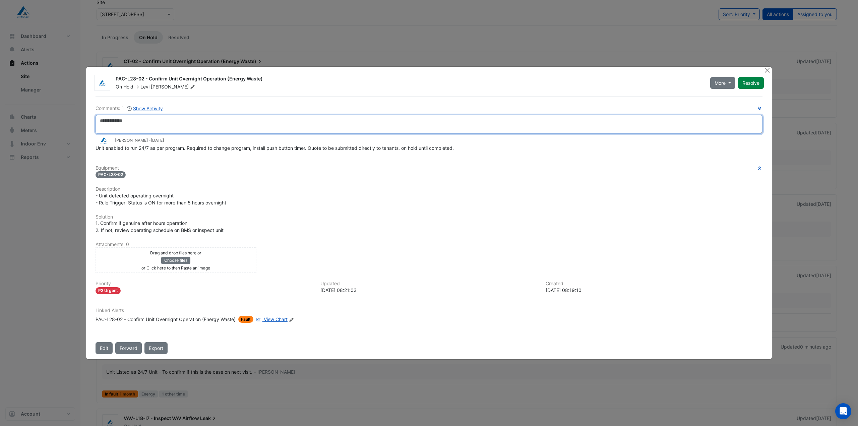
click at [174, 122] on textarea at bounding box center [428, 124] width 667 height 19
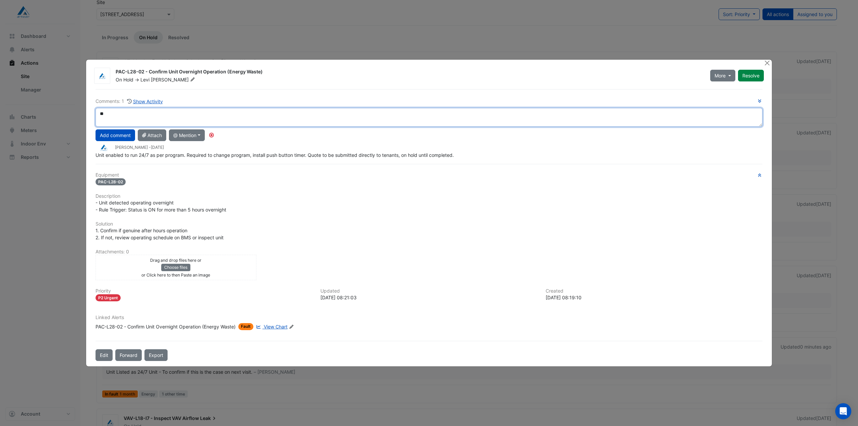
type textarea "*"
type textarea "**********"
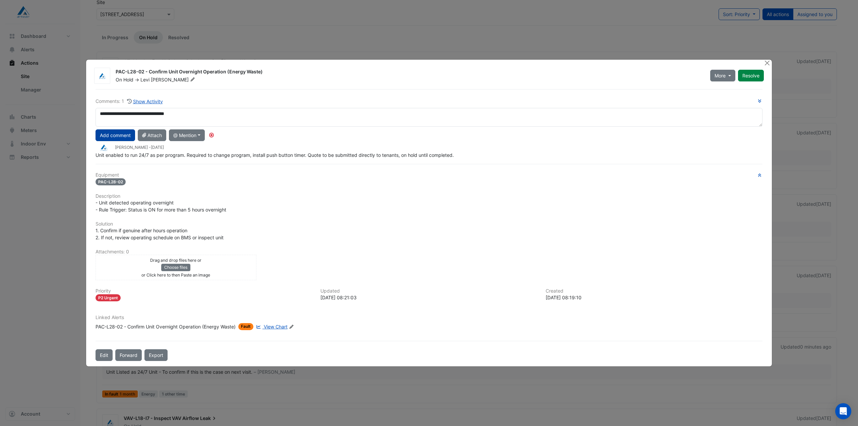
click at [115, 134] on button "Add comment" at bounding box center [115, 135] width 40 height 12
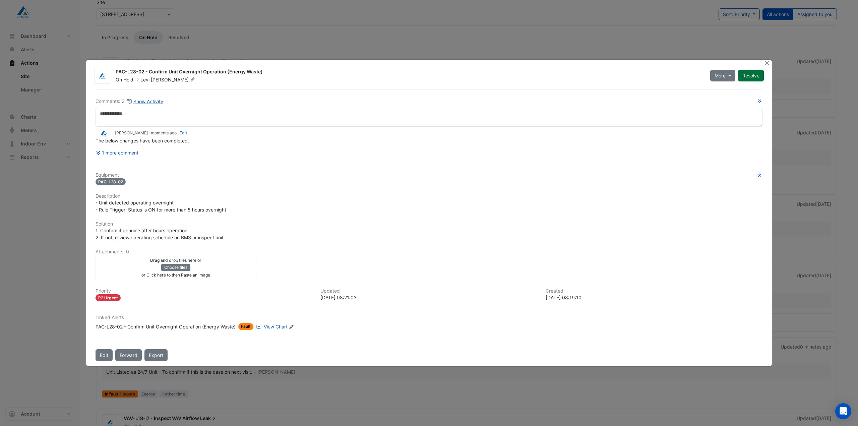
click at [750, 76] on button "Resolve" at bounding box center [751, 76] width 26 height 12
click at [768, 63] on button "Close" at bounding box center [766, 63] width 7 height 7
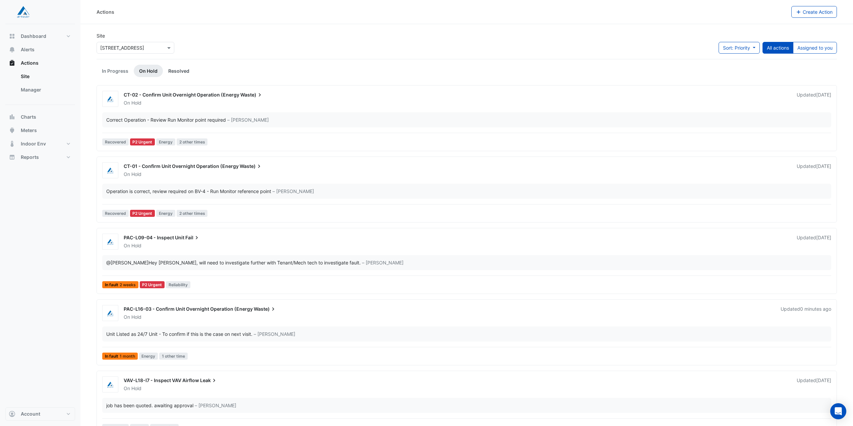
click at [178, 71] on link "Resolved" at bounding box center [179, 71] width 32 height 12
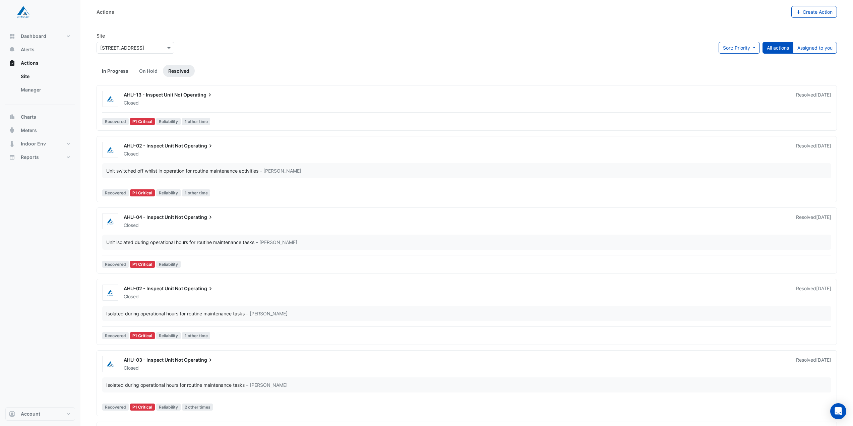
click at [110, 71] on link "In Progress" at bounding box center [114, 71] width 37 height 12
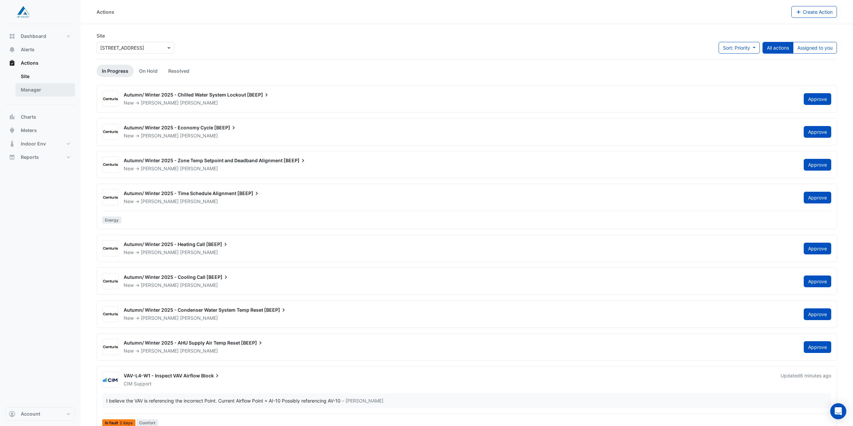
click at [23, 92] on link "Manager" at bounding box center [45, 89] width 60 height 13
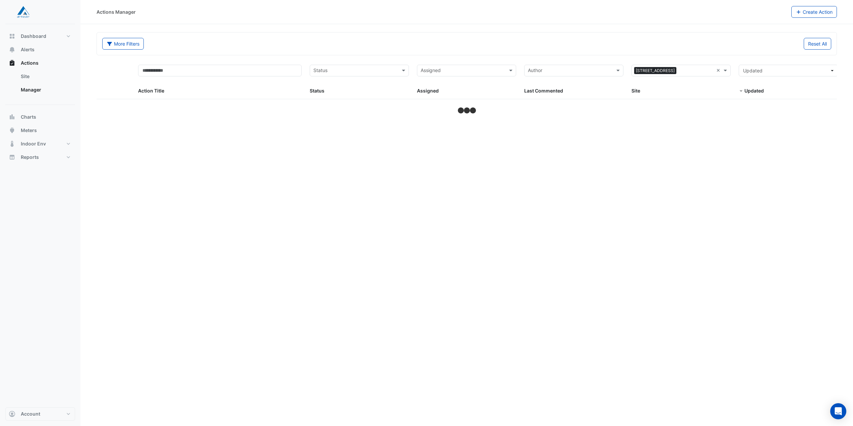
select select "**"
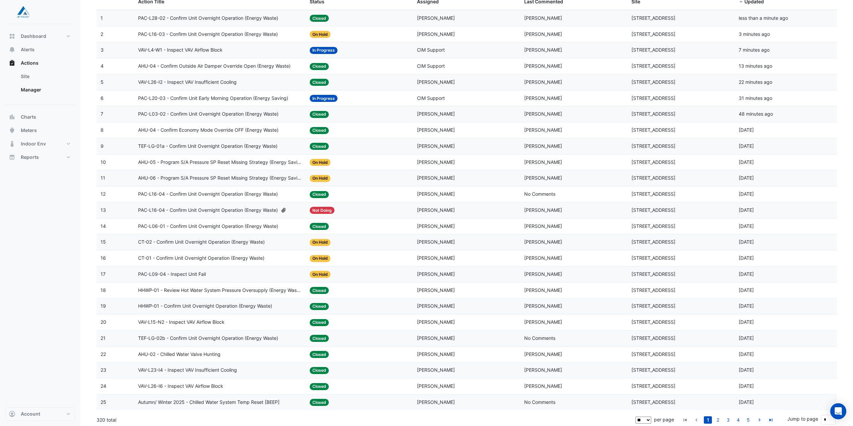
scroll to position [91, 0]
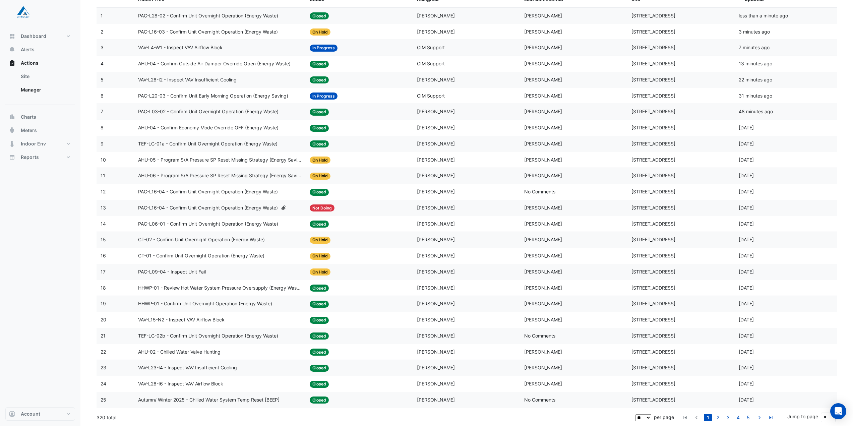
click at [254, 207] on span "PAC-L16-04 - Confirm Unit Overnight Operation (Energy Waste)" at bounding box center [208, 208] width 140 height 8
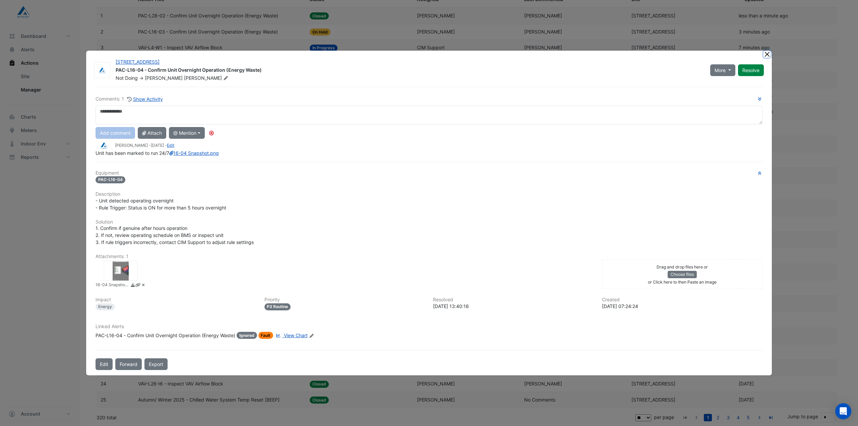
click at [770, 52] on button "Close" at bounding box center [766, 54] width 7 height 7
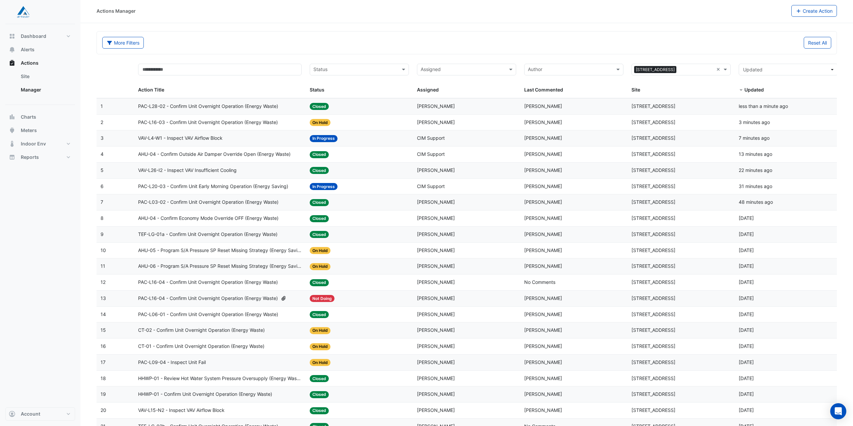
scroll to position [0, 0]
click at [219, 188] on span "PAC-L20-03 - Confirm Unit Early Morning Operation (Energy Saving)" at bounding box center [213, 188] width 150 height 8
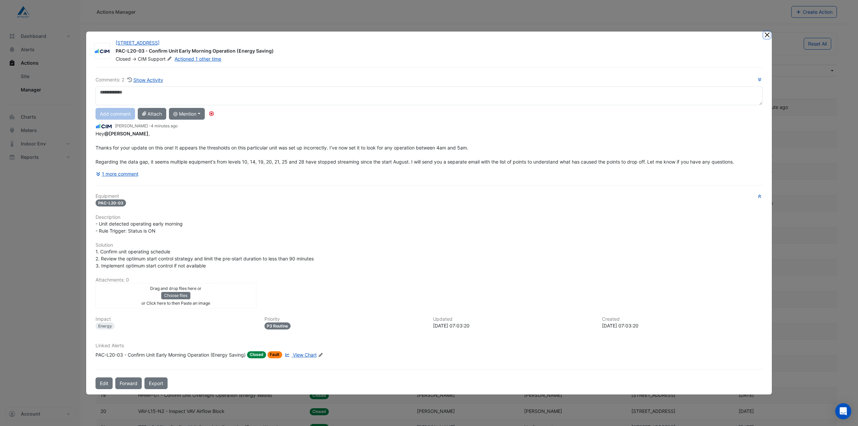
click at [768, 36] on button "Close" at bounding box center [766, 34] width 7 height 7
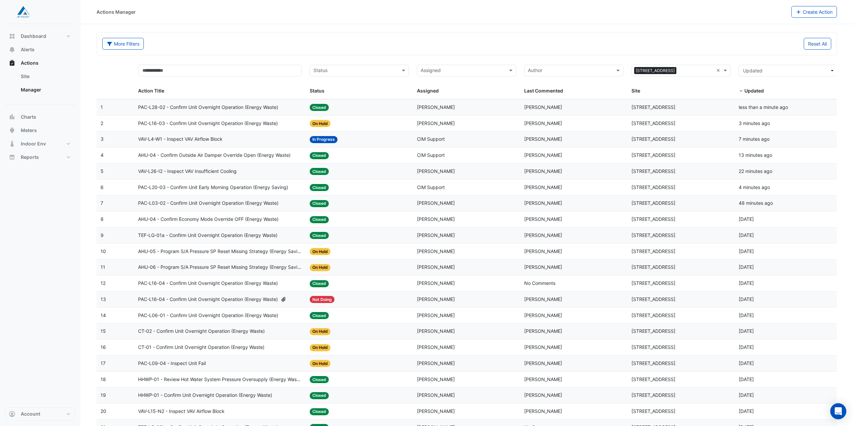
click at [164, 124] on span "PAC-L16-03 - Confirm Unit Overnight Operation (Energy Waste)" at bounding box center [208, 124] width 140 height 8
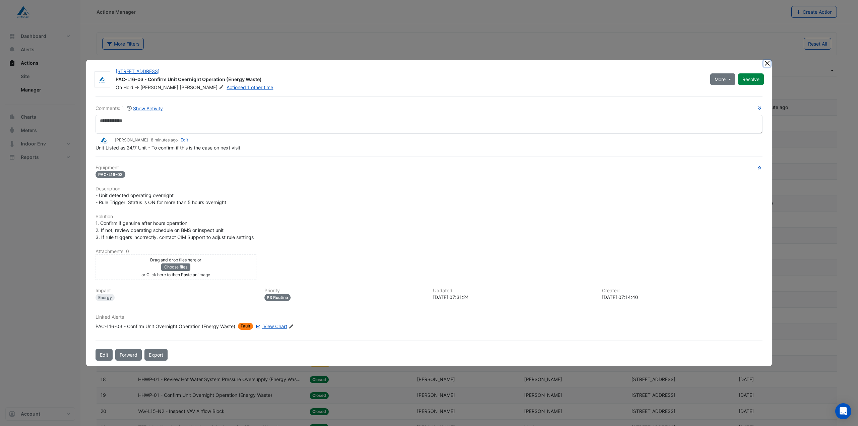
click at [768, 61] on button "Close" at bounding box center [766, 63] width 7 height 7
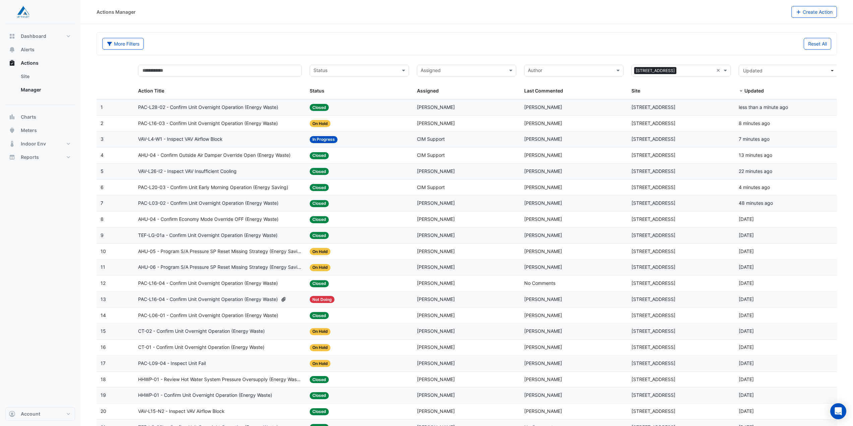
click at [222, 141] on span "VAV-L4-W1 - Inspect VAV Airflow Block" at bounding box center [180, 139] width 84 height 8
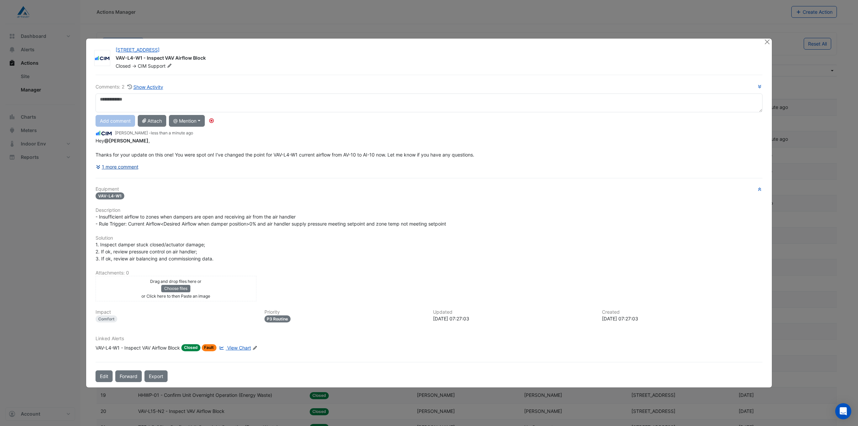
click at [127, 166] on button "1 more comment" at bounding box center [116, 167] width 43 height 12
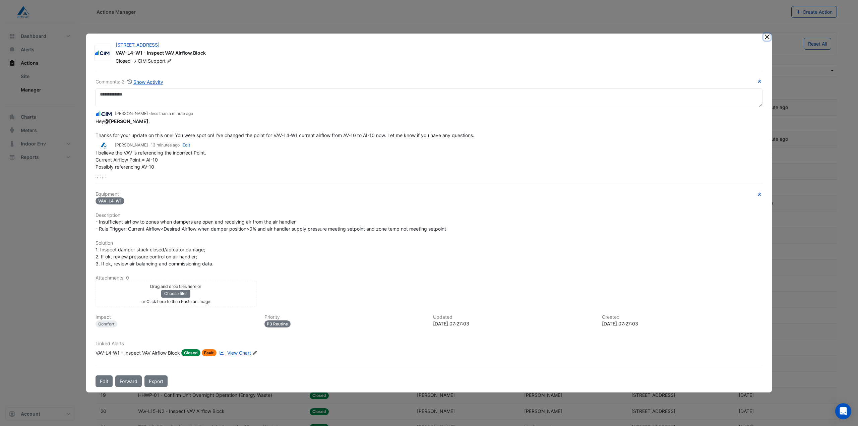
click at [769, 37] on button "Close" at bounding box center [766, 37] width 7 height 7
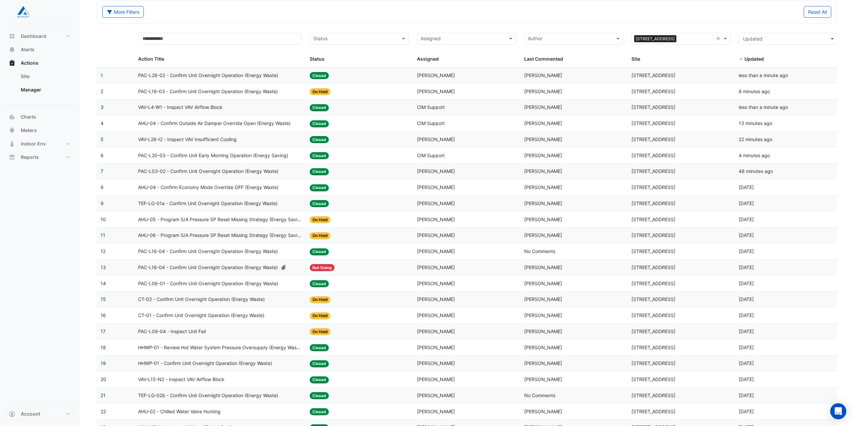
scroll to position [91, 0]
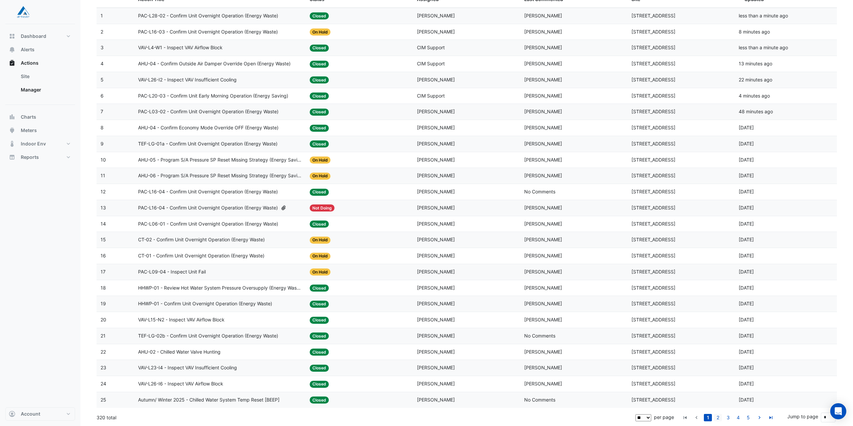
click at [719, 417] on link "2" at bounding box center [718, 417] width 8 height 7
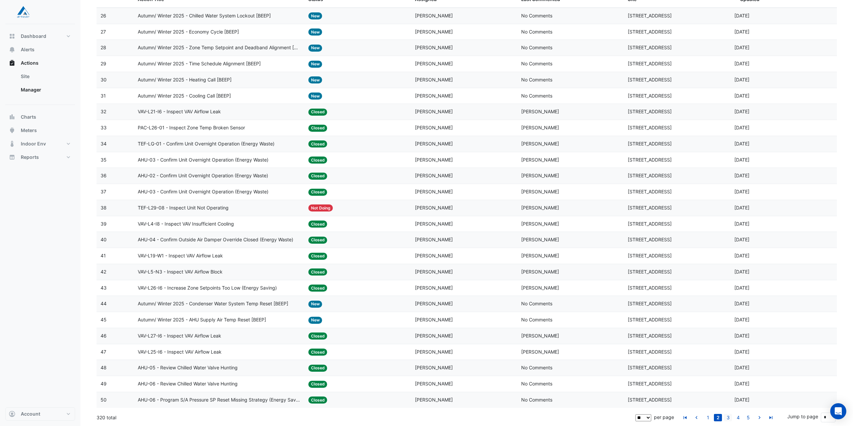
click at [728, 417] on link "3" at bounding box center [728, 417] width 8 height 7
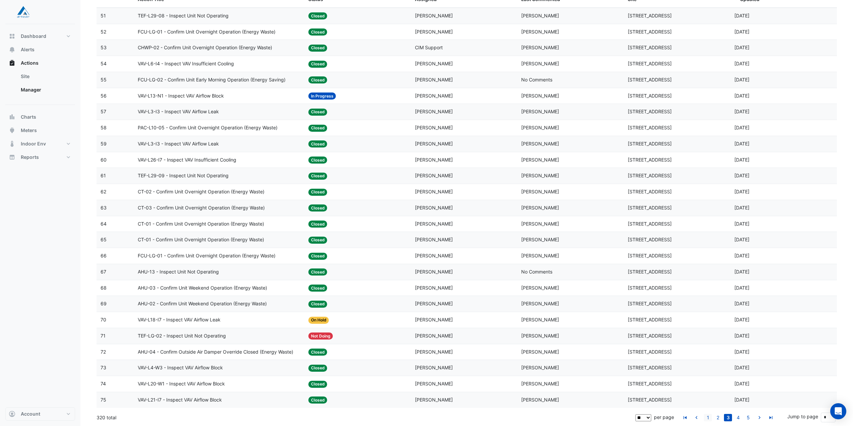
click at [709, 420] on link "1" at bounding box center [708, 417] width 8 height 7
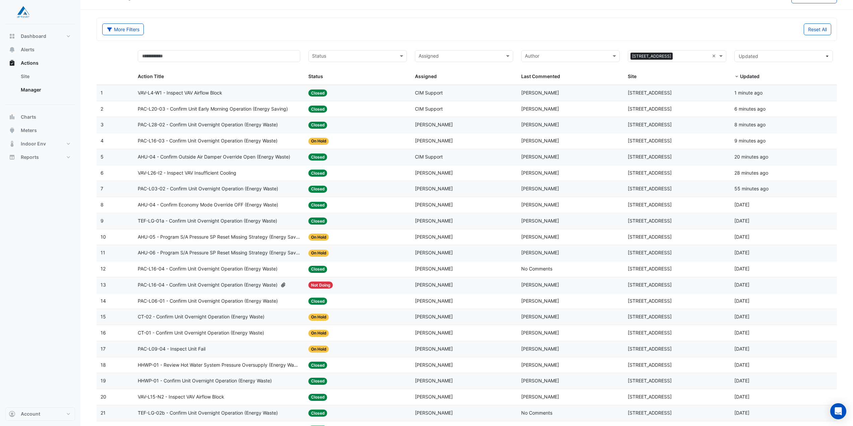
scroll to position [0, 0]
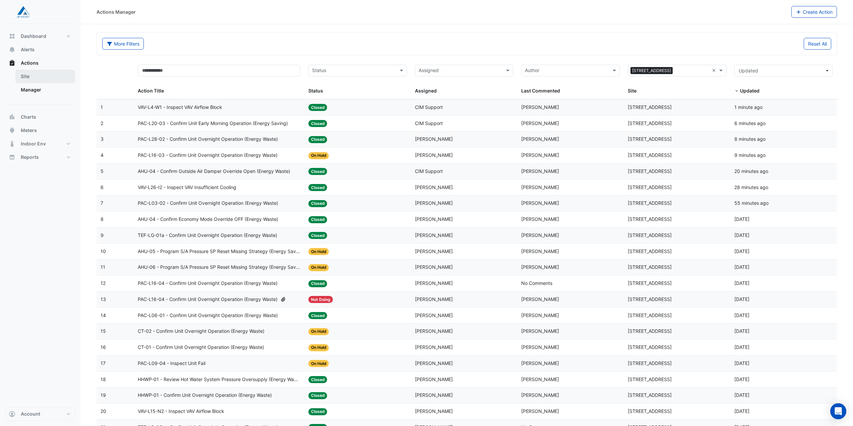
click at [37, 74] on link "Site" at bounding box center [45, 76] width 60 height 13
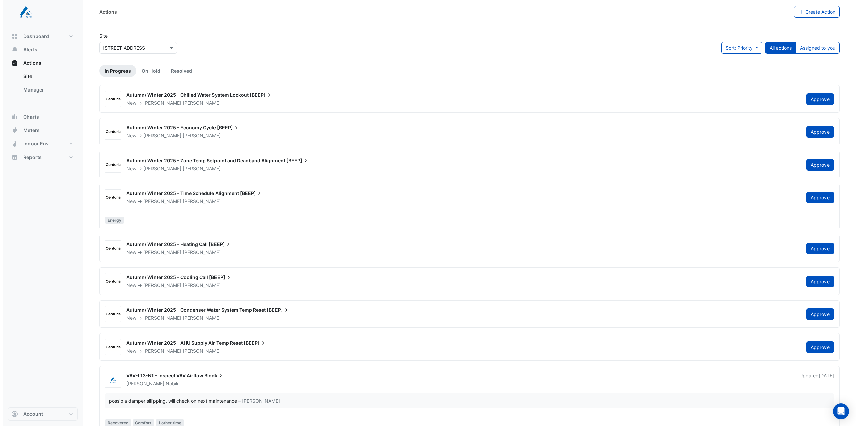
scroll to position [11, 0]
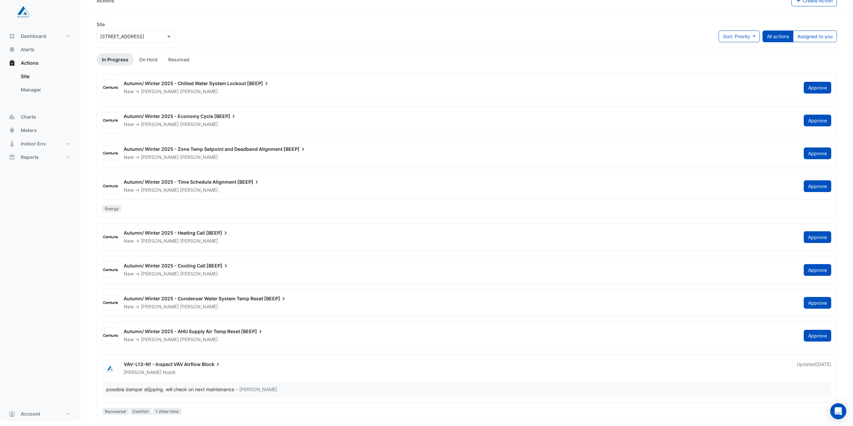
click at [248, 370] on div "Andrea Nobili" at bounding box center [456, 372] width 666 height 7
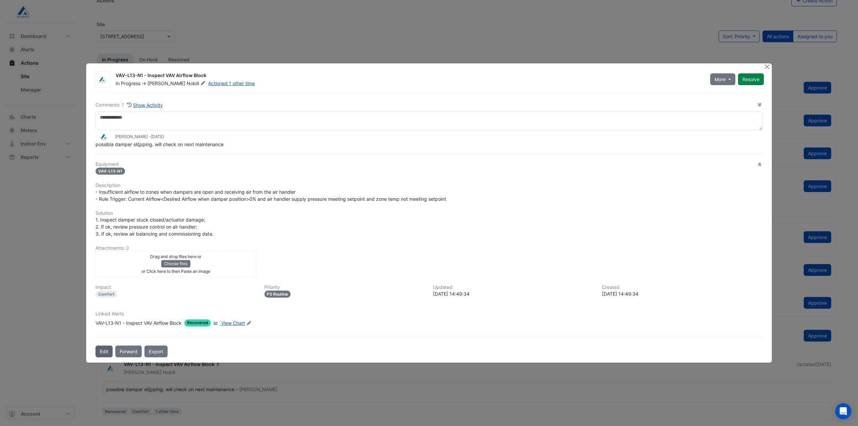
click at [102, 350] on button "Edit" at bounding box center [103, 351] width 17 height 12
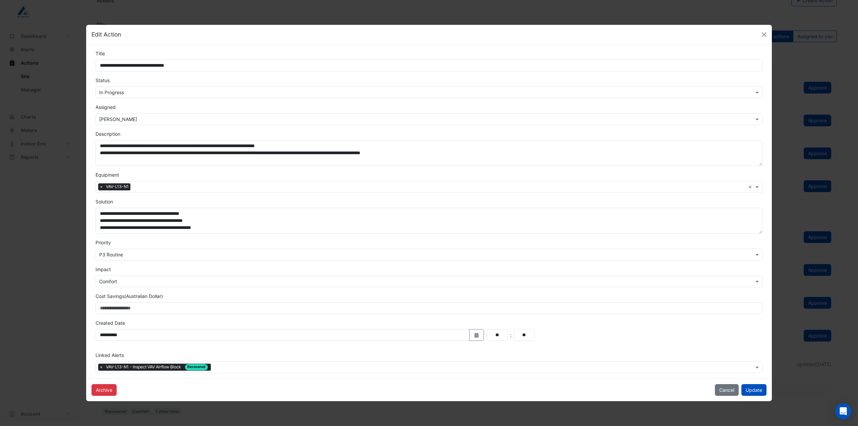
click at [120, 116] on input "text" at bounding box center [422, 119] width 646 height 7
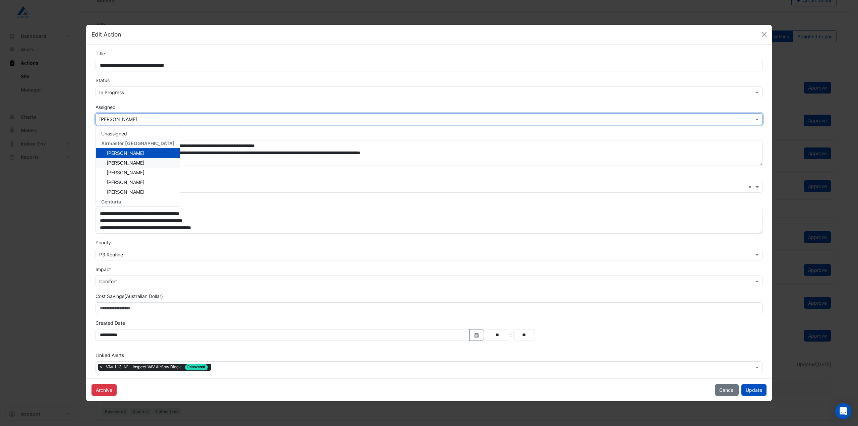
click at [132, 163] on span "Daniel Bican" at bounding box center [126, 163] width 38 height 6
click at [758, 391] on button "Update" at bounding box center [753, 390] width 25 height 12
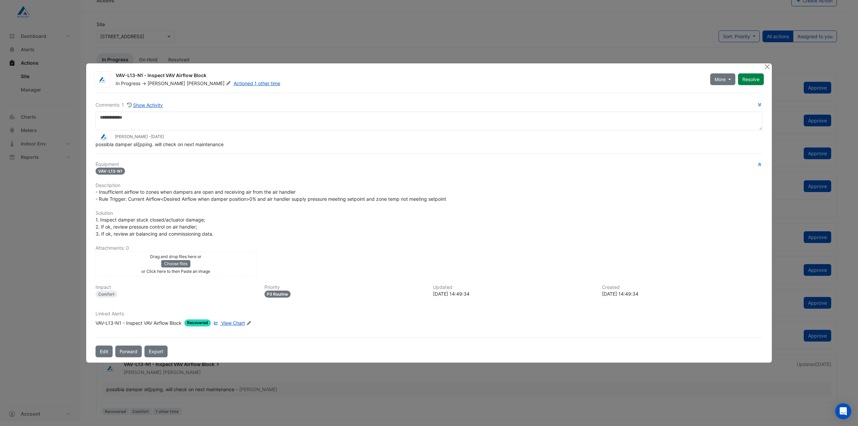
click at [242, 324] on span "View Chart" at bounding box center [233, 323] width 24 height 6
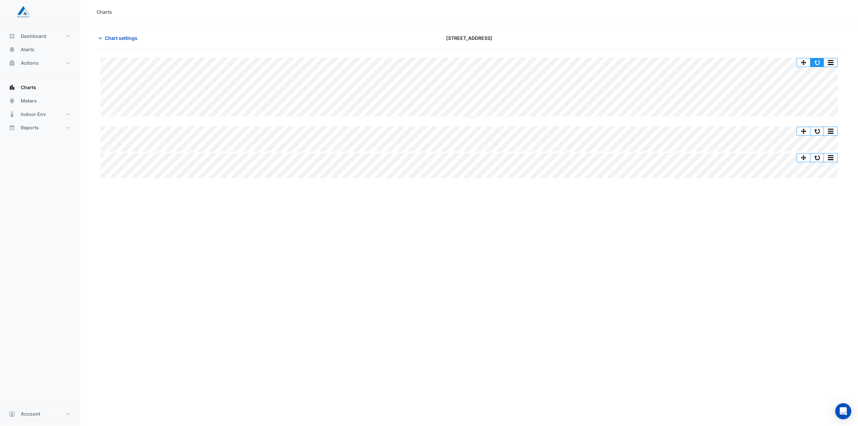
click at [816, 61] on button "button" at bounding box center [816, 62] width 13 height 8
